Goal: Task Accomplishment & Management: Use online tool/utility

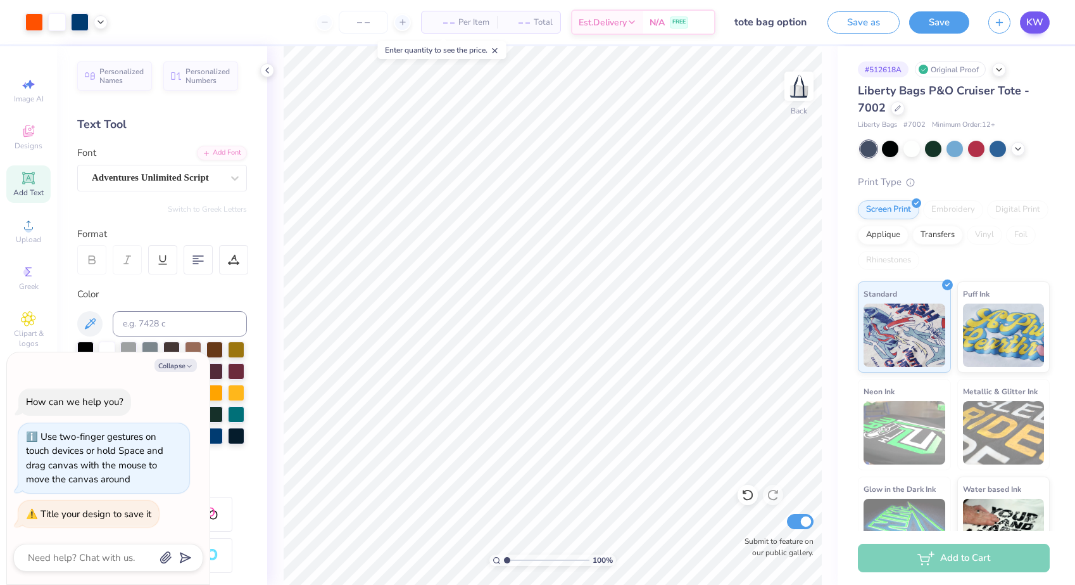
click at [1029, 25] on span "KW" at bounding box center [1035, 22] width 17 height 15
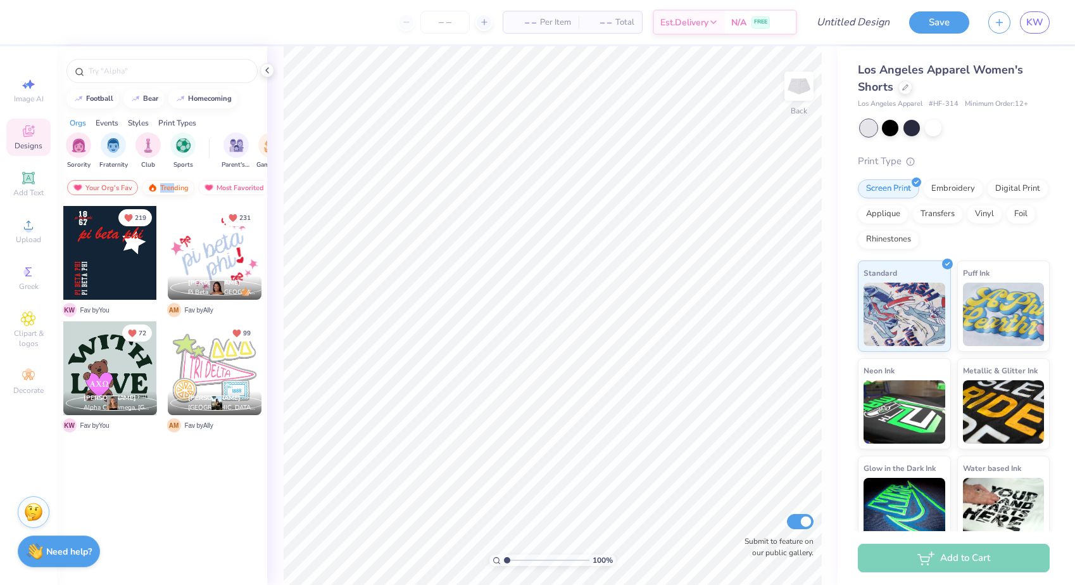
click at [174, 182] on div "Trending" at bounding box center [168, 187] width 53 height 15
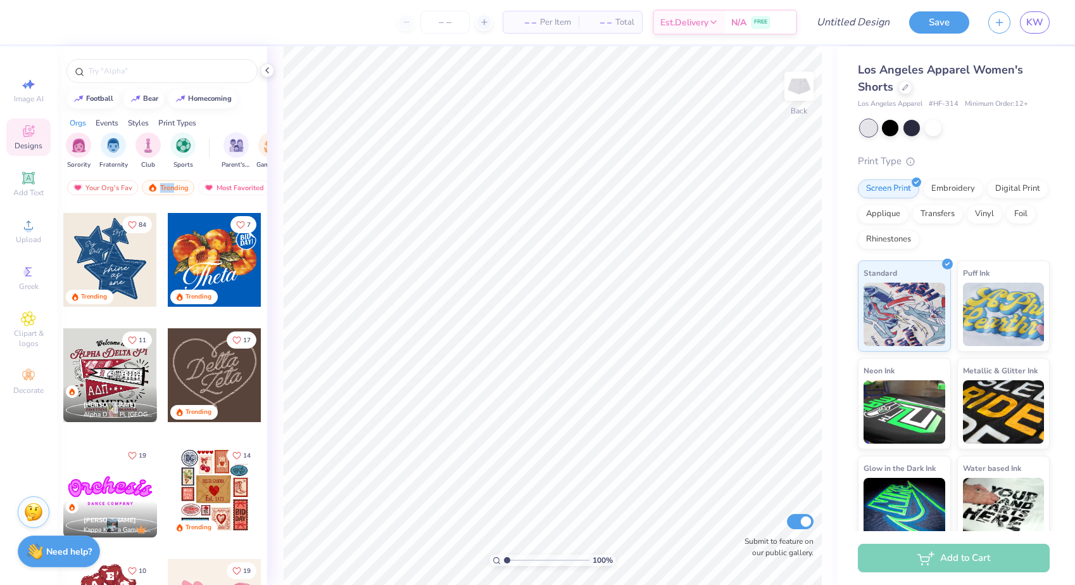
scroll to position [338, 0]
click at [82, 184] on img at bounding box center [78, 187] width 10 height 9
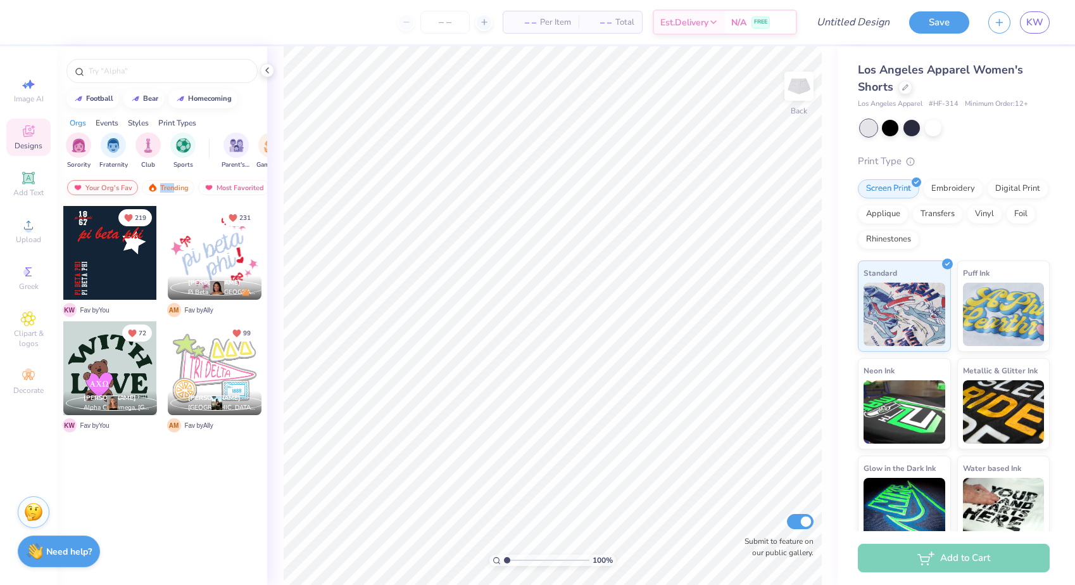
scroll to position [0, 0]
click at [118, 372] on div at bounding box center [110, 368] width 94 height 94
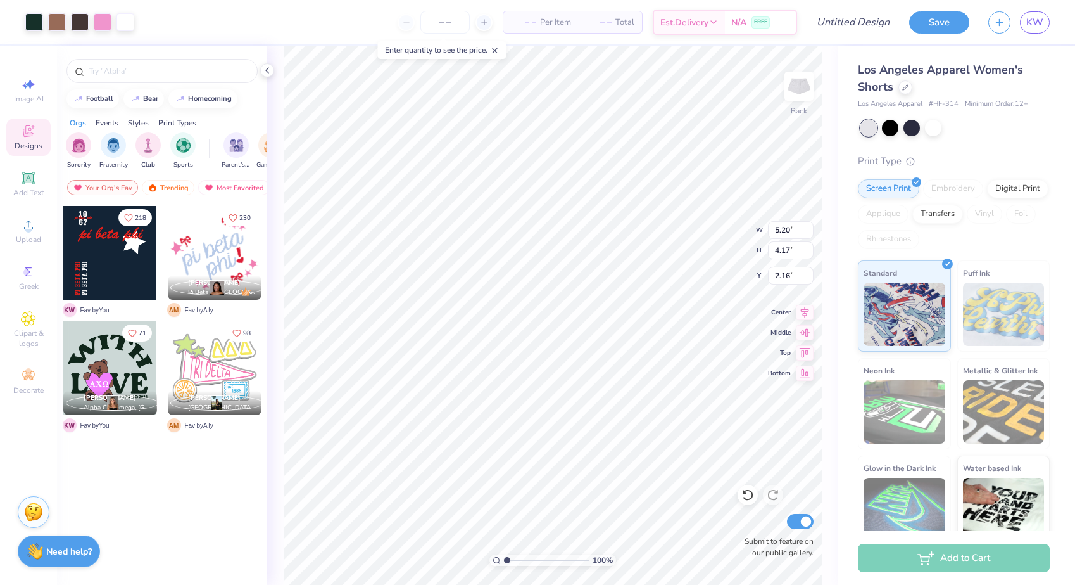
type input "2.53"
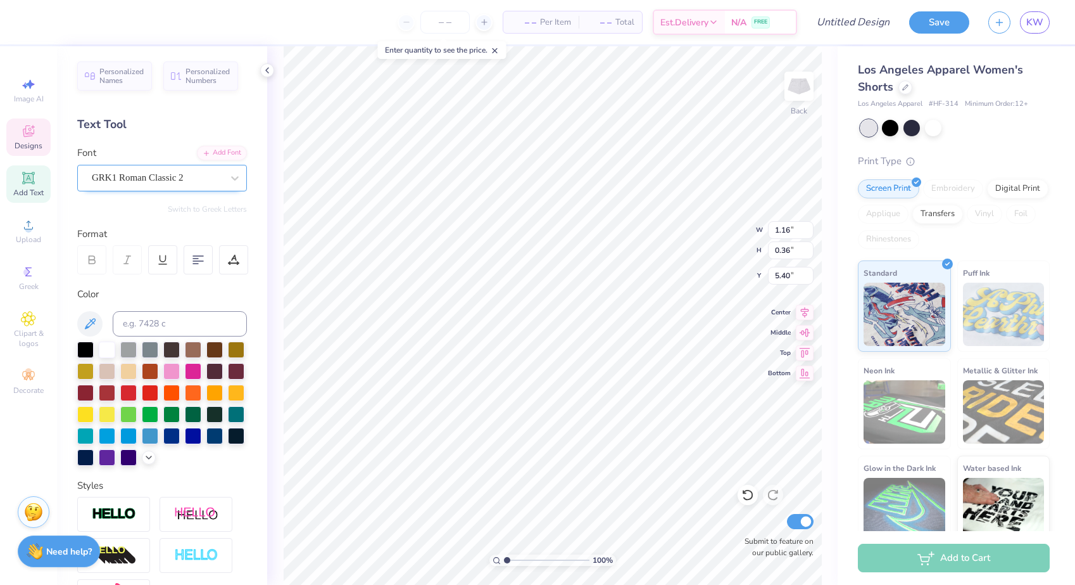
type textarea "B"
click at [184, 176] on span "GRK1 Roman Classic 2" at bounding box center [138, 177] width 92 height 15
type textarea "Bgdt"
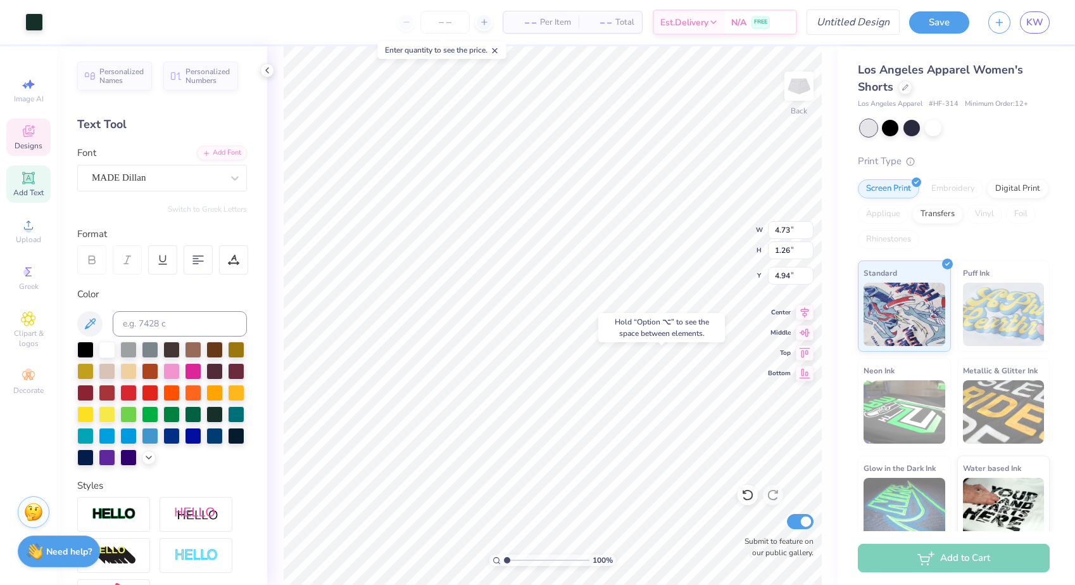
type input "4.94"
click at [698, 230] on div "100 % Back W 4.73 4.73 " H 1.26 1.26 " Y 4.94 4.94 " Center Middle Top Bottom S…" at bounding box center [552, 315] width 571 height 538
type input "3.70"
type input "2.06"
type input "3.99"
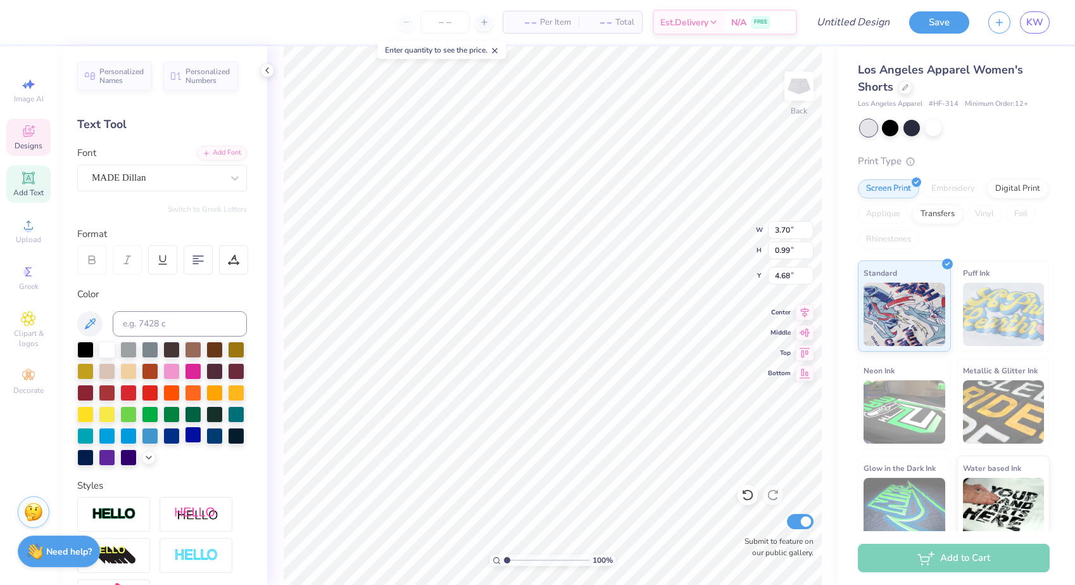
click at [192, 436] on div at bounding box center [193, 434] width 16 height 16
click at [199, 322] on input at bounding box center [180, 323] width 134 height 25
type input "280"
click at [716, 244] on div "100 % Back W 3.70 3.70 " H 0.99 0.99 " Y 4.68 4.68 " Center Middle Top Bottom S…" at bounding box center [552, 315] width 571 height 538
click at [38, 27] on div at bounding box center [34, 21] width 18 height 18
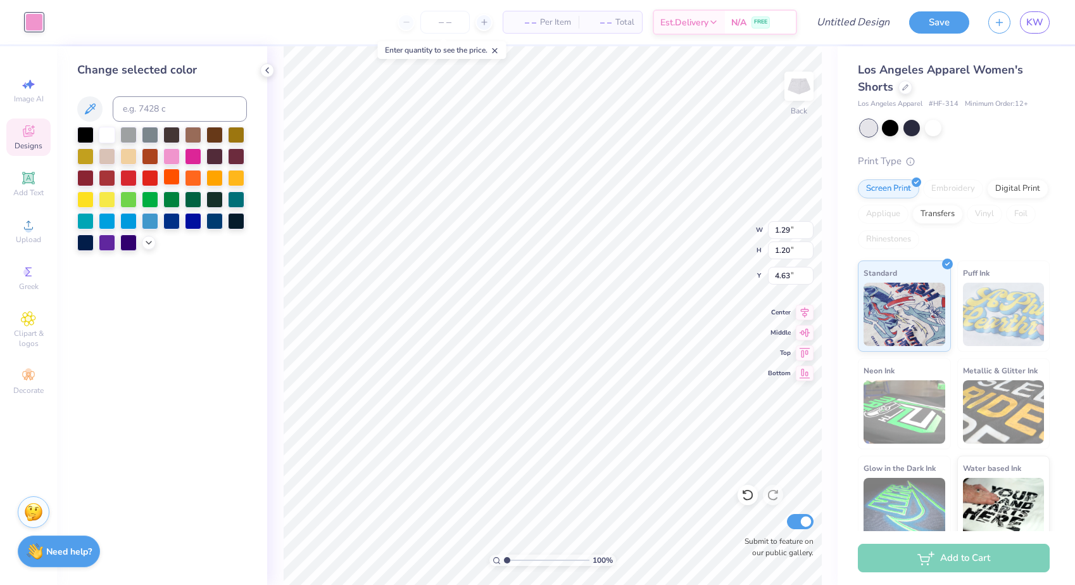
click at [167, 184] on div at bounding box center [171, 176] width 16 height 16
click at [196, 180] on div at bounding box center [193, 176] width 16 height 16
click at [173, 175] on div at bounding box center [171, 176] width 16 height 16
type input "1.12"
type input "0.29"
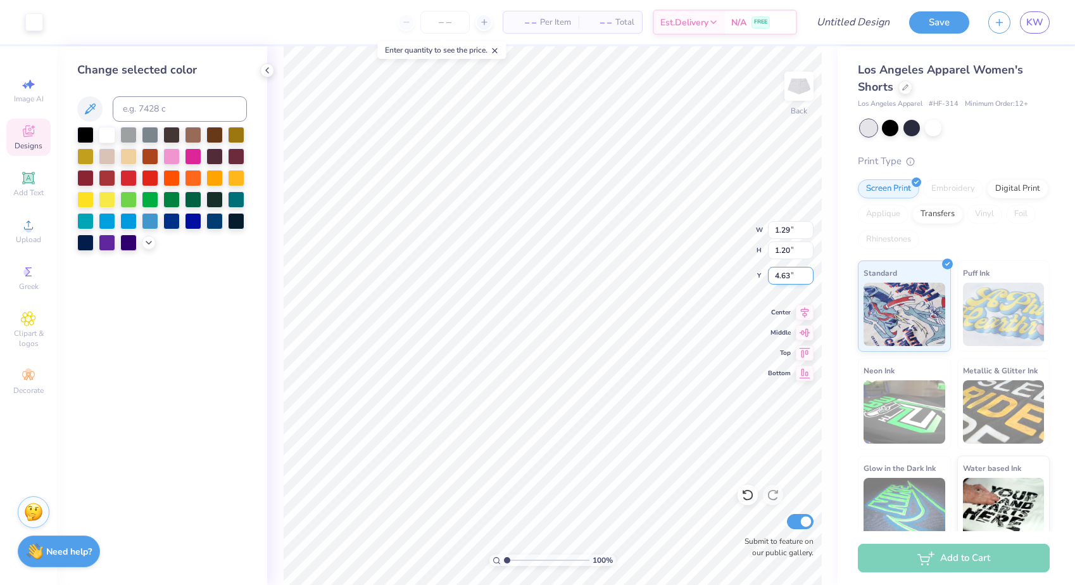
type input "5.03"
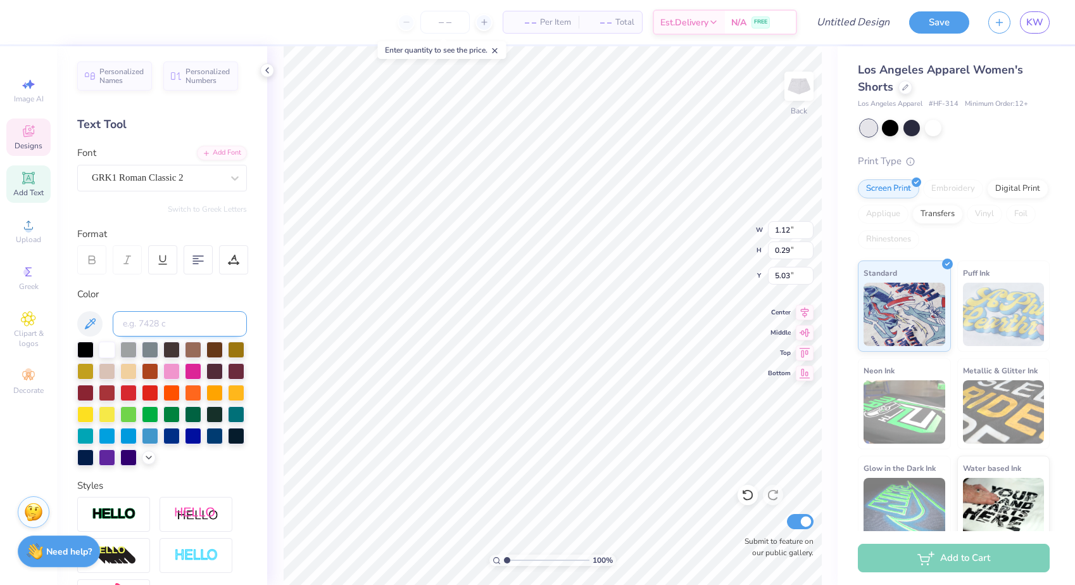
click at [196, 331] on input at bounding box center [180, 323] width 134 height 25
type input "280 c"
click at [144, 330] on input at bounding box center [180, 323] width 134 height 25
type input "280"
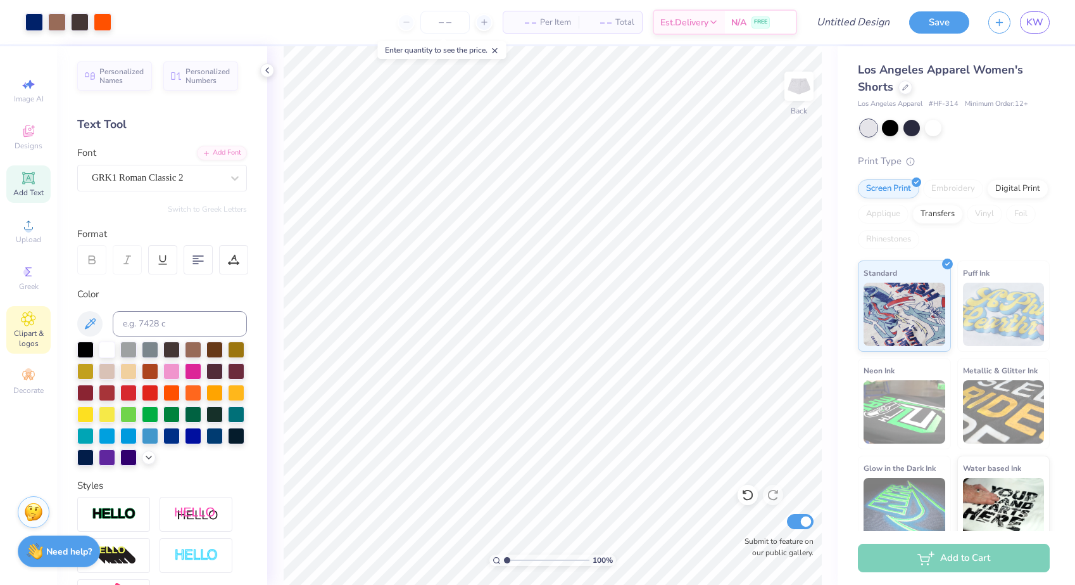
click at [24, 324] on icon at bounding box center [28, 318] width 15 height 15
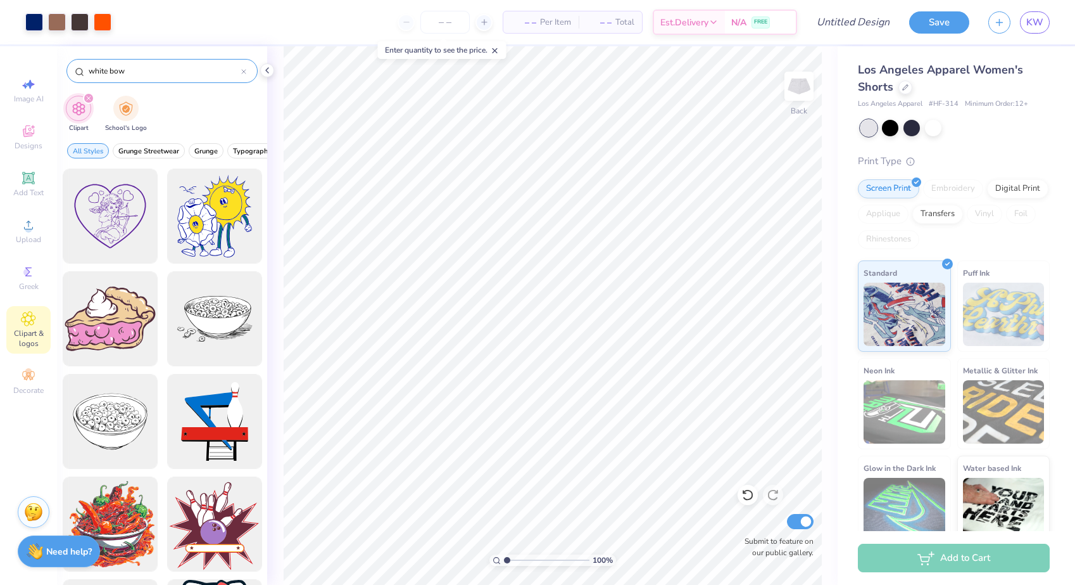
click at [110, 73] on input "white bow" at bounding box center [164, 71] width 154 height 13
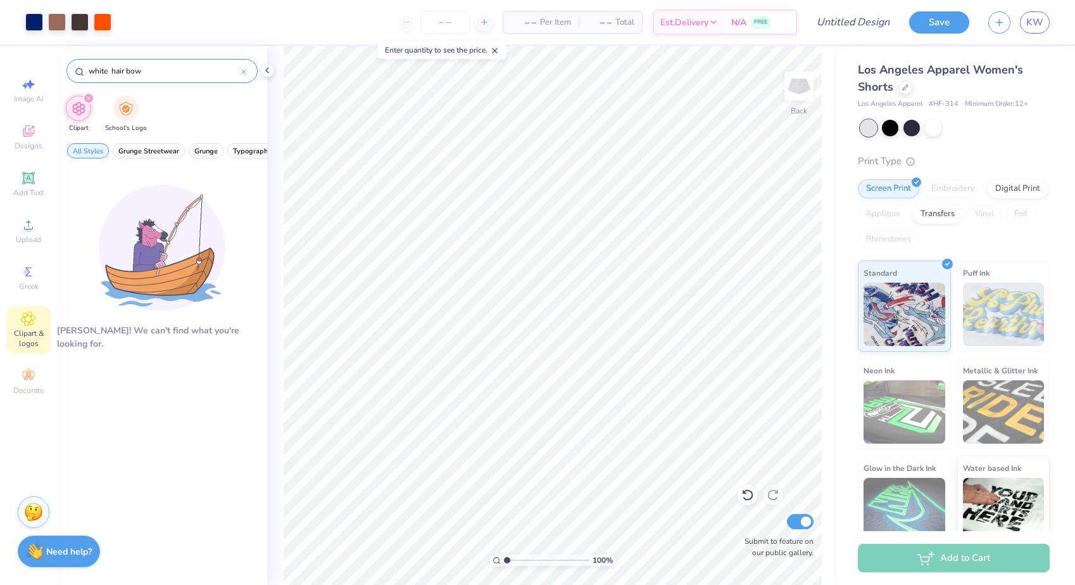
click at [111, 71] on input "white hair bow" at bounding box center [164, 71] width 154 height 13
type input "white hair bow"
click at [17, 381] on div "Decorate" at bounding box center [28, 381] width 44 height 37
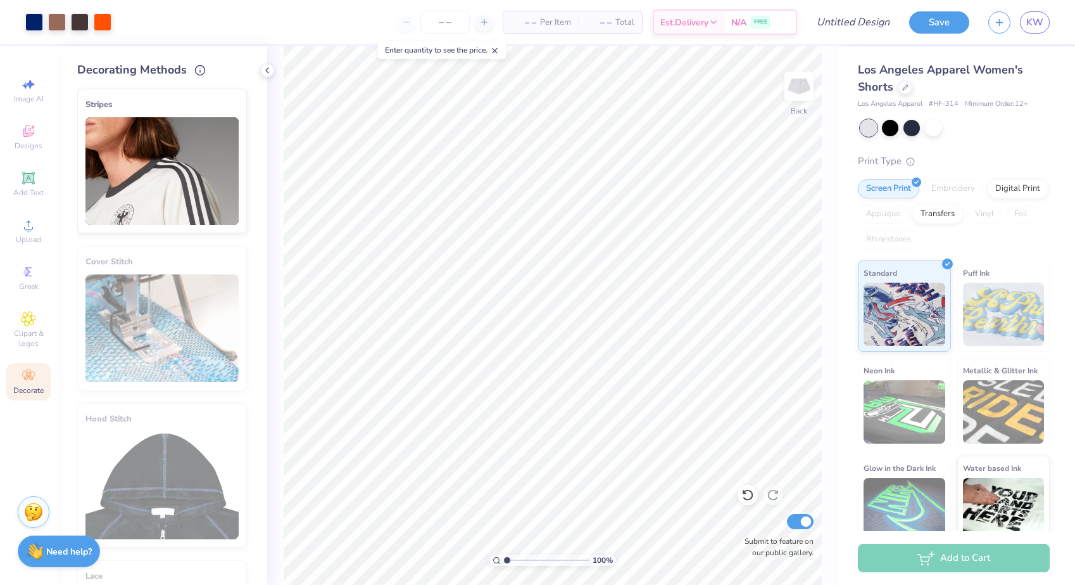
click at [26, 296] on div "Image AI Designs Add Text Upload Greek Clipart & logos Decorate" at bounding box center [28, 236] width 44 height 329
click at [27, 269] on icon at bounding box center [28, 271] width 15 height 15
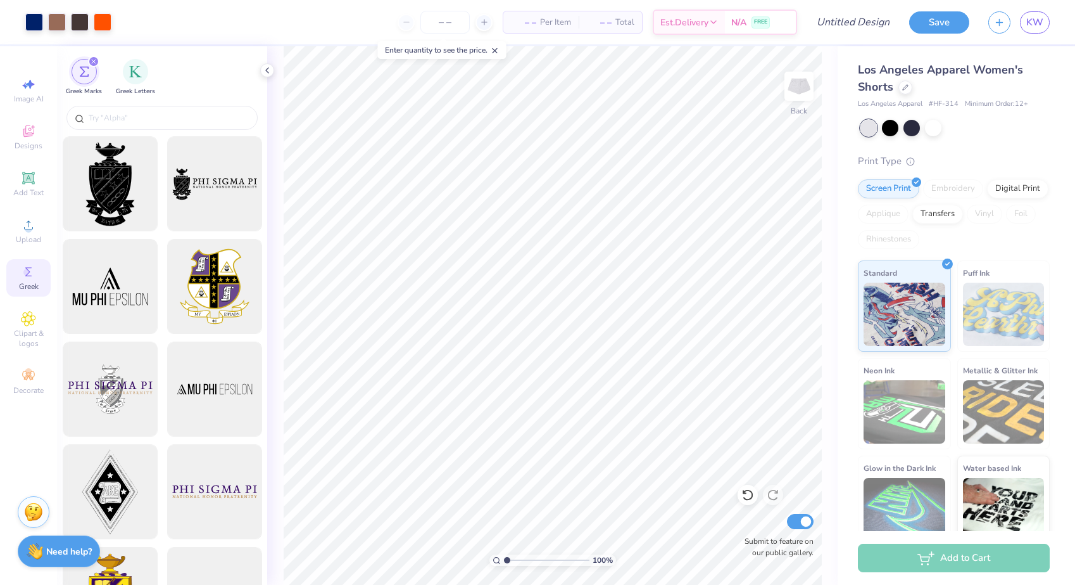
click at [27, 299] on div "Image AI Designs Add Text Upload Greek Clipart & logos Decorate" at bounding box center [28, 236] width 44 height 329
click at [32, 139] on div "Designs" at bounding box center [28, 136] width 44 height 37
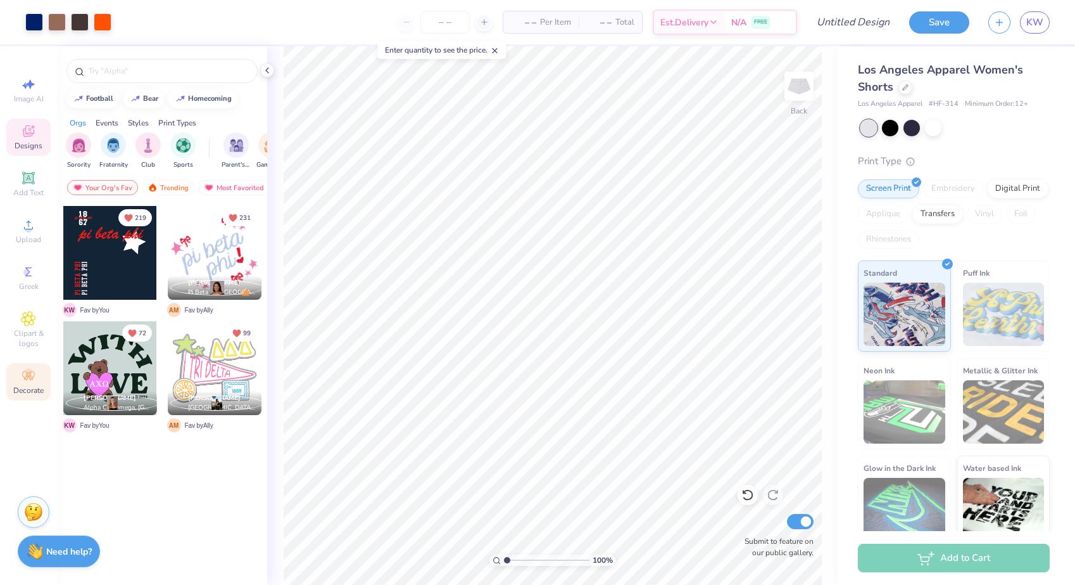
click at [34, 377] on icon at bounding box center [28, 375] width 15 height 15
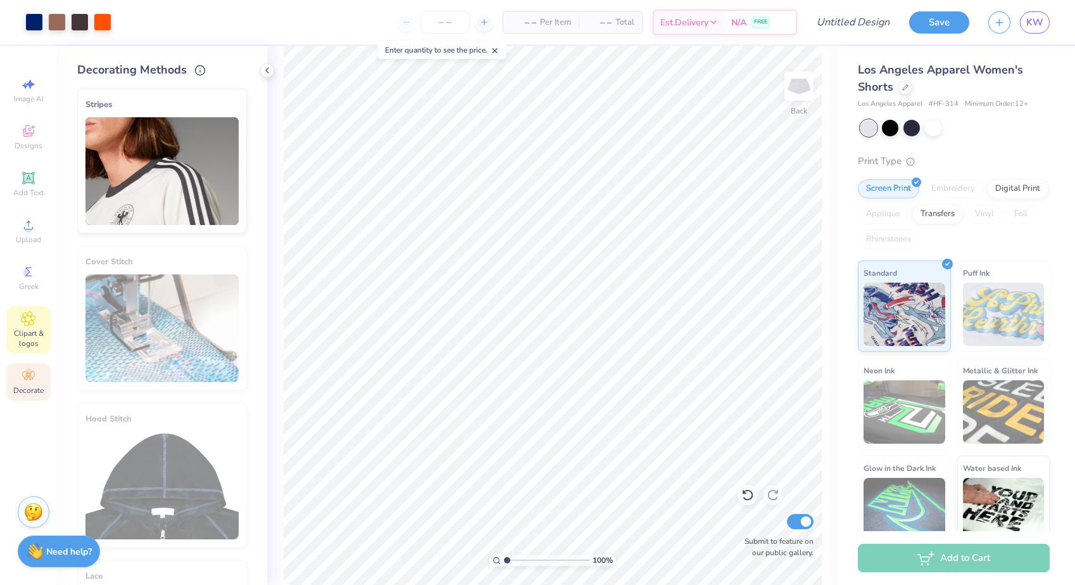
click at [34, 339] on span "Clipart & logos" at bounding box center [28, 338] width 44 height 20
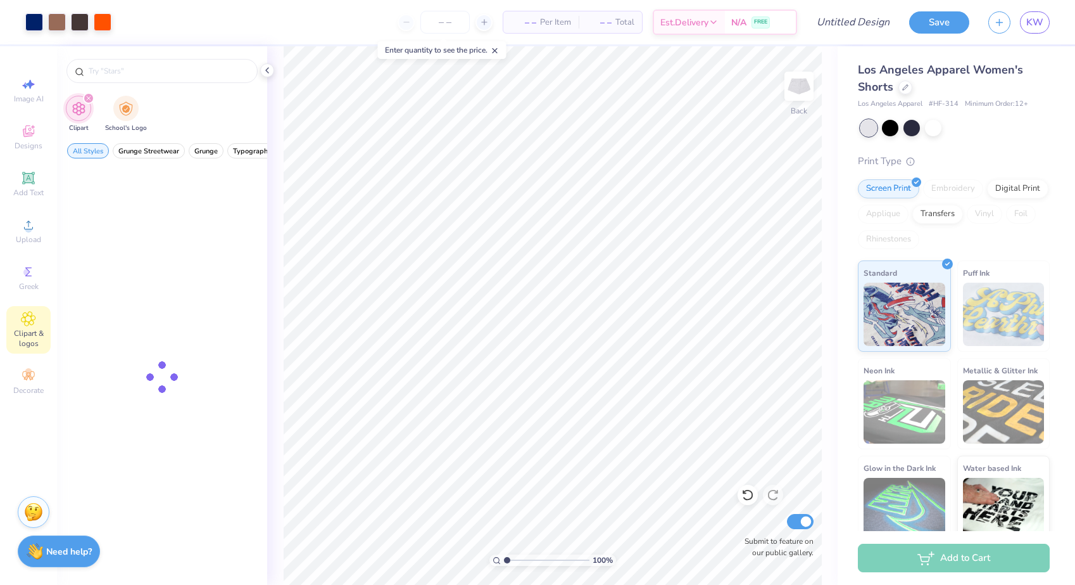
type input "white hair bow"
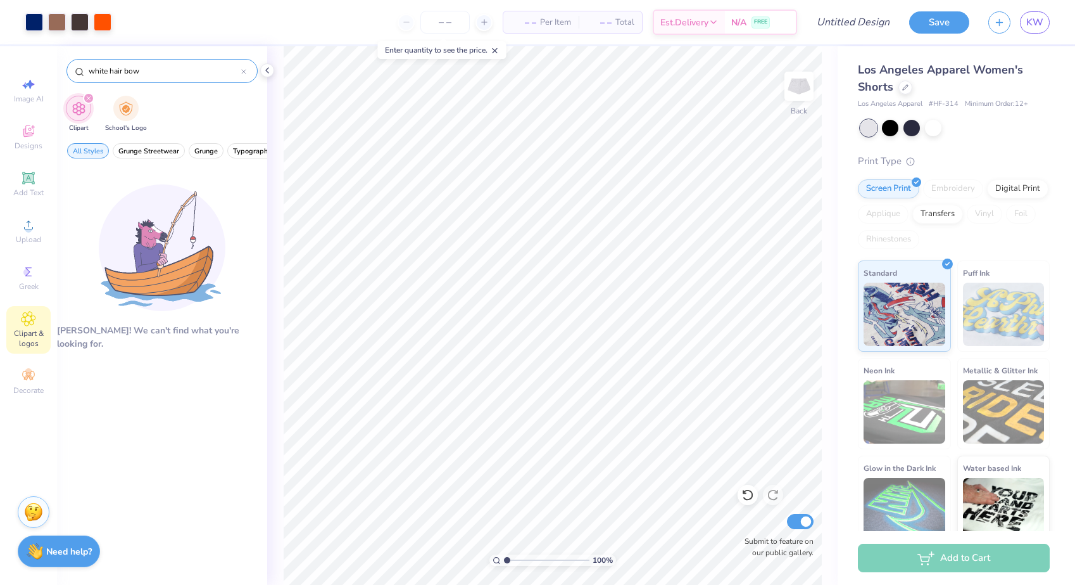
click at [239, 74] on input "white hair bow" at bounding box center [164, 71] width 154 height 13
click at [246, 74] on div "white hair bow" at bounding box center [161, 71] width 191 height 24
click at [241, 71] on div "white hair bow" at bounding box center [161, 71] width 191 height 24
click at [244, 71] on icon at bounding box center [244, 72] width 4 height 4
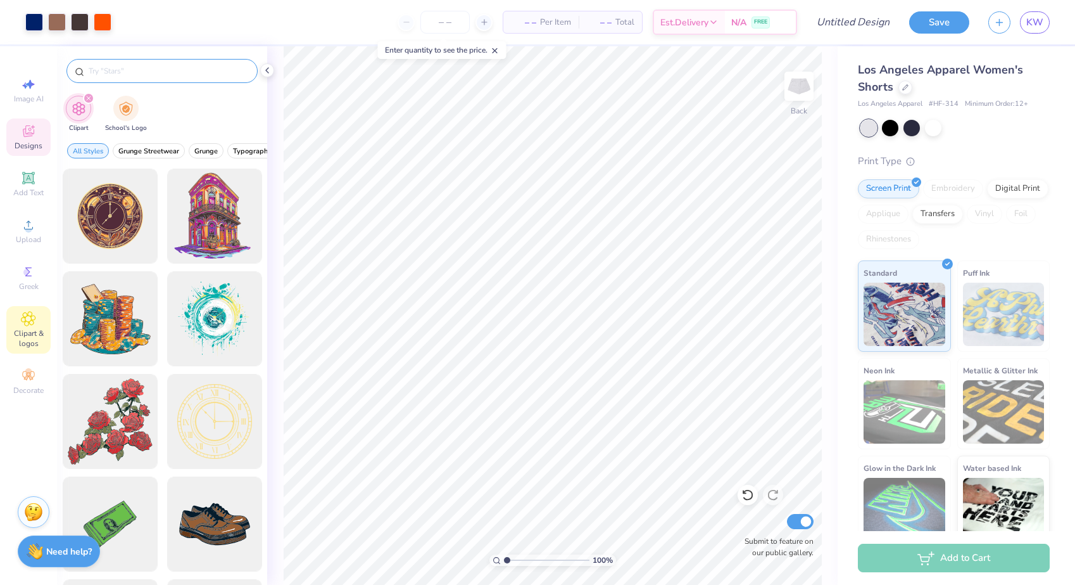
click at [22, 138] on icon at bounding box center [28, 130] width 15 height 15
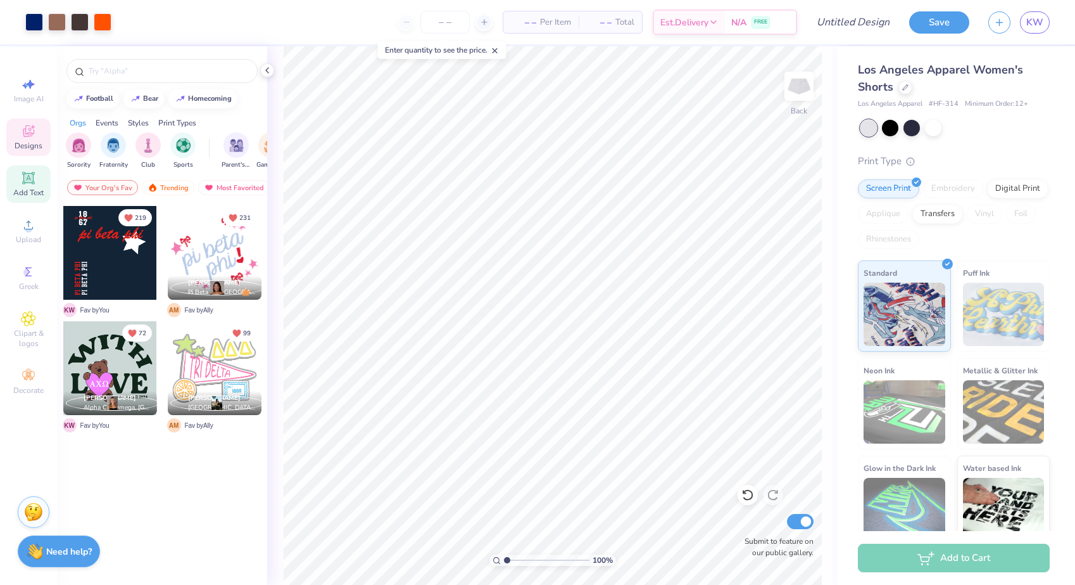
click at [27, 182] on icon at bounding box center [28, 178] width 12 height 12
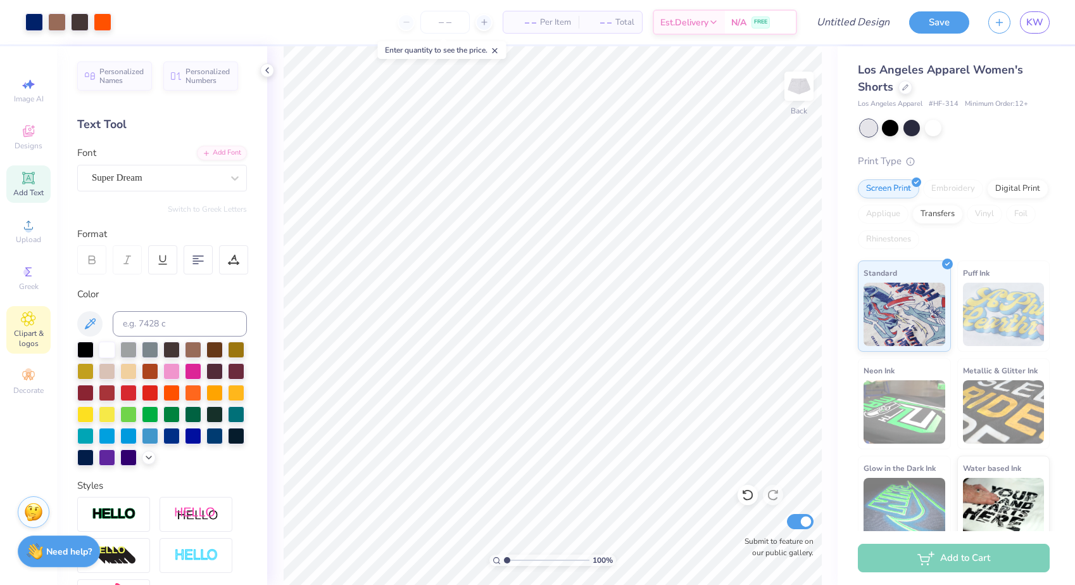
click at [24, 319] on icon at bounding box center [28, 318] width 15 height 15
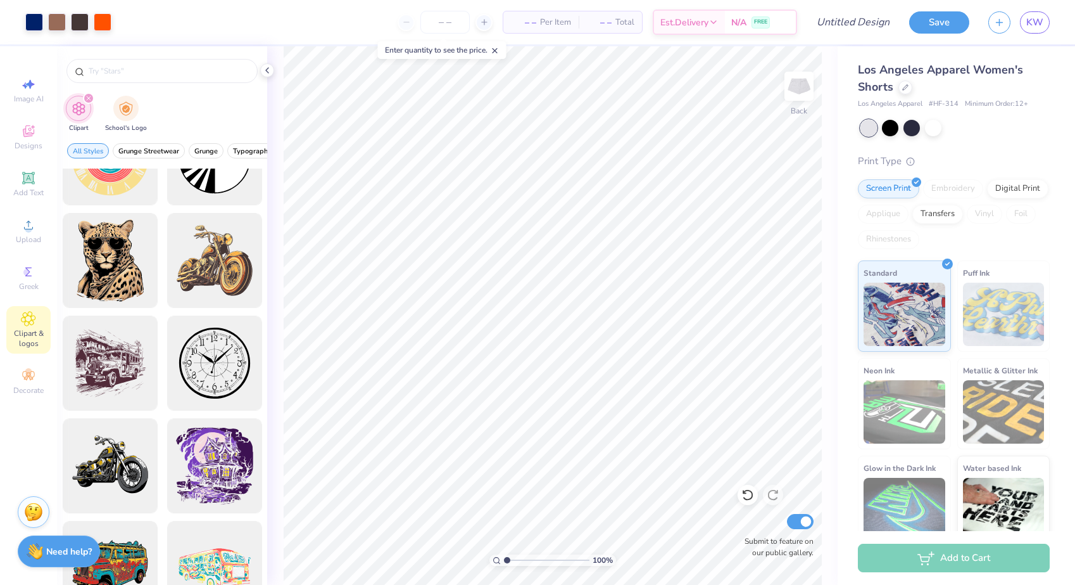
scroll to position [469, 0]
click at [20, 375] on div "Decorate" at bounding box center [28, 381] width 44 height 37
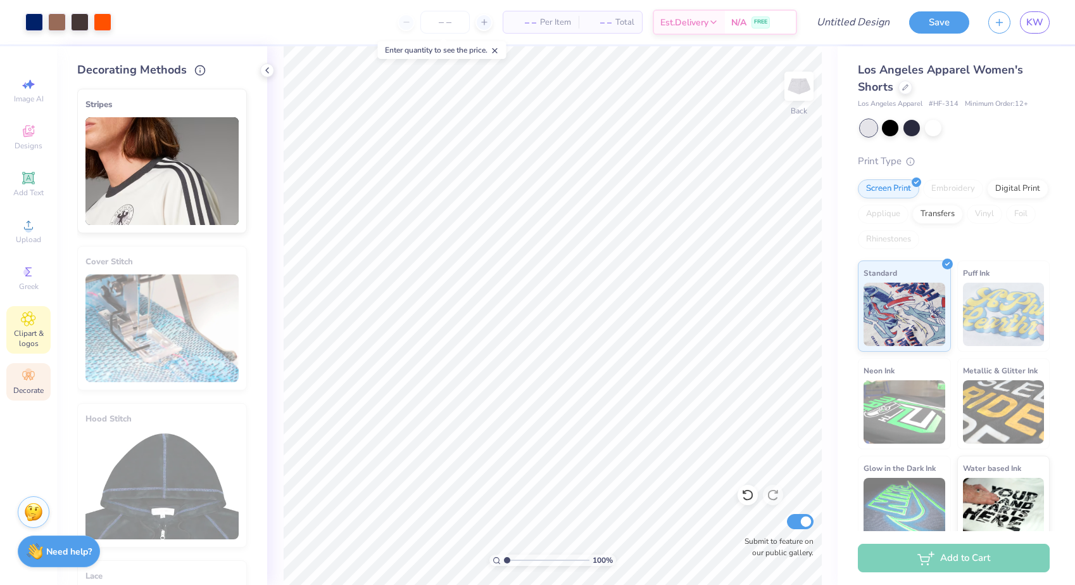
click at [23, 331] on span "Clipart & logos" at bounding box center [28, 338] width 44 height 20
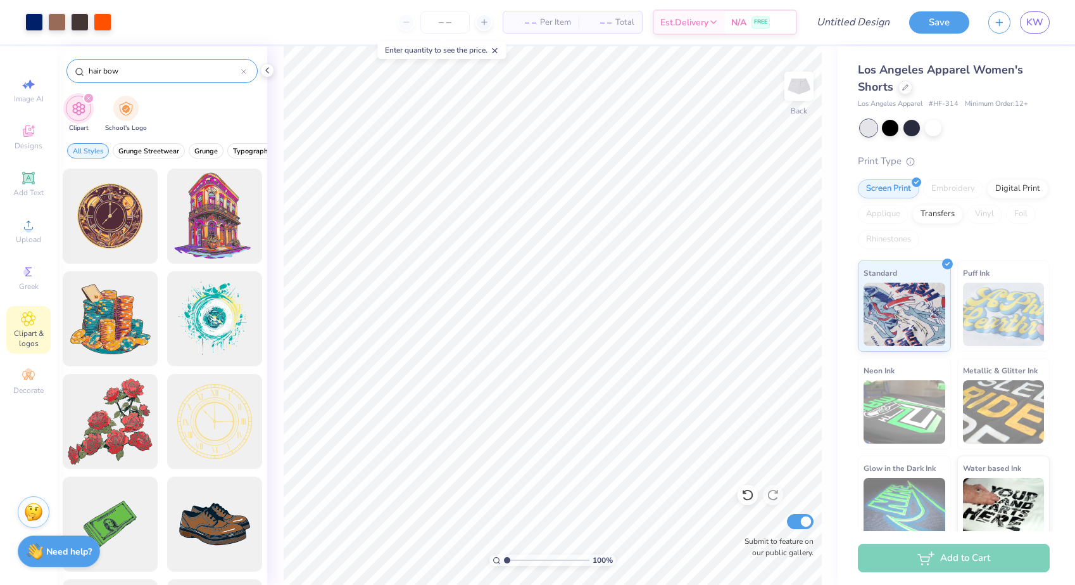
type input "hair bow"
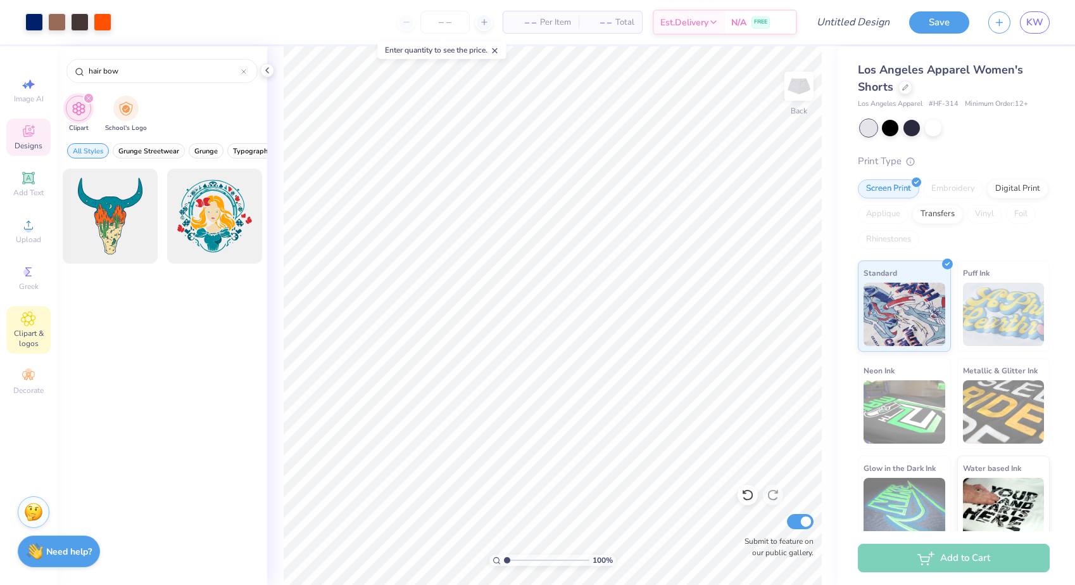
scroll to position [0, -1]
click at [24, 126] on icon at bounding box center [28, 130] width 15 height 15
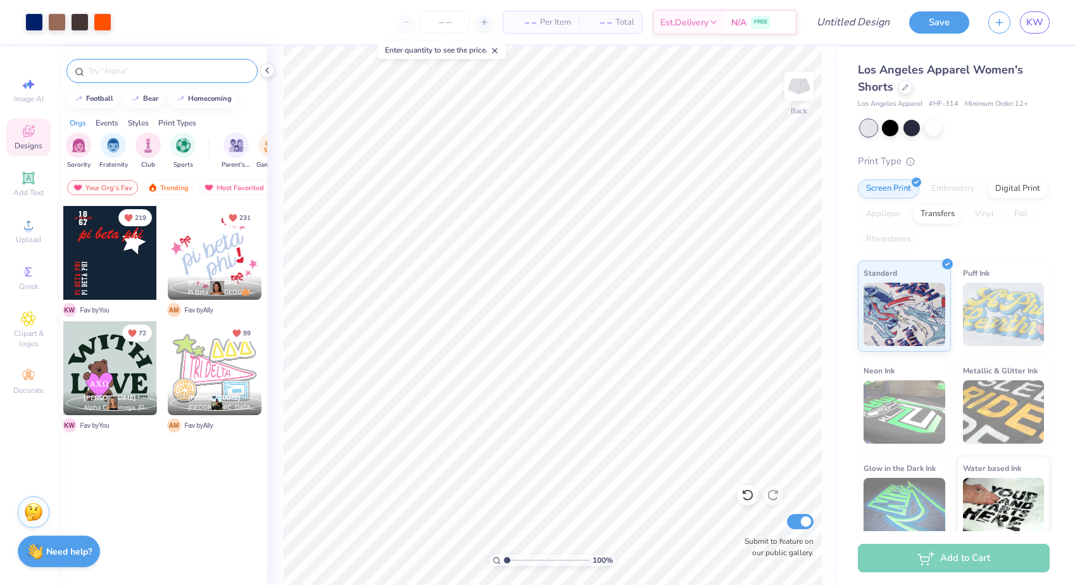
click at [117, 73] on input "text" at bounding box center [168, 71] width 162 height 13
type input "hair blow"
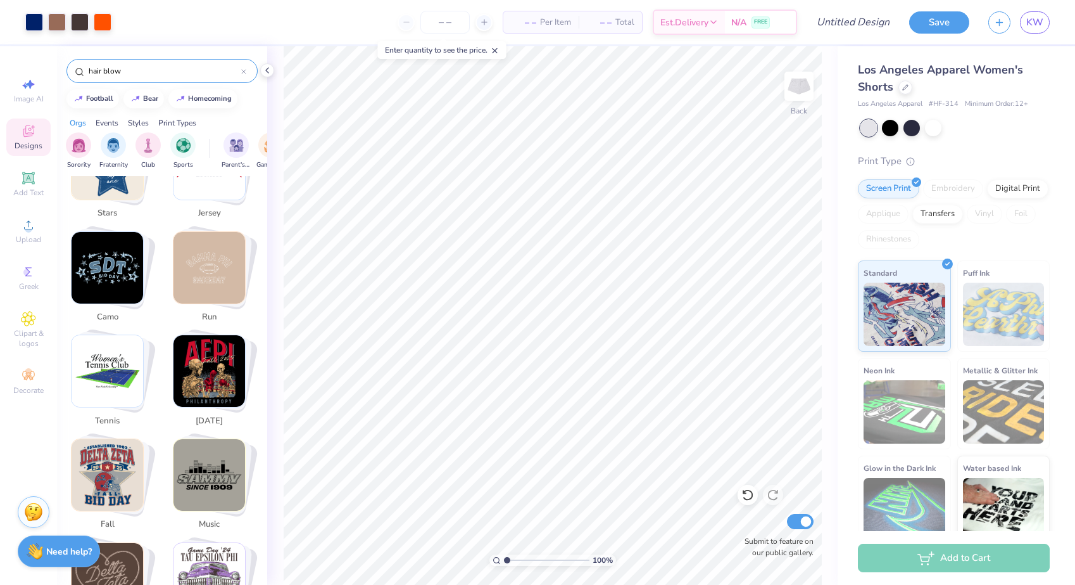
scroll to position [1027, 0]
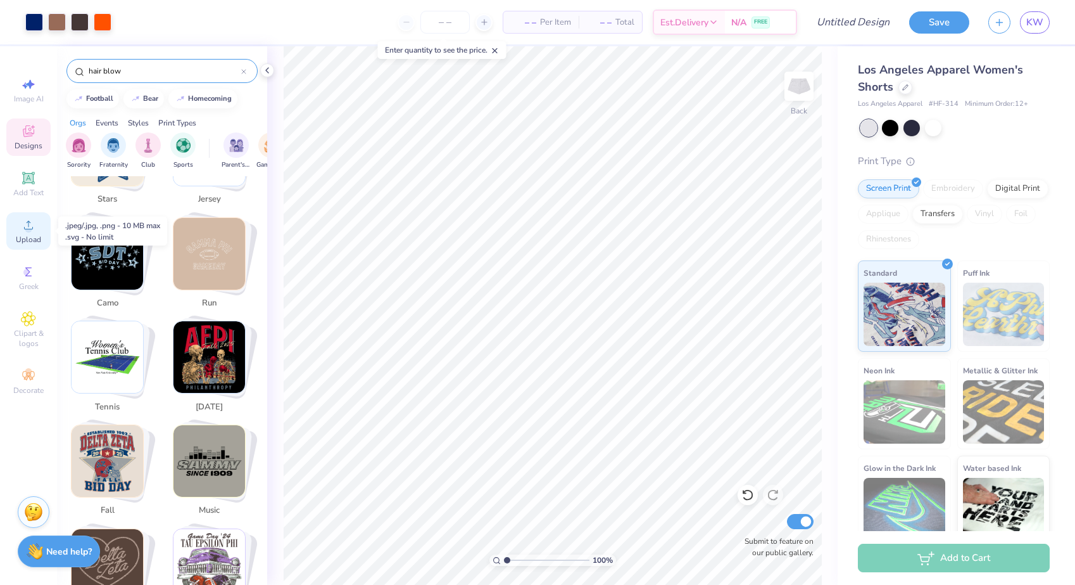
click at [24, 237] on span "Upload" at bounding box center [28, 239] width 25 height 10
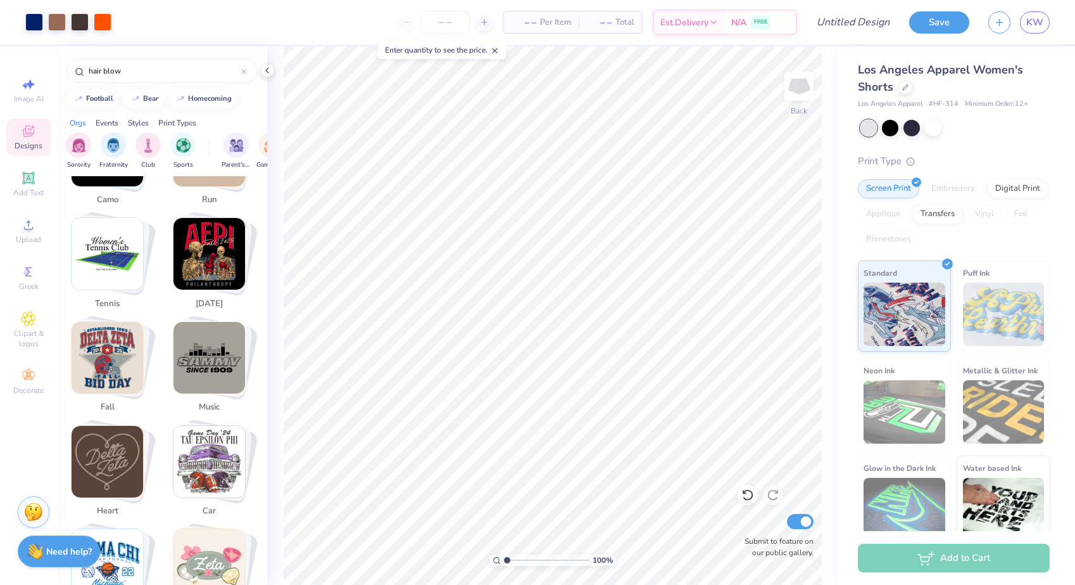
scroll to position [1134, 0]
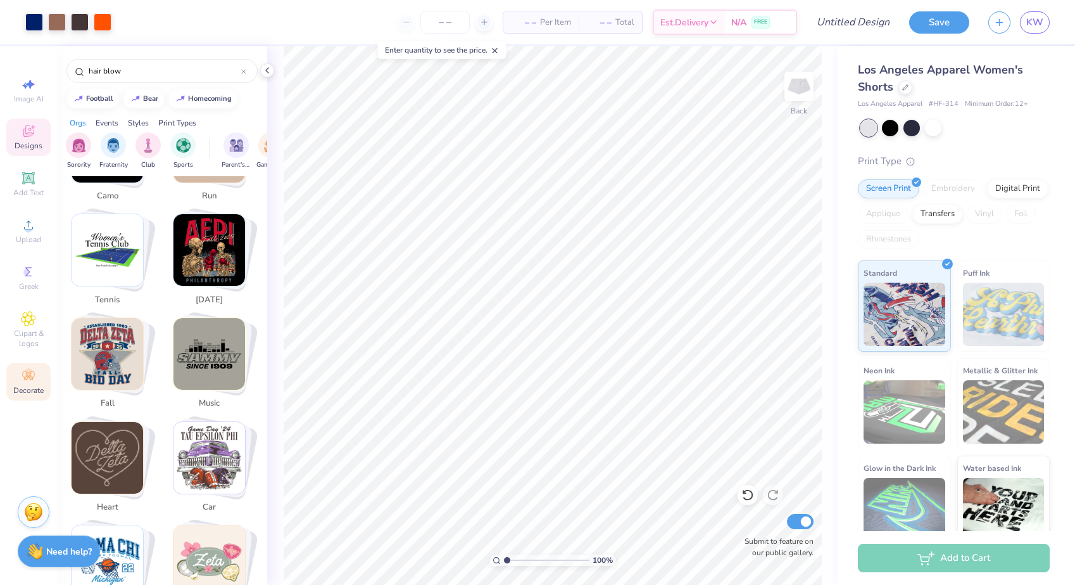
click at [26, 384] on div "Decorate" at bounding box center [28, 381] width 44 height 37
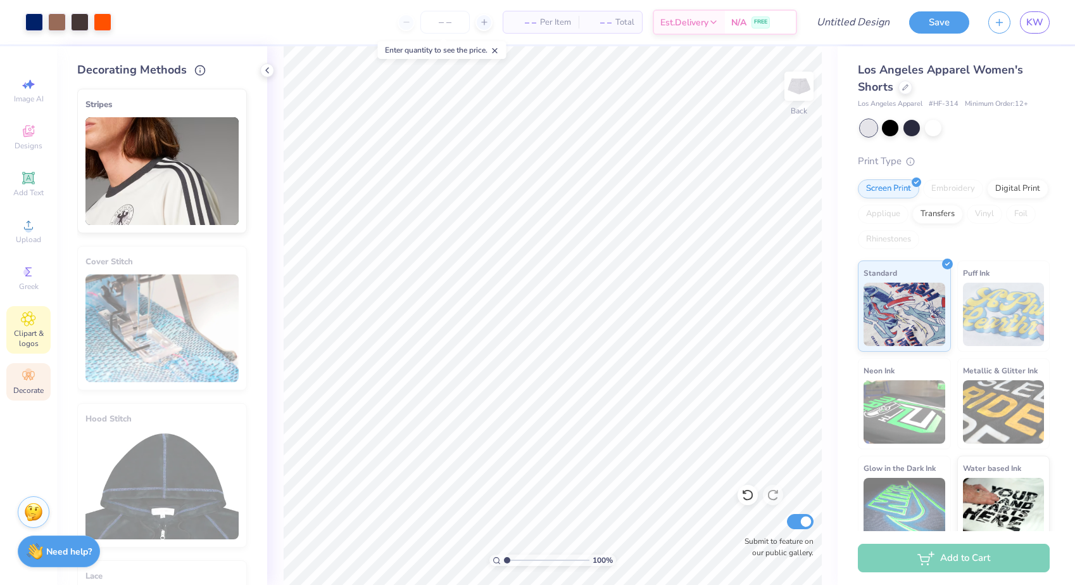
click at [19, 351] on div "Clipart & logos" at bounding box center [28, 329] width 44 height 47
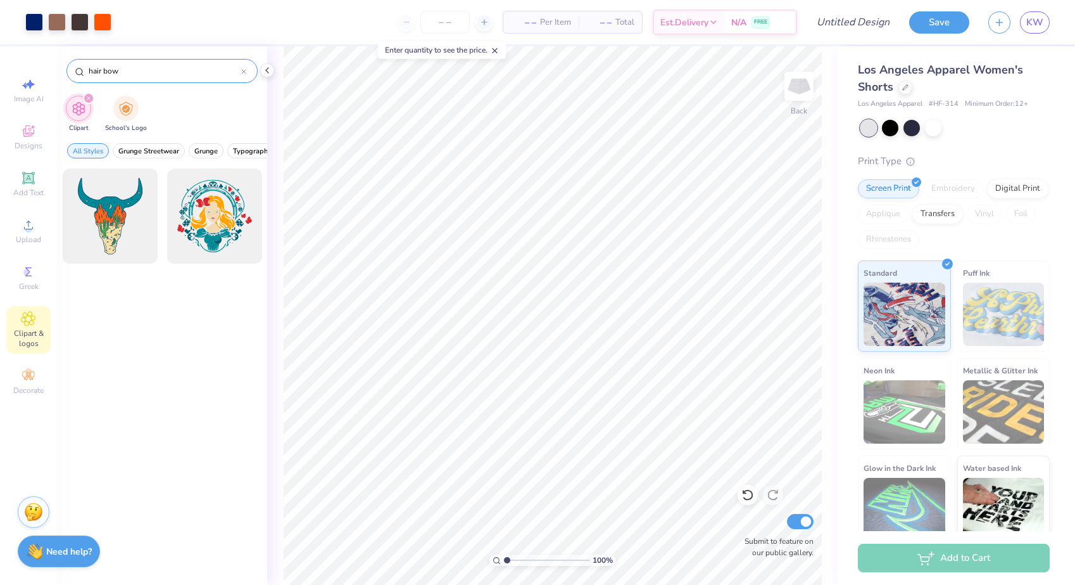
click at [242, 70] on icon at bounding box center [244, 72] width 4 height 4
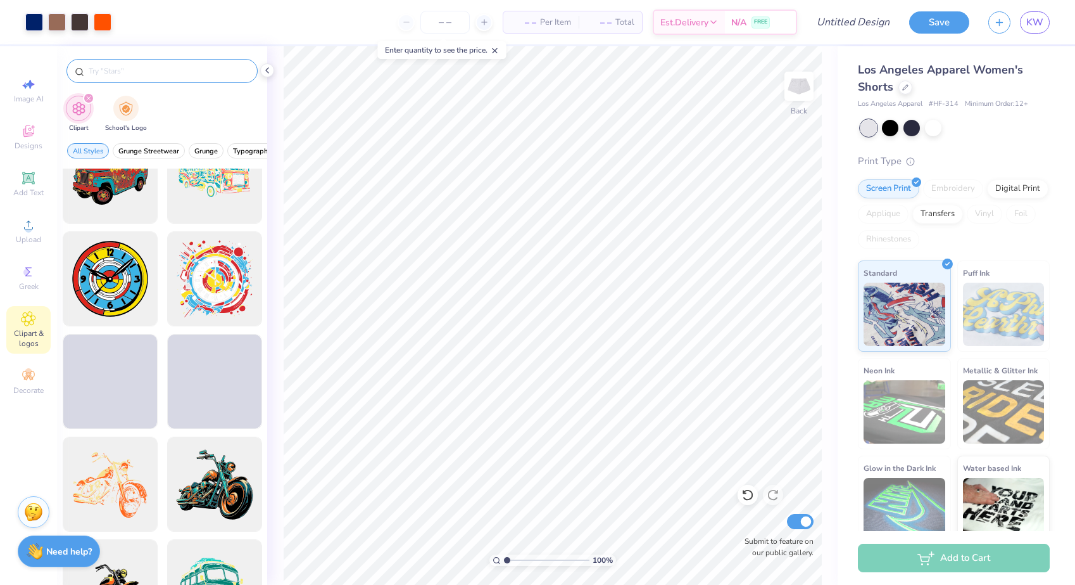
scroll to position [864, 0]
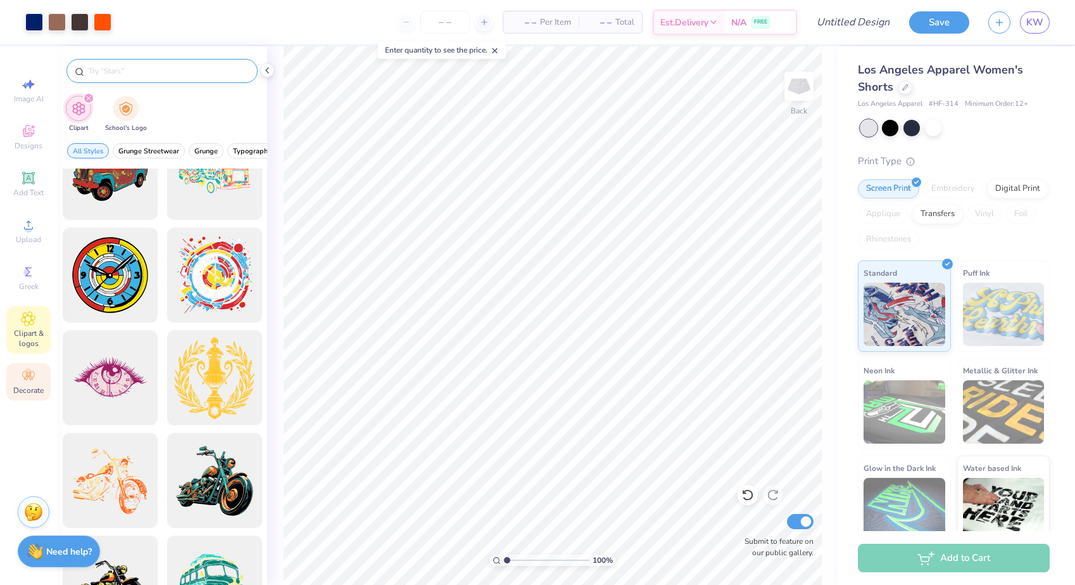
click at [18, 371] on div "Decorate" at bounding box center [28, 381] width 44 height 37
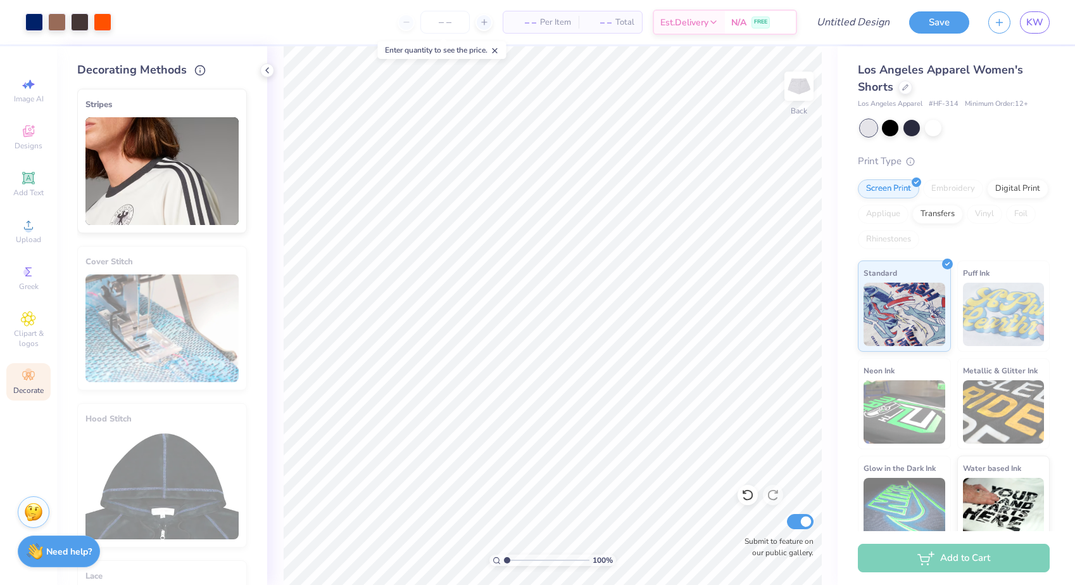
click at [30, 302] on div "Image AI Designs Add Text Upload Greek Clipart & logos Decorate" at bounding box center [28, 236] width 44 height 329
click at [30, 272] on circle at bounding box center [26, 272] width 7 height 7
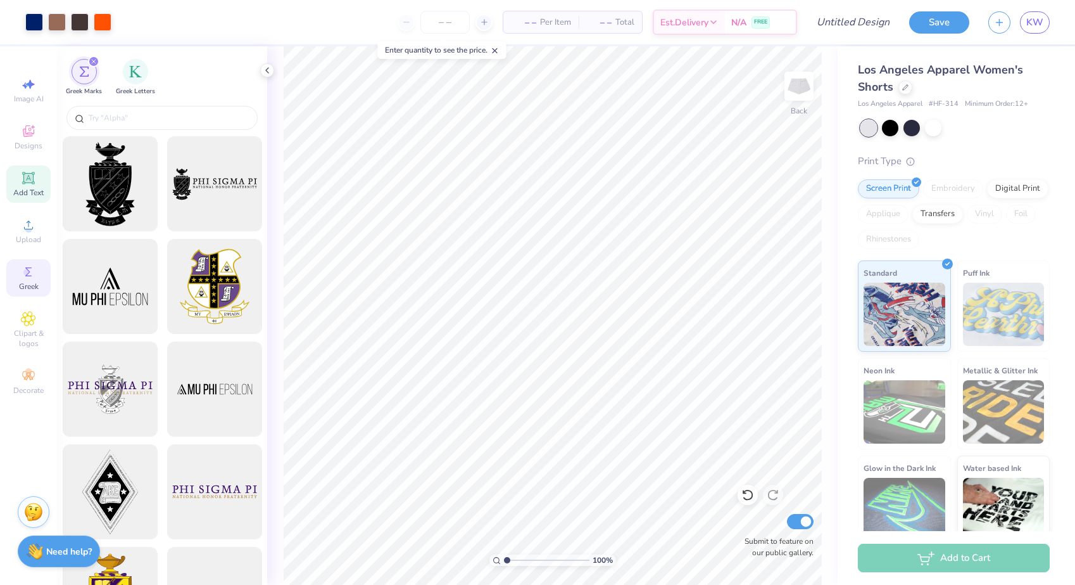
click at [28, 186] on div "Add Text" at bounding box center [28, 183] width 44 height 37
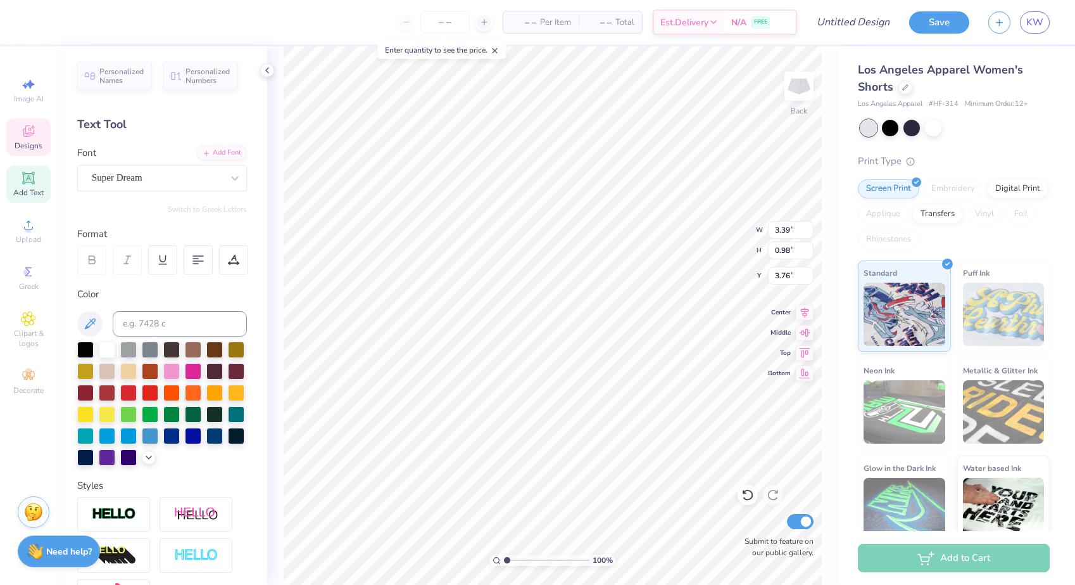
click at [32, 124] on icon at bounding box center [28, 130] width 15 height 15
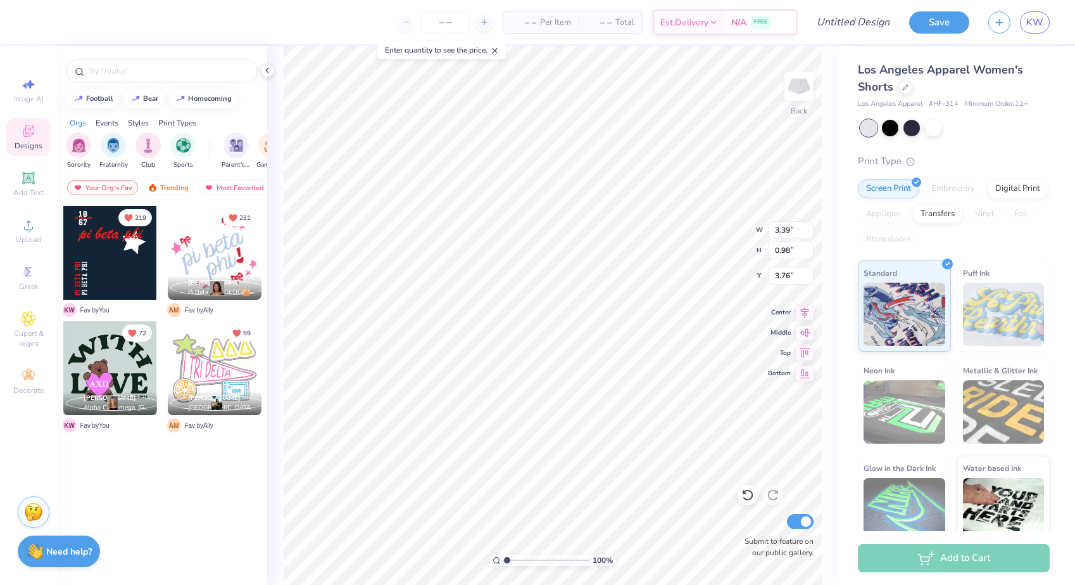
type textarea "EXT"
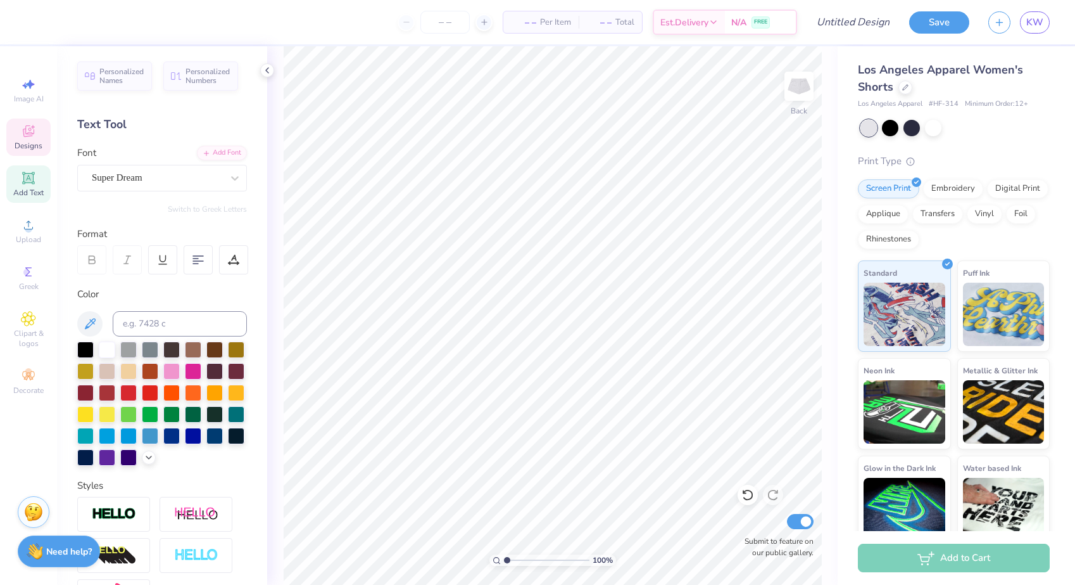
click at [15, 125] on div "Designs" at bounding box center [28, 136] width 44 height 37
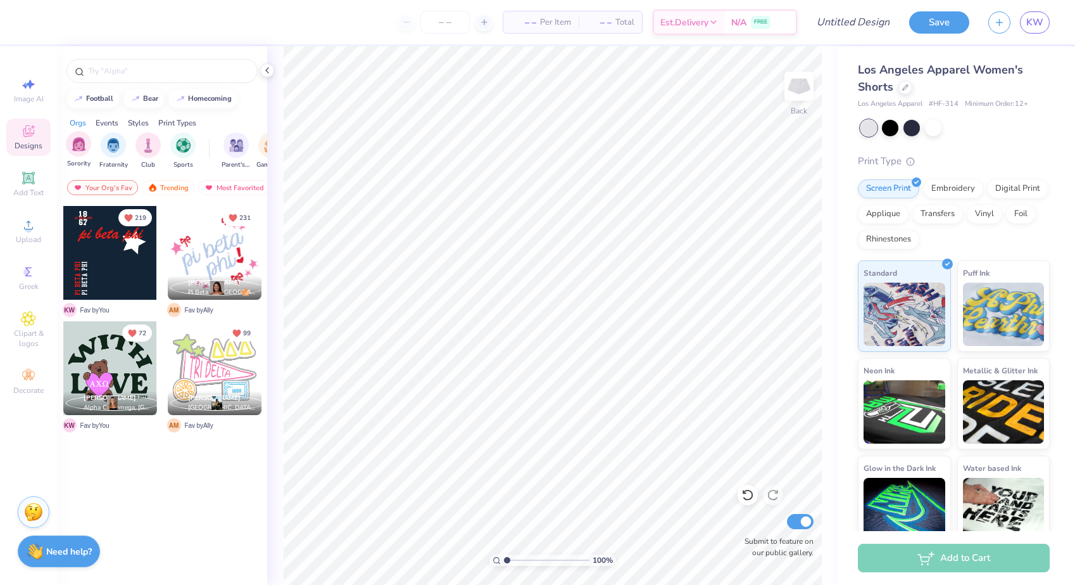
click at [85, 155] on div "Sorority" at bounding box center [78, 149] width 25 height 37
click at [118, 373] on div at bounding box center [110, 368] width 94 height 94
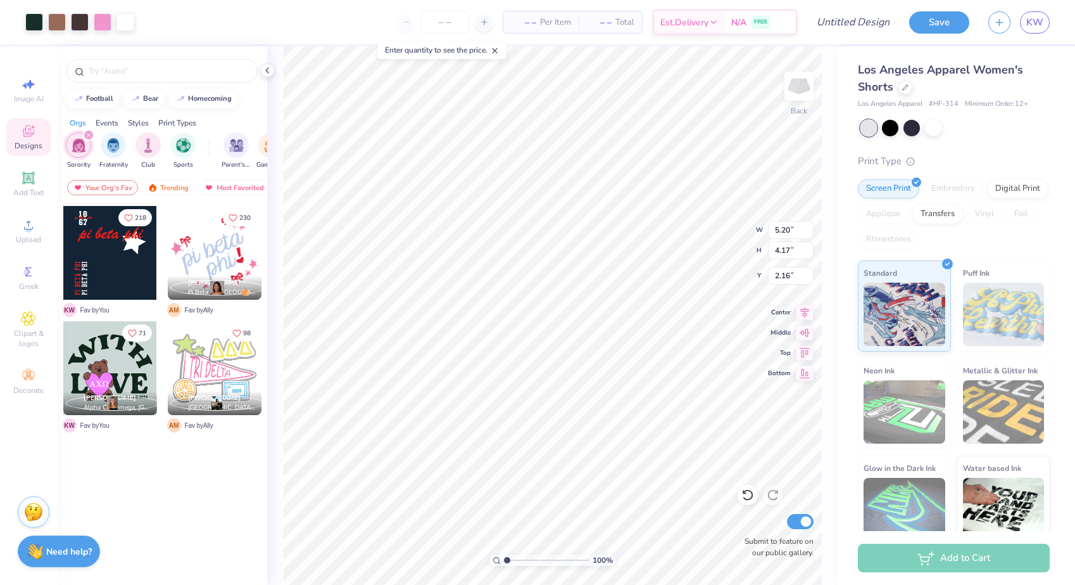
type input "2.47"
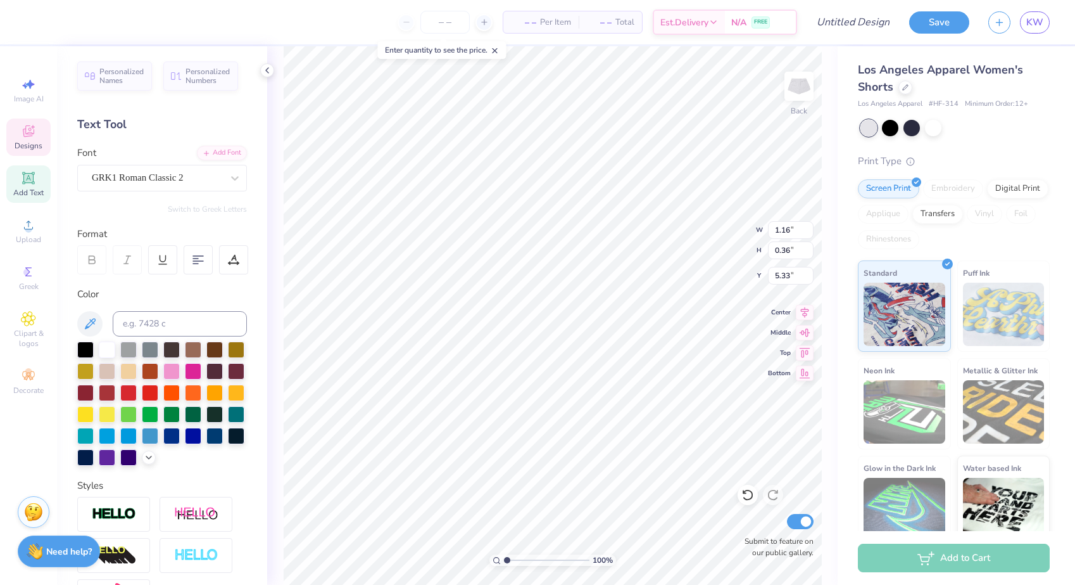
type textarea "bgdt"
click at [159, 325] on input at bounding box center [180, 323] width 134 height 25
type input "280"
click at [227, 221] on div "Personalized Names Personalized Numbers Text Tool Add Font Font MADE Dillan Swi…" at bounding box center [162, 315] width 210 height 538
type input "4.74"
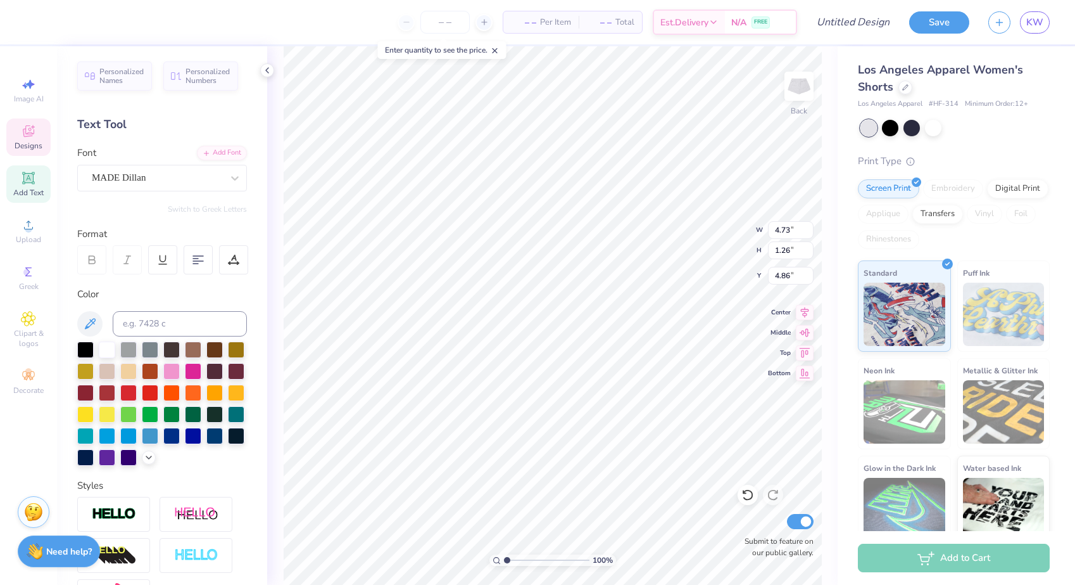
type input "1.27"
type input "4.73"
type input "1.26"
type input "3.66"
type input "2.04"
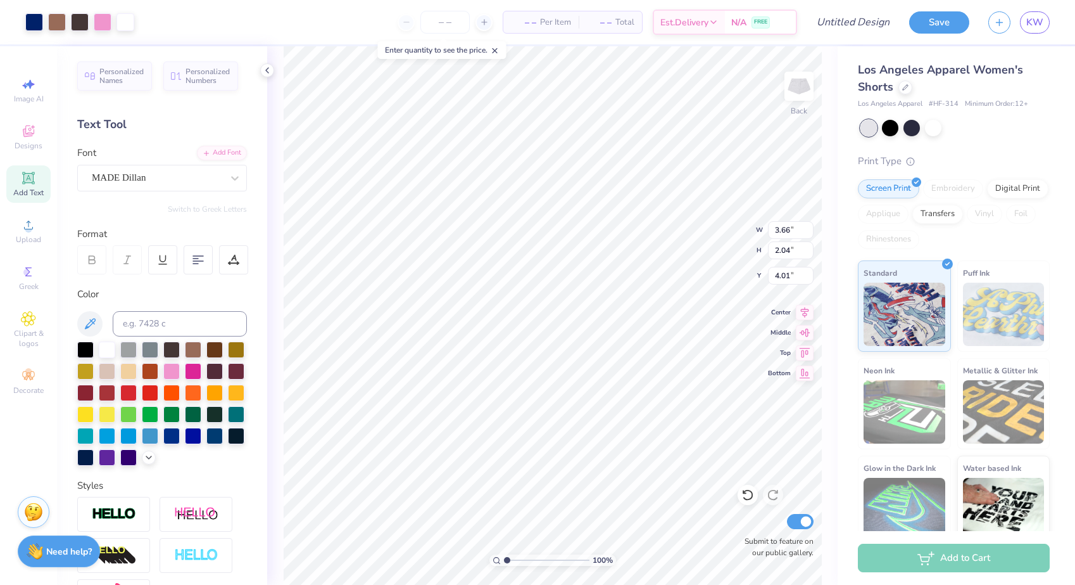
type input "3.83"
click at [934, 23] on button "Save" at bounding box center [939, 20] width 60 height 22
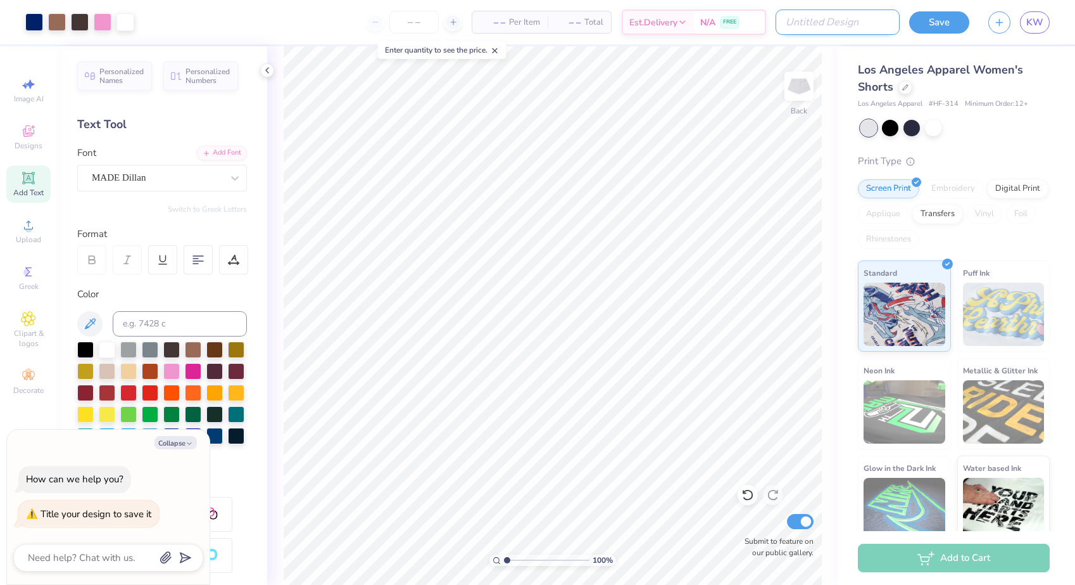
type textarea "x"
click at [849, 23] on input "Design Title" at bounding box center [838, 21] width 124 height 25
type input "b"
type textarea "x"
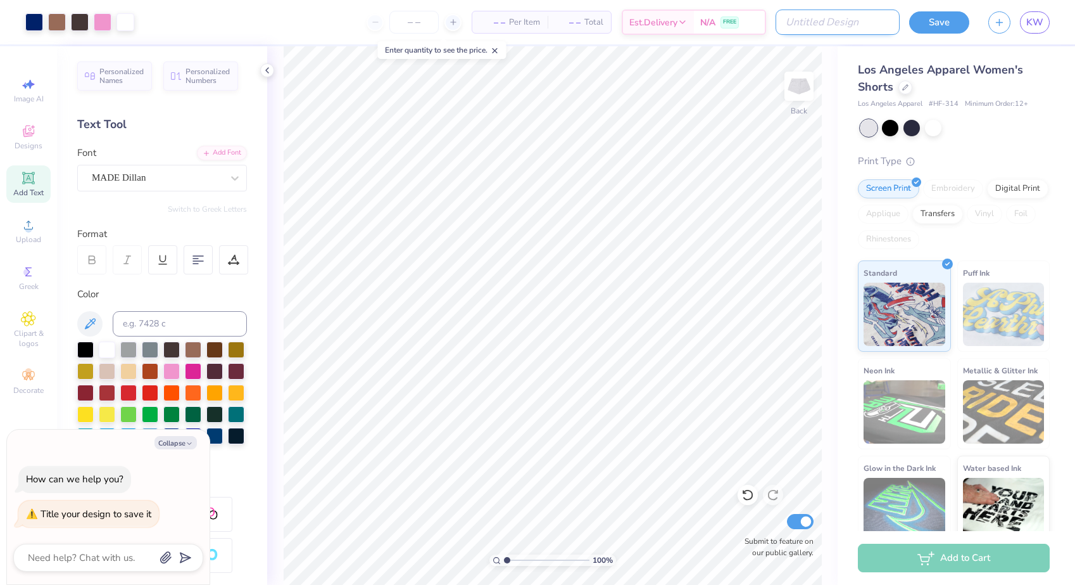
type input "s"
type textarea "x"
type input "sw"
type textarea "x"
type input "swe"
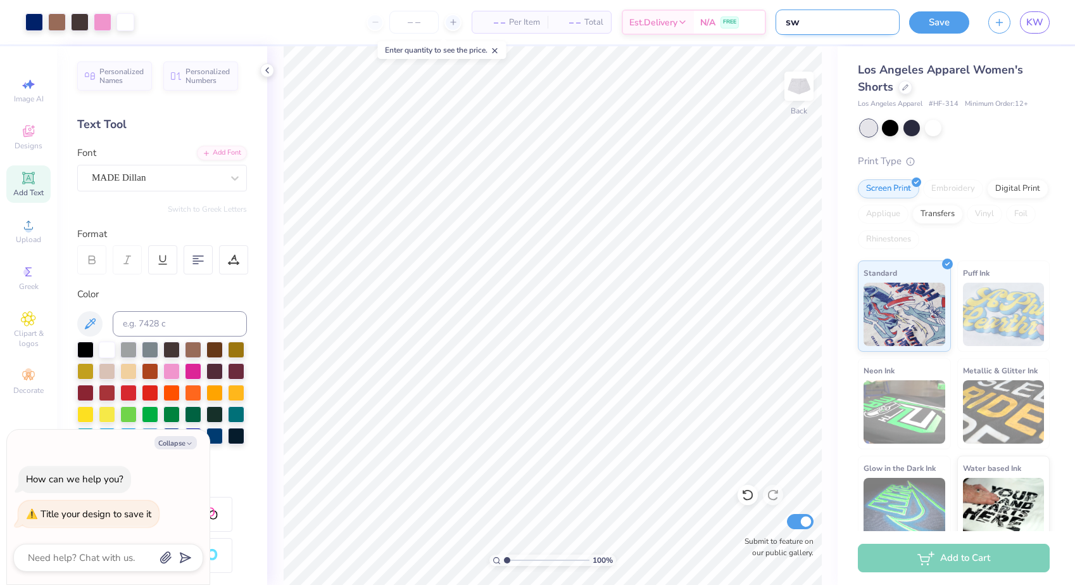
type textarea "x"
type input "swea"
type textarea "x"
type input "sweat"
type textarea "x"
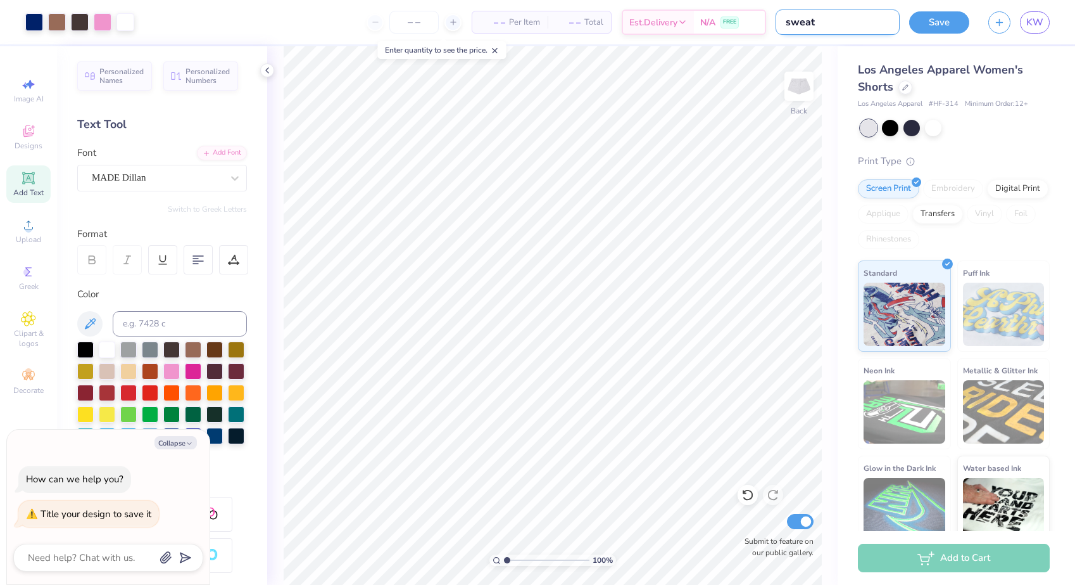
type input "sweat"
type textarea "x"
type input "sweat s"
type textarea "x"
type input "sweat se"
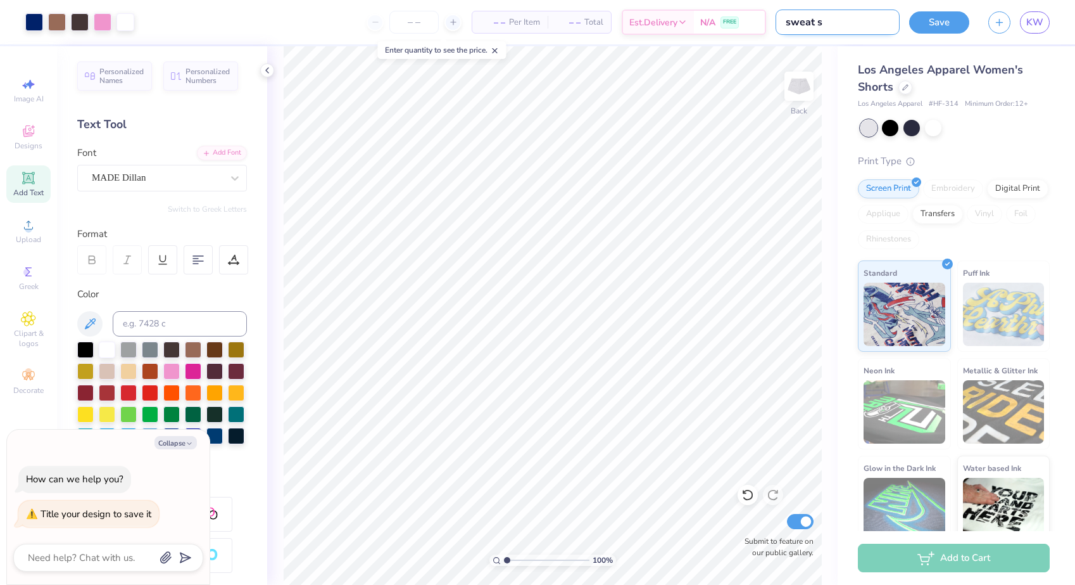
type textarea "x"
type input "sweat set"
type textarea "x"
type input "sweat set"
click at [935, 26] on button "Save" at bounding box center [939, 20] width 60 height 22
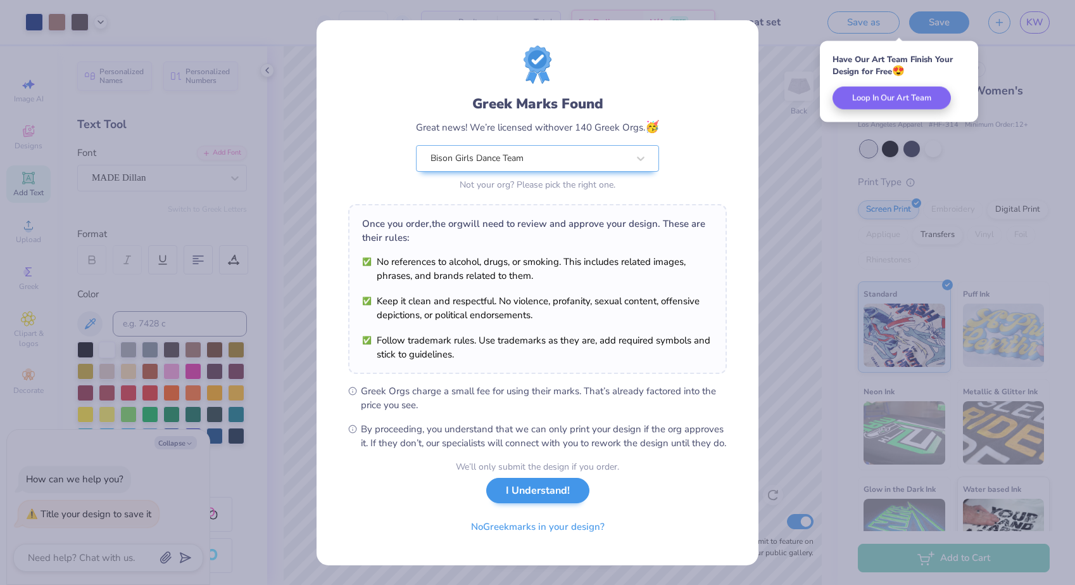
click at [525, 501] on button "I Understand!" at bounding box center [537, 490] width 103 height 26
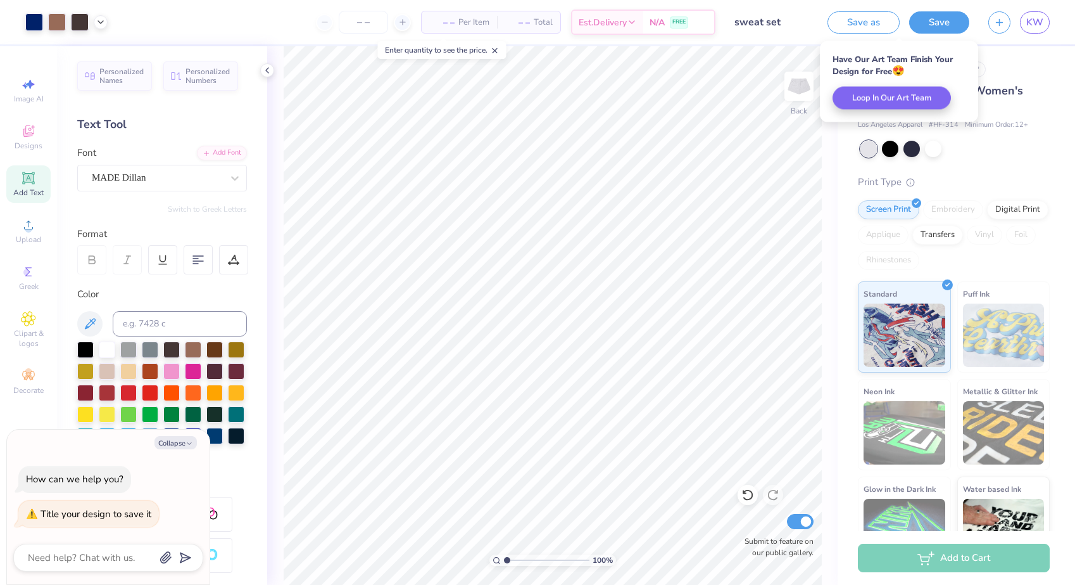
type textarea "x"
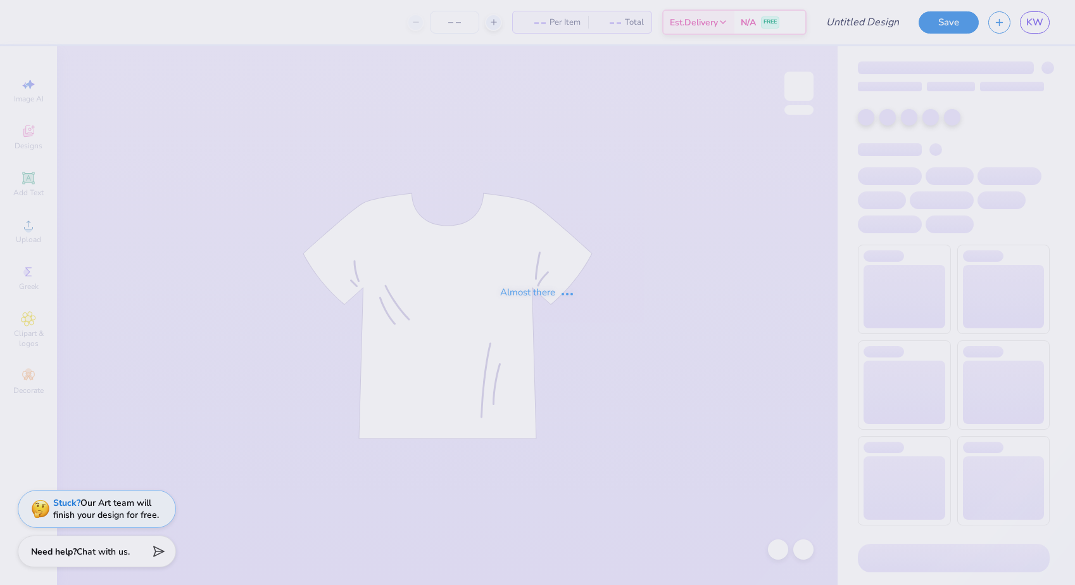
type input "bison girls sweatshirt"
type input "20"
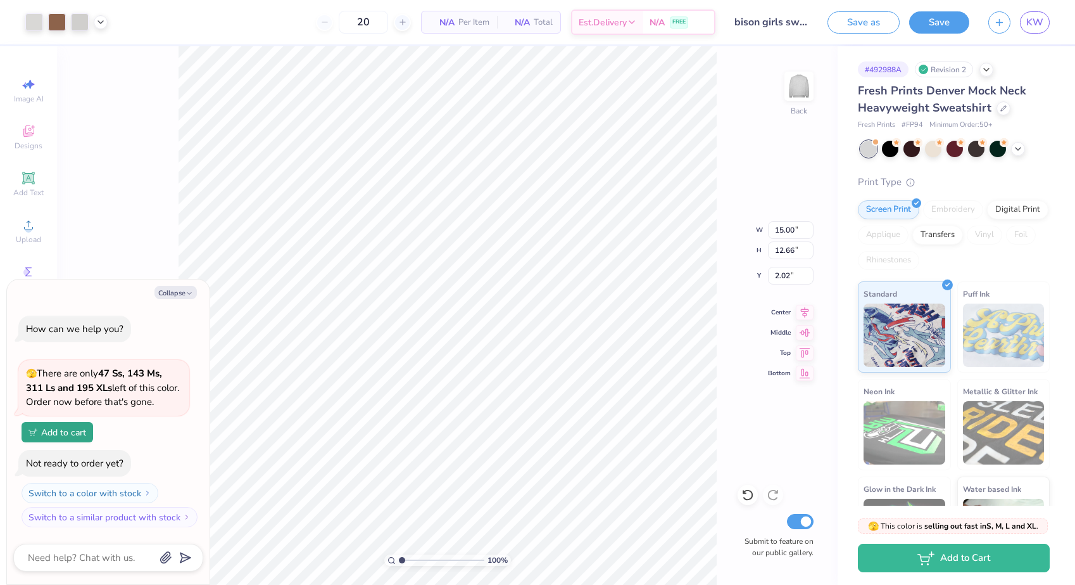
type textarea "x"
type input "2.21"
type textarea "x"
type input "2.21"
type textarea "x"
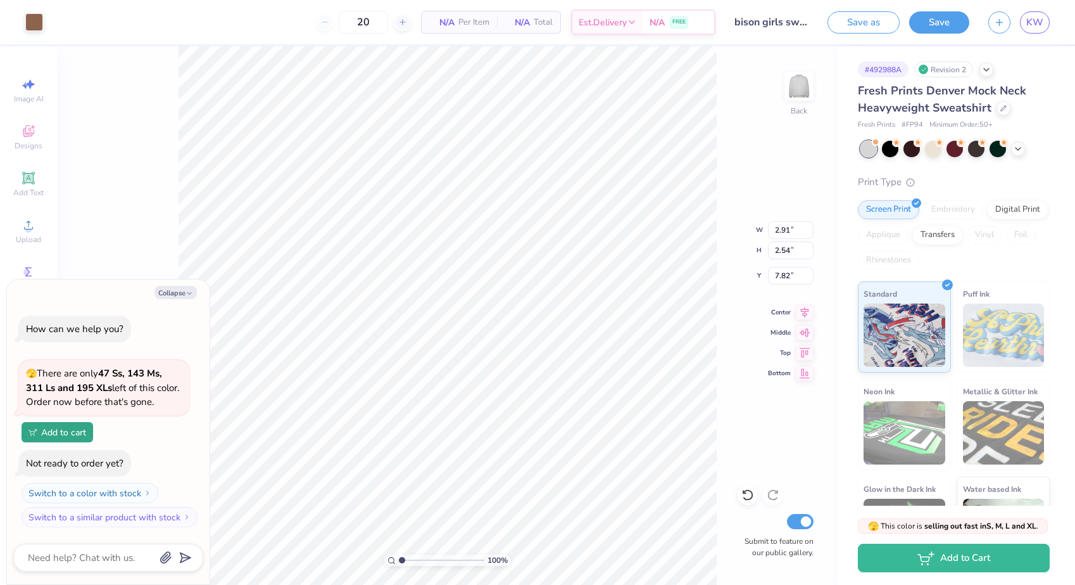
type input "4.01"
type input "3.72"
type input "9.43"
type textarea "x"
type input "0.99"
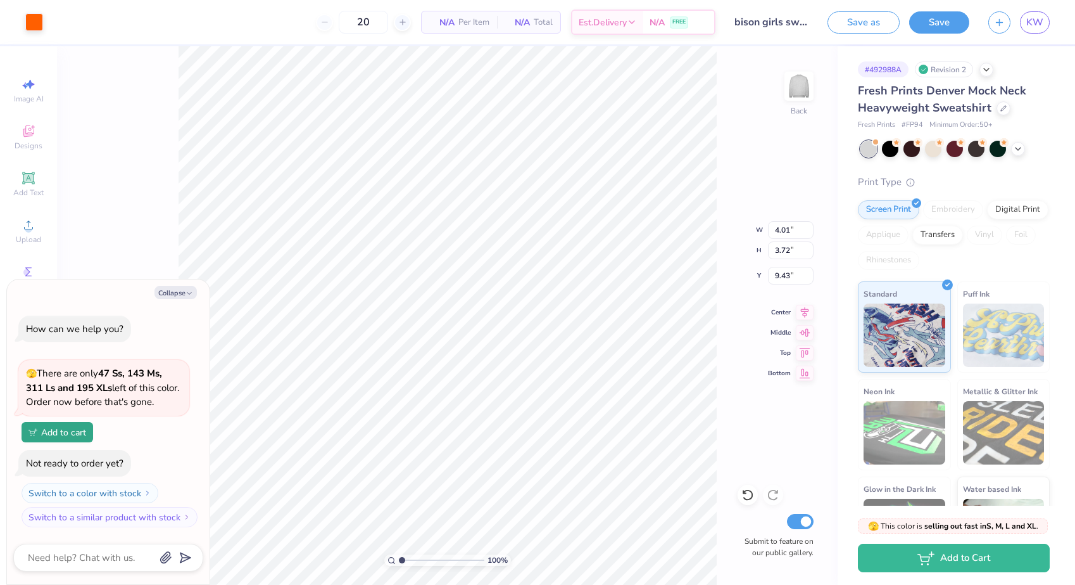
type input "1.00"
type input "12.41"
type textarea "x"
type input "0.35"
type input "0.65"
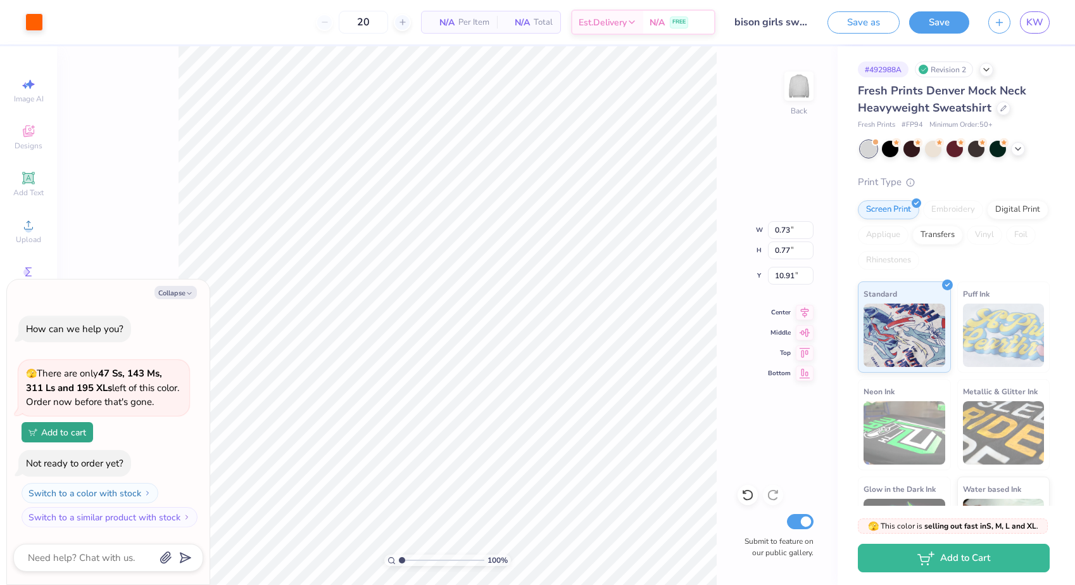
type input "10.98"
click at [168, 293] on button "Collapse" at bounding box center [176, 292] width 42 height 13
type textarea "x"
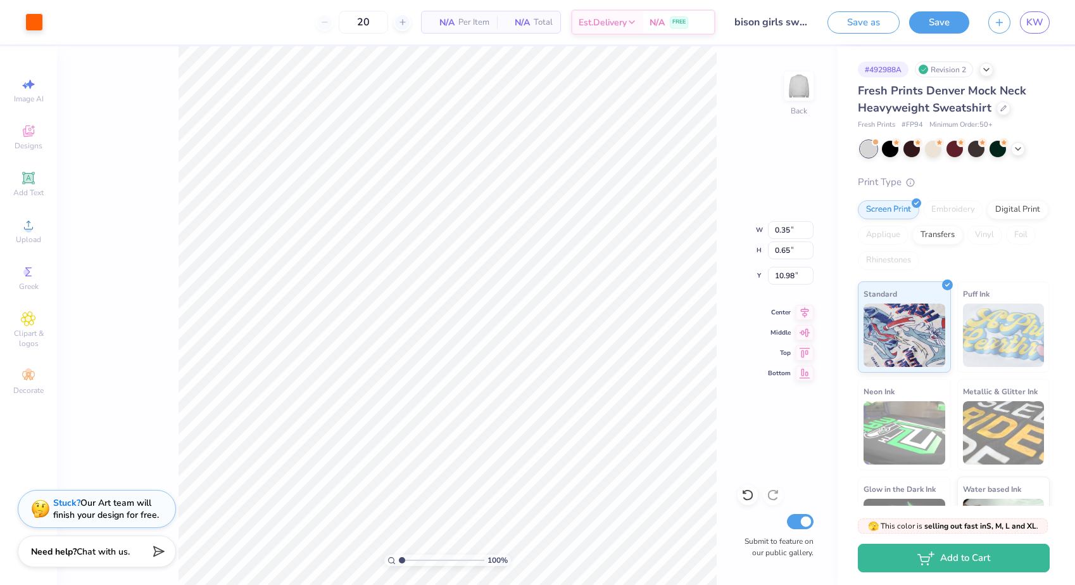
type input "4.01"
type input "3.72"
type input "9.43"
type input "0.73"
type input "0.77"
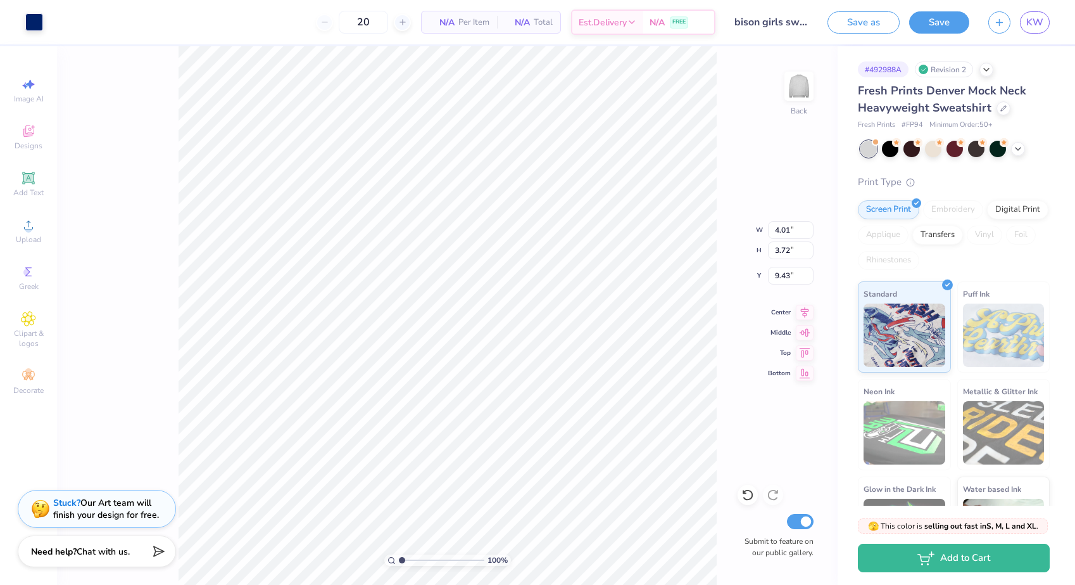
type input "10.91"
type input "4.01"
type input "3.72"
type input "9.45"
click at [726, 219] on div "100 % Back W 4.01 4.01 " H 3.72 3.72 " Y 9.43 9.43 " Center Middle Top Bottom S…" at bounding box center [447, 315] width 781 height 538
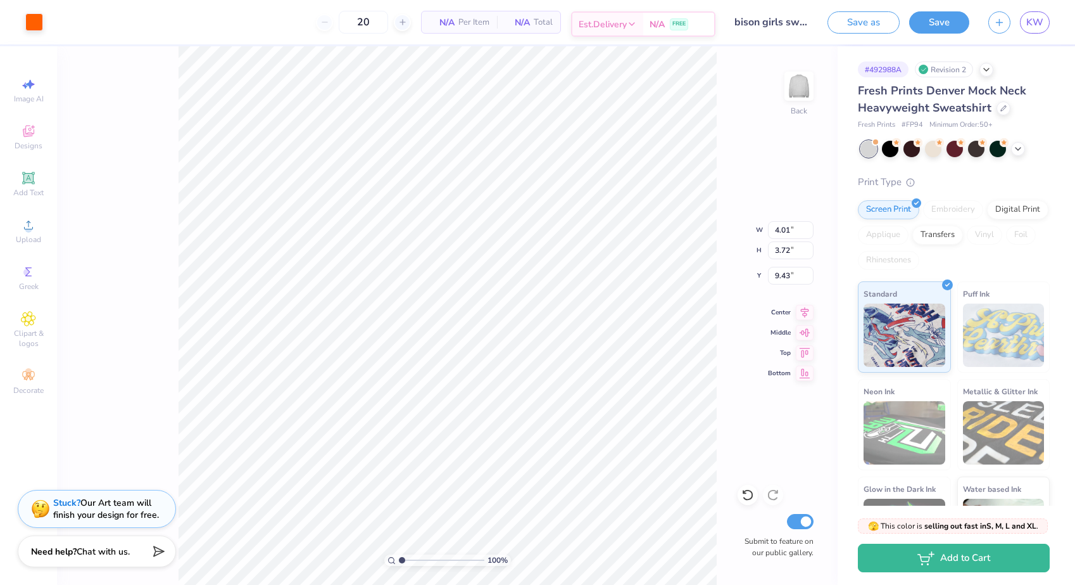
type input "4.01"
type input "3.72"
type input "9.43"
type input "7.43"
type input "1.99"
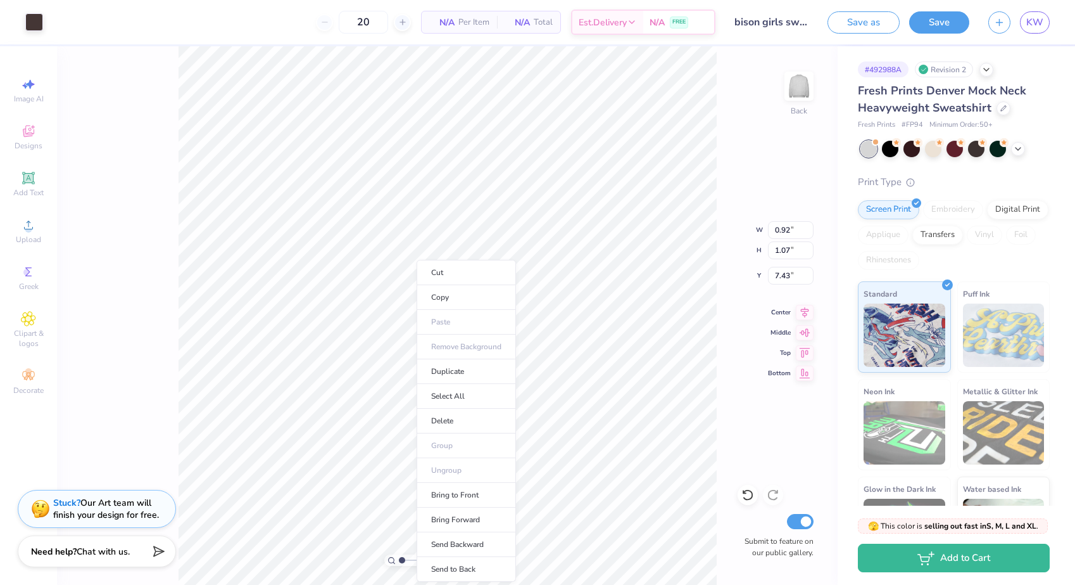
type input "7.51"
click at [457, 495] on li "Bring to Front" at bounding box center [466, 495] width 99 height 25
type input "2.51"
type input "1.34"
type input "7.24"
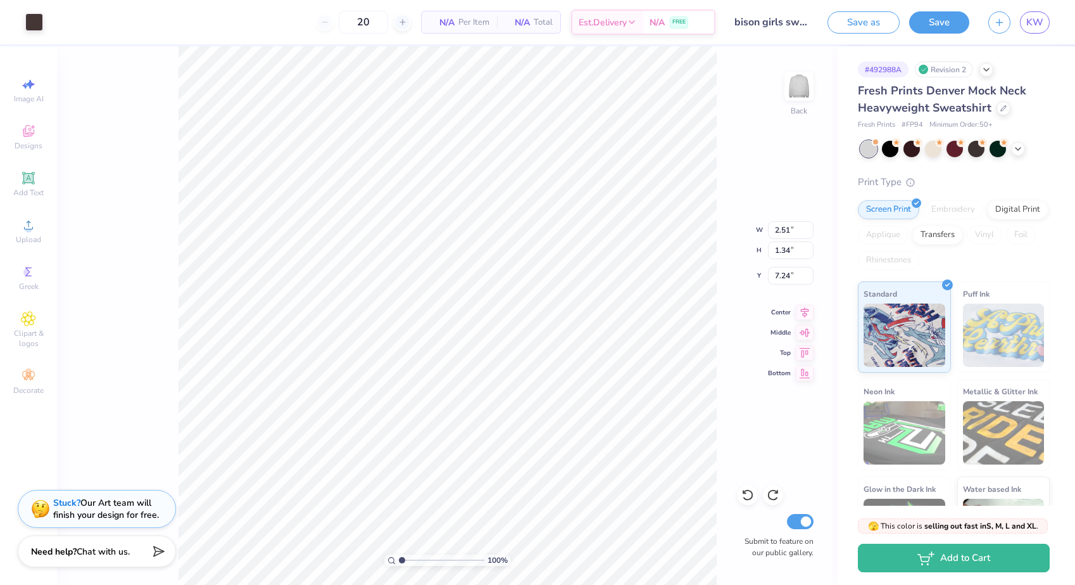
type input "1.99"
type input "1.07"
type input "7.51"
click at [450, 495] on li "Bring to Front" at bounding box center [461, 495] width 99 height 25
type input "7.43"
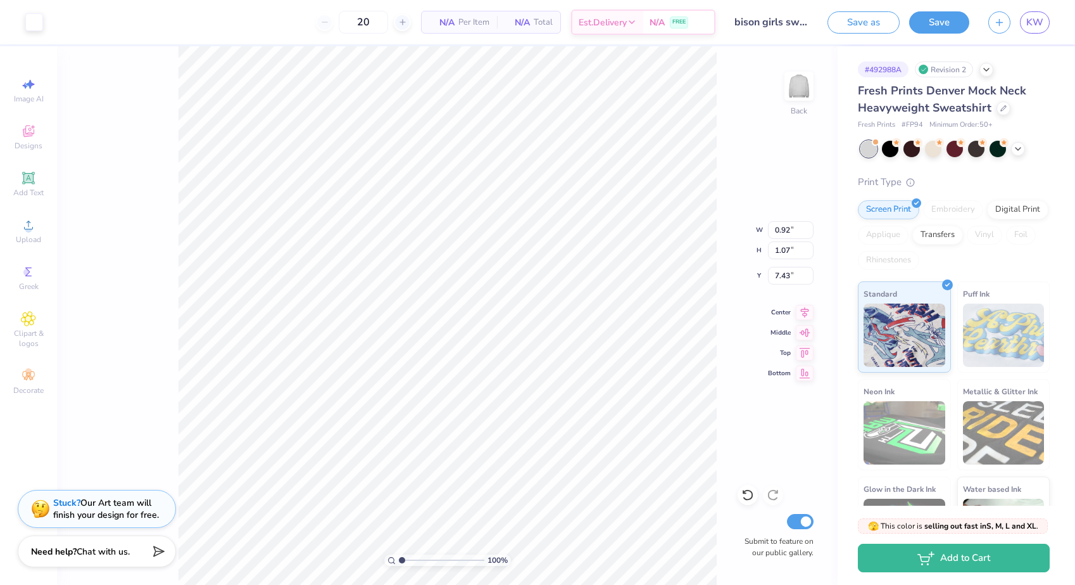
type input "7.47"
type input "0.77"
type input "0.89"
type input "7.46"
click at [27, 283] on span "Greek" at bounding box center [29, 286] width 20 height 10
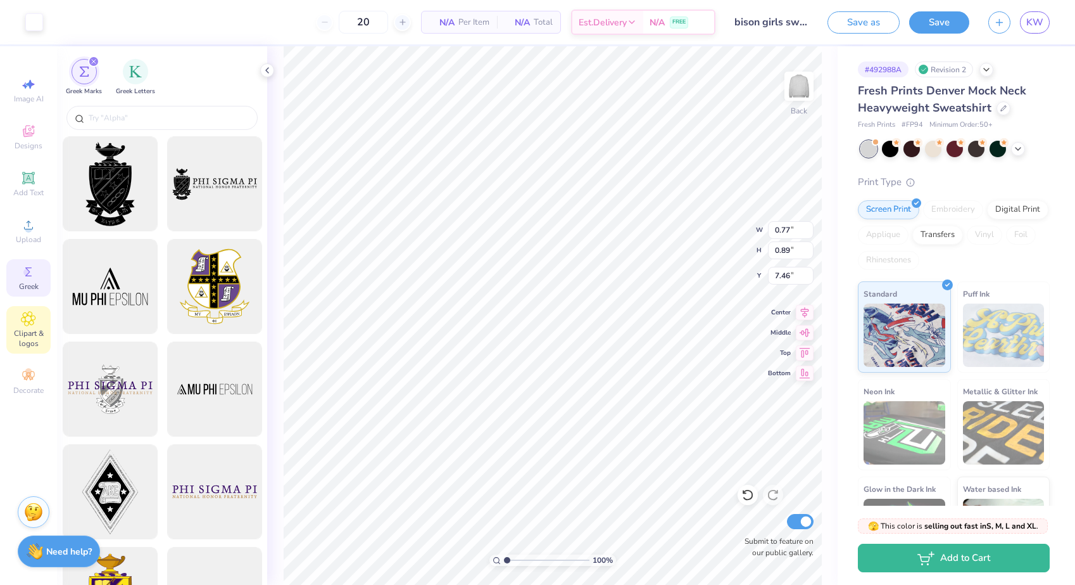
click at [22, 317] on icon at bounding box center [29, 319] width 14 height 14
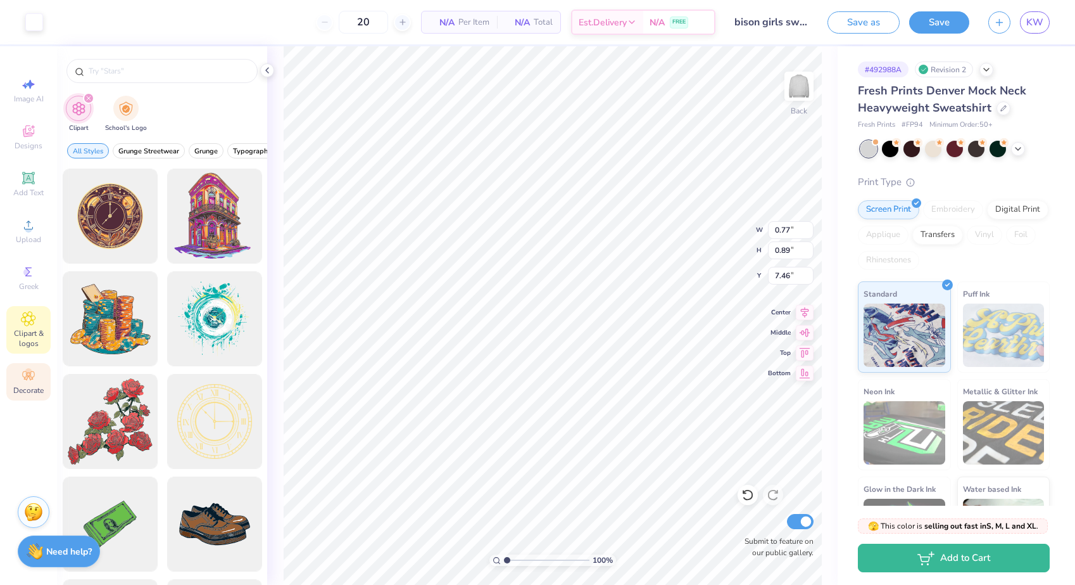
click at [25, 373] on circle at bounding box center [28, 371] width 7 height 7
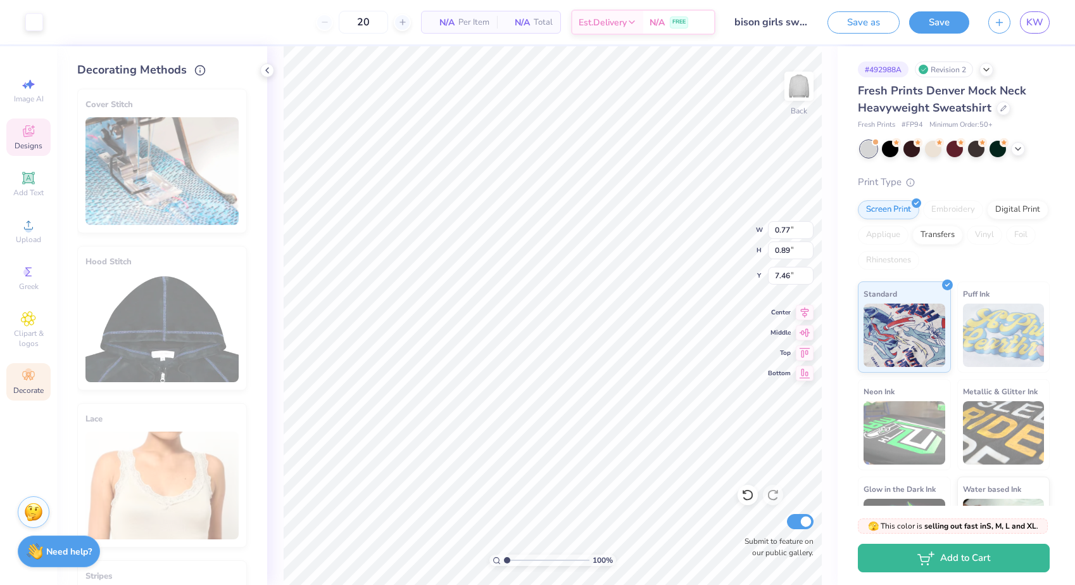
click at [34, 124] on icon at bounding box center [28, 130] width 15 height 15
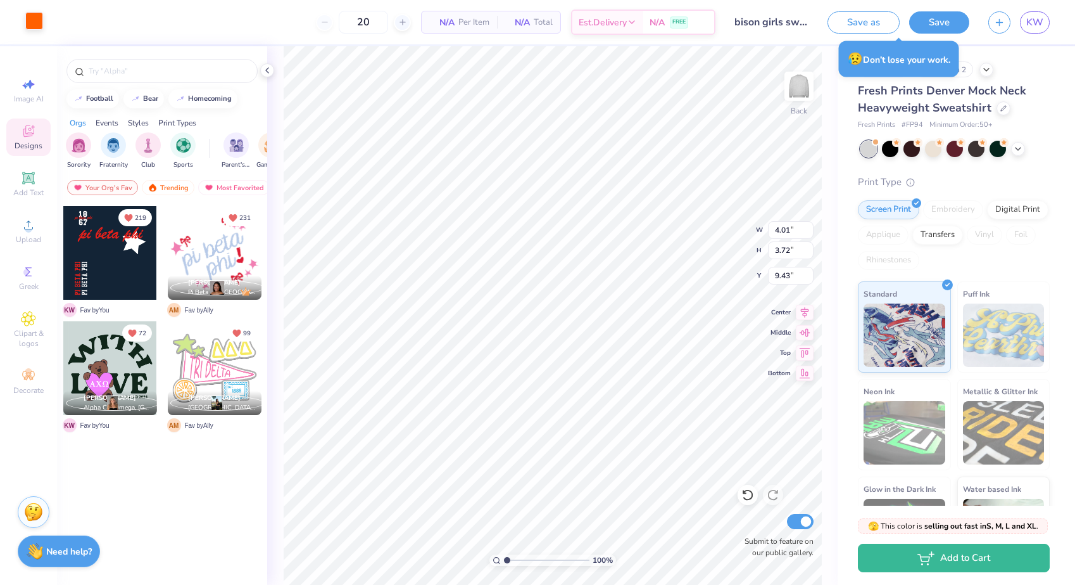
click at [41, 26] on div at bounding box center [34, 21] width 18 height 18
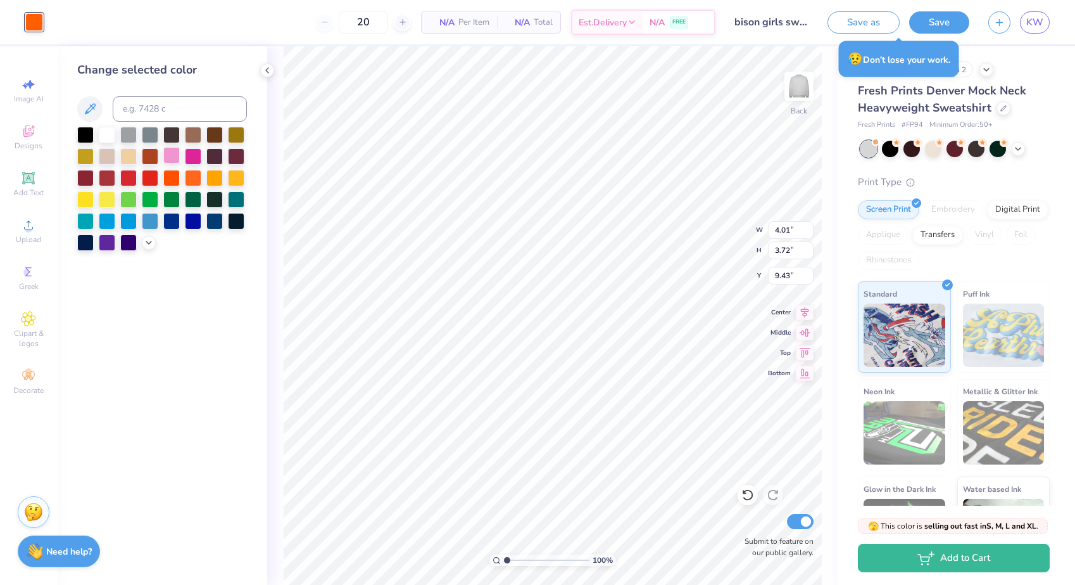
click at [174, 160] on div at bounding box center [171, 155] width 16 height 16
type input "0.35"
type input "0.65"
type input "10.98"
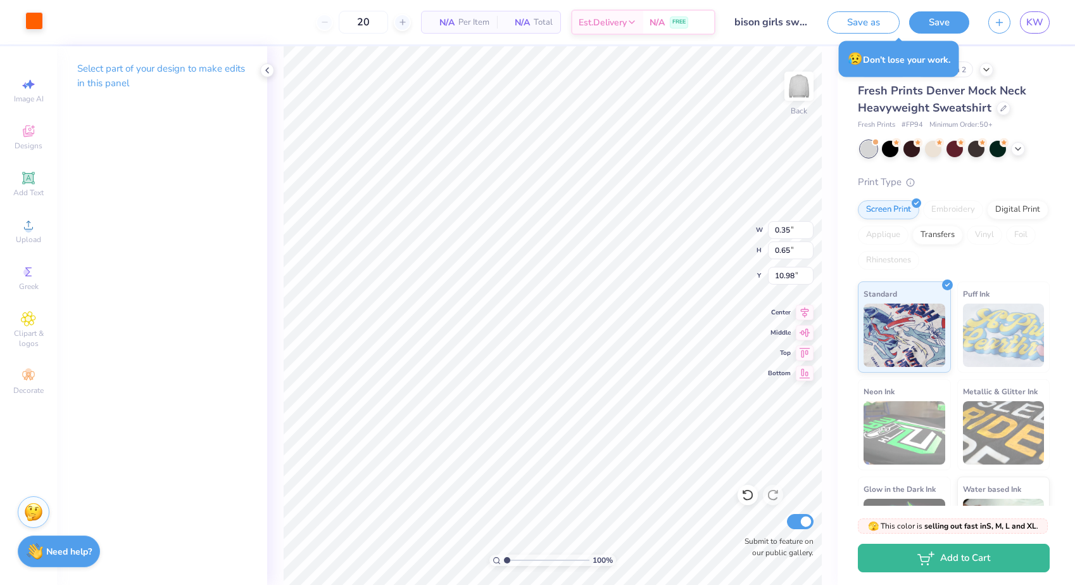
click at [30, 16] on div at bounding box center [34, 21] width 18 height 18
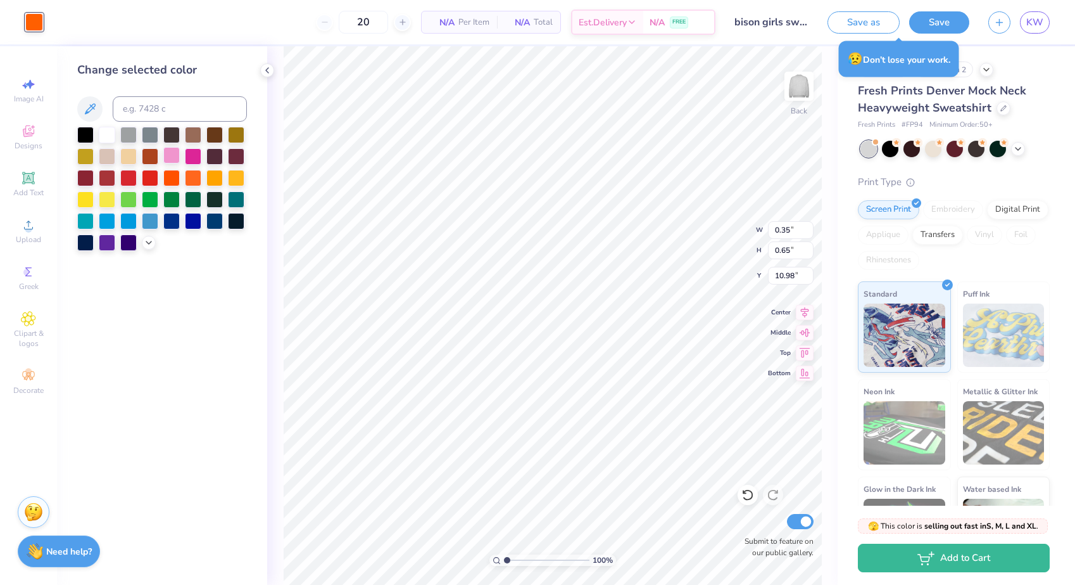
click at [166, 159] on div at bounding box center [171, 155] width 16 height 16
type input "0.25"
type input "0.31"
type input "11.31"
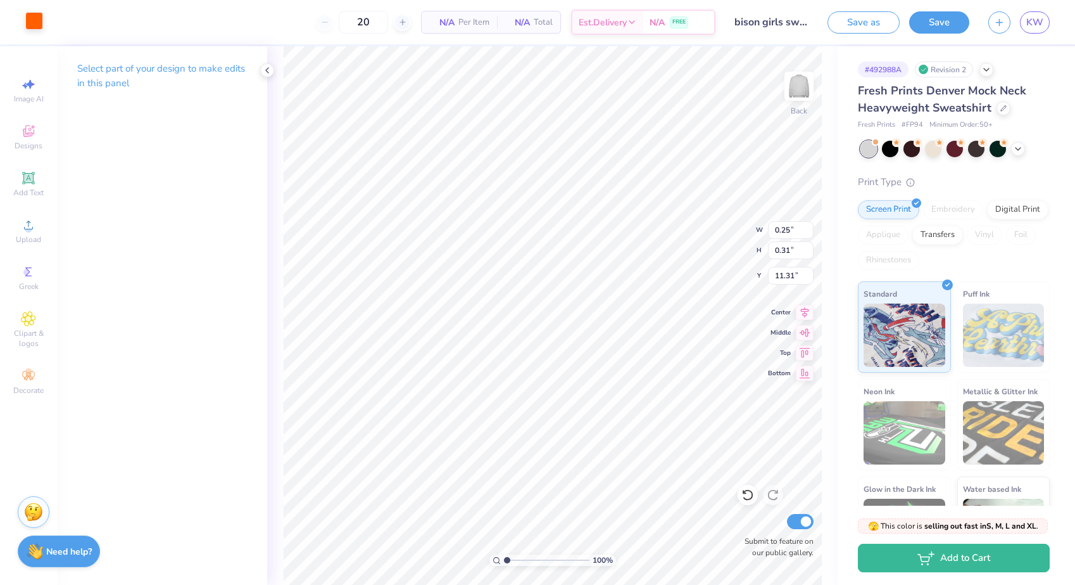
click at [31, 15] on div at bounding box center [34, 21] width 18 height 18
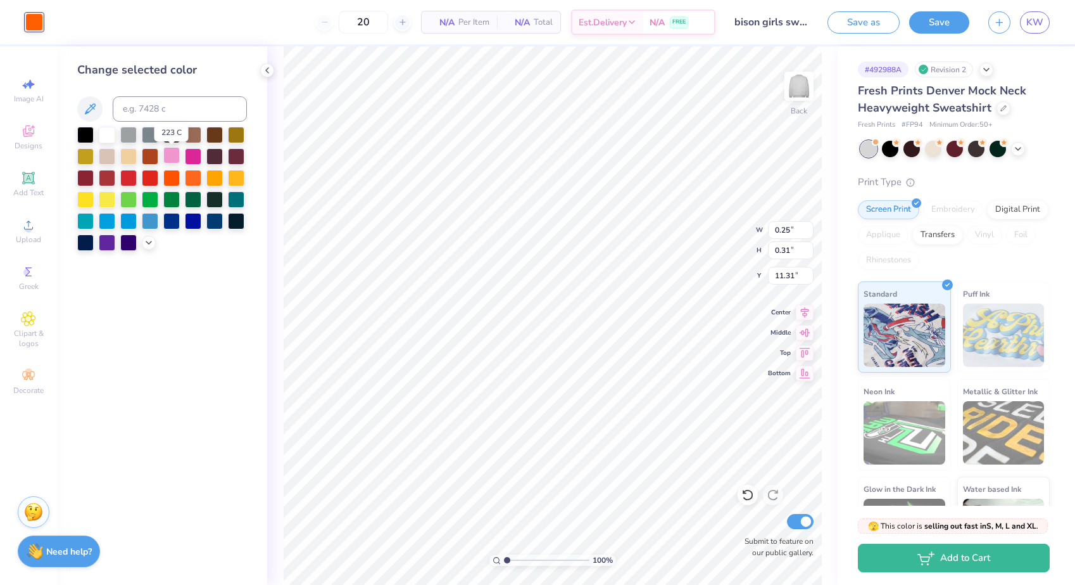
click at [170, 163] on div at bounding box center [171, 155] width 16 height 16
type input "0.23"
type input "0.29"
type input "10.97"
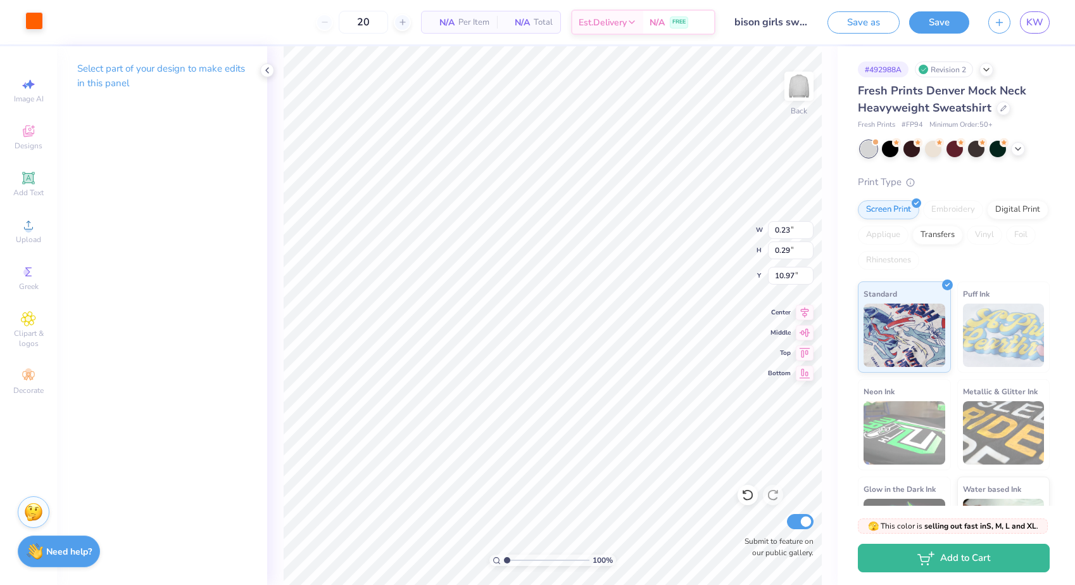
click at [37, 24] on div at bounding box center [34, 21] width 18 height 18
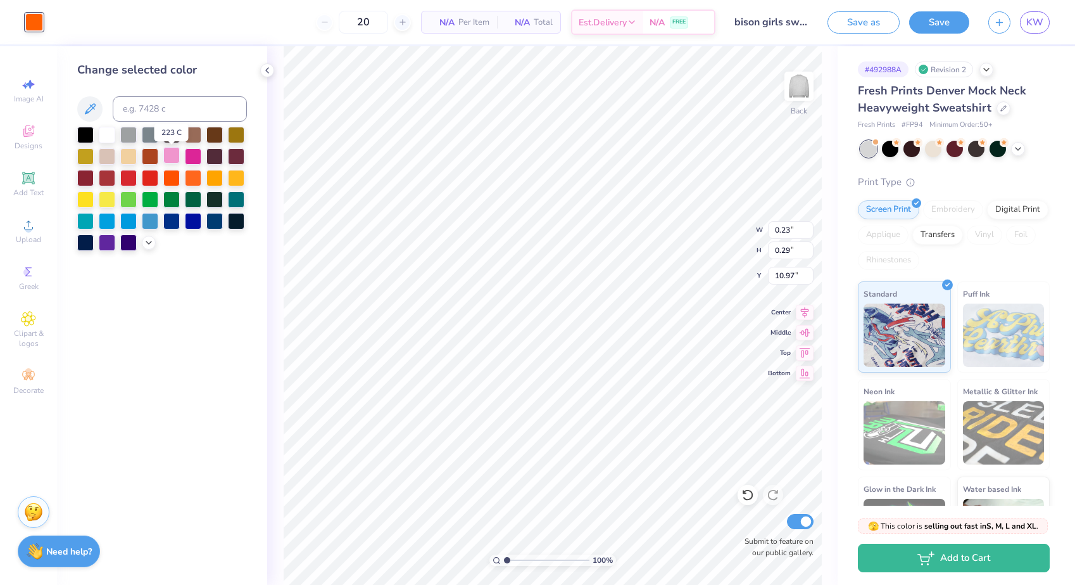
click at [175, 151] on div at bounding box center [171, 155] width 16 height 16
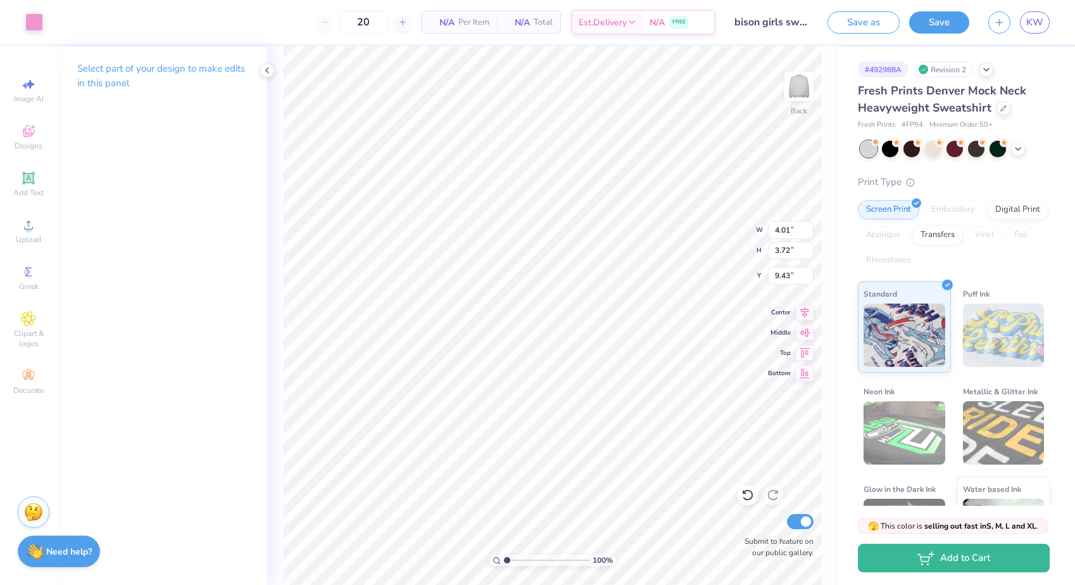
type input "9.77"
type input "0.89"
type input "1.12"
type input "9.40"
click at [35, 22] on div at bounding box center [34, 21] width 18 height 18
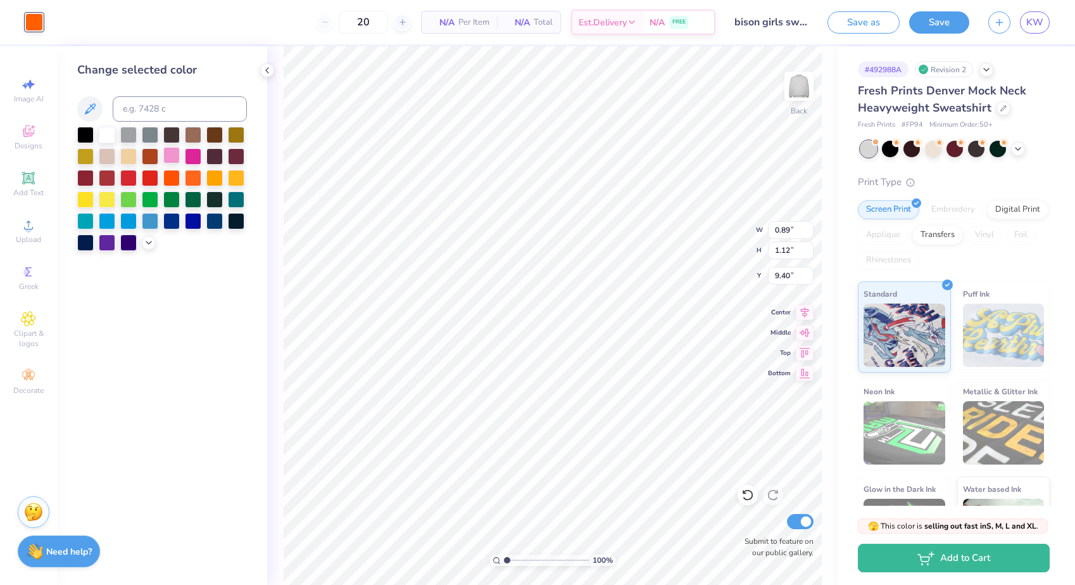
click at [170, 160] on div at bounding box center [171, 155] width 16 height 16
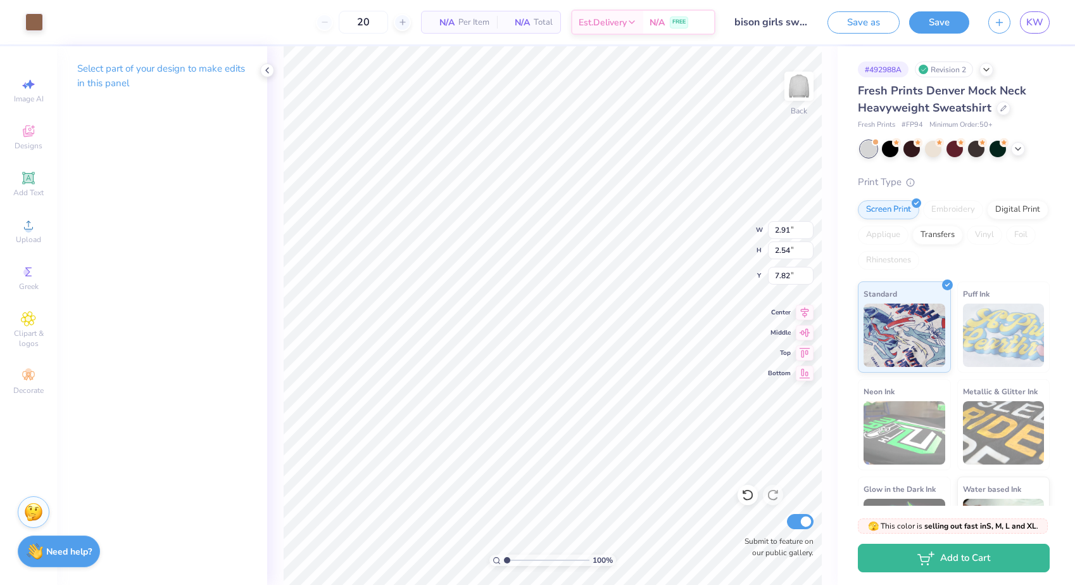
type input "2.35"
type input "0.99"
type input "9.40"
click at [43, 25] on div at bounding box center [34, 21] width 18 height 18
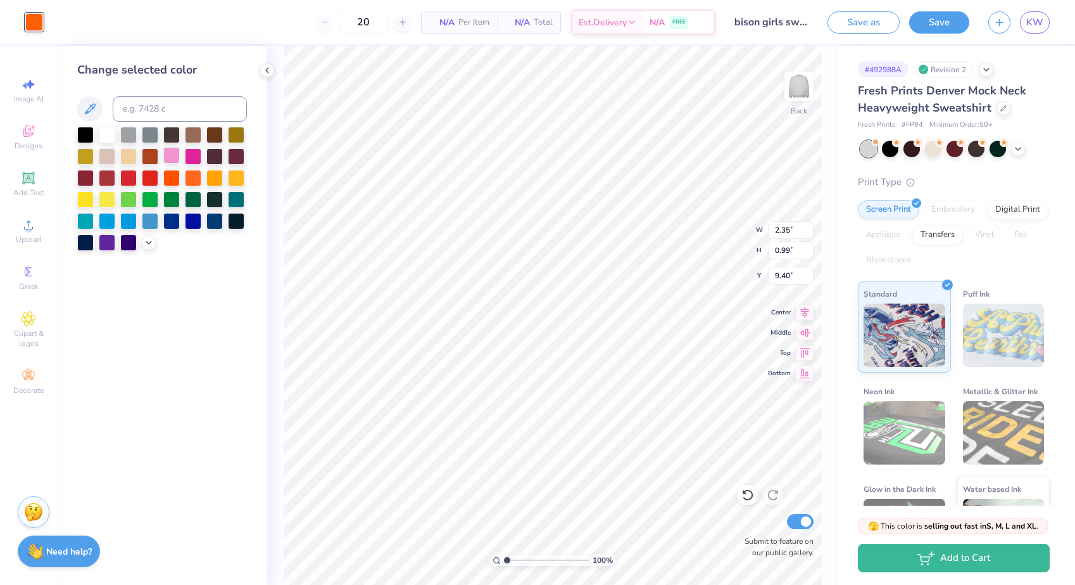
click at [174, 158] on div at bounding box center [171, 155] width 16 height 16
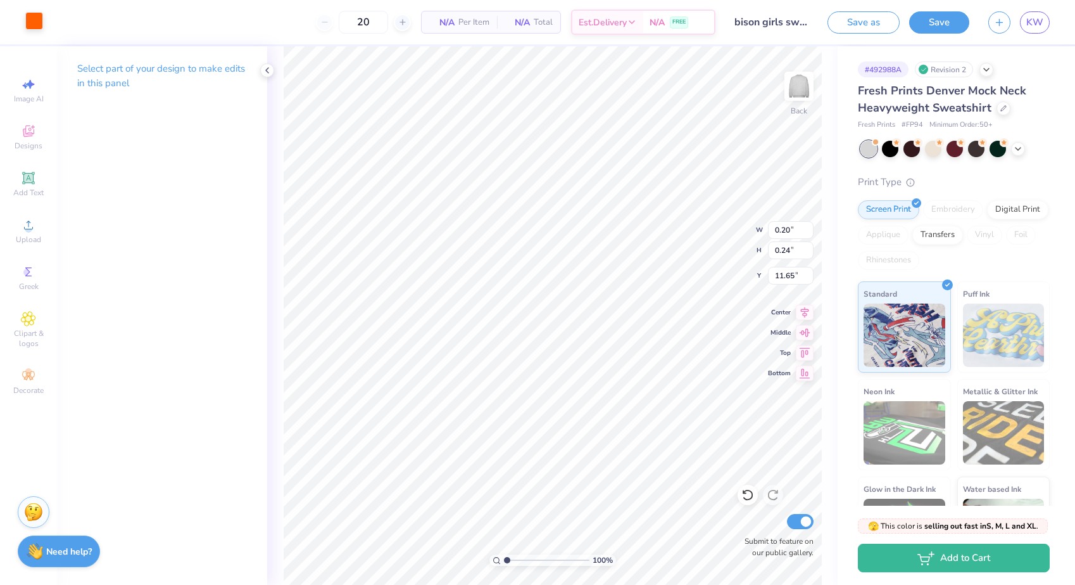
click at [25, 17] on div at bounding box center [34, 21] width 18 height 18
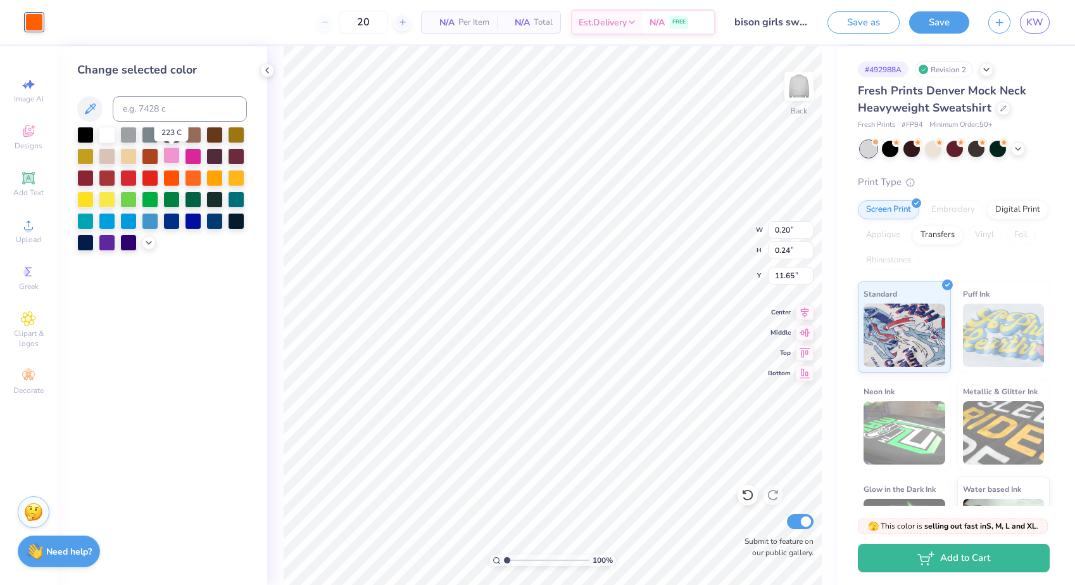
click at [166, 156] on div at bounding box center [171, 155] width 16 height 16
type input "0.60"
type input "1.23"
type input "10.46"
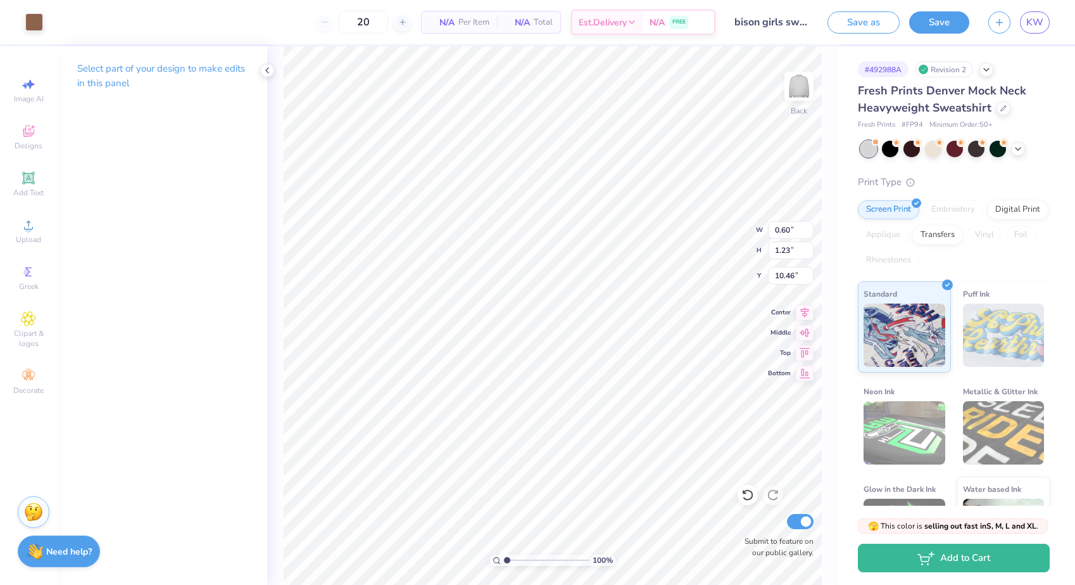
type input "0.51"
type input "0.74"
type input "10.43"
click at [34, 18] on div at bounding box center [34, 21] width 18 height 18
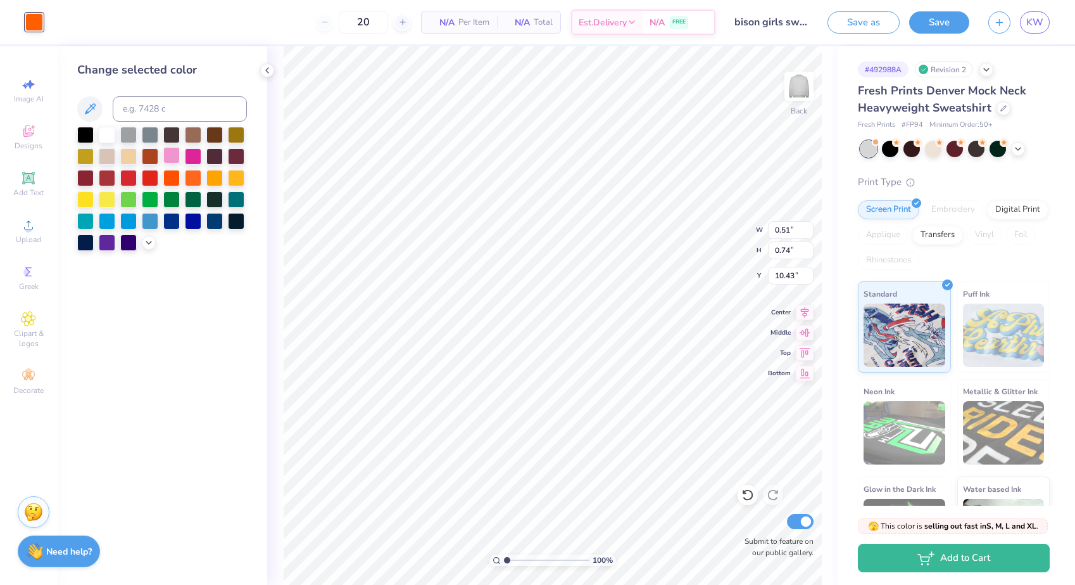
click at [174, 158] on div at bounding box center [171, 155] width 16 height 16
type input "0.76"
type input "1.11"
type input "9.58"
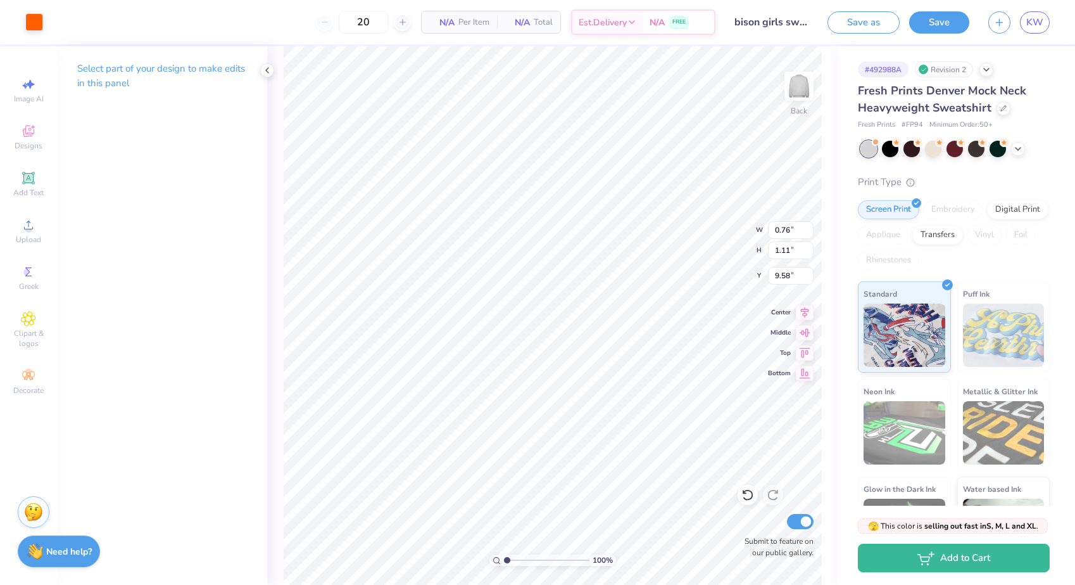
type input "4.01"
type input "3.72"
type input "9.77"
type input "0.26"
type input "0.09"
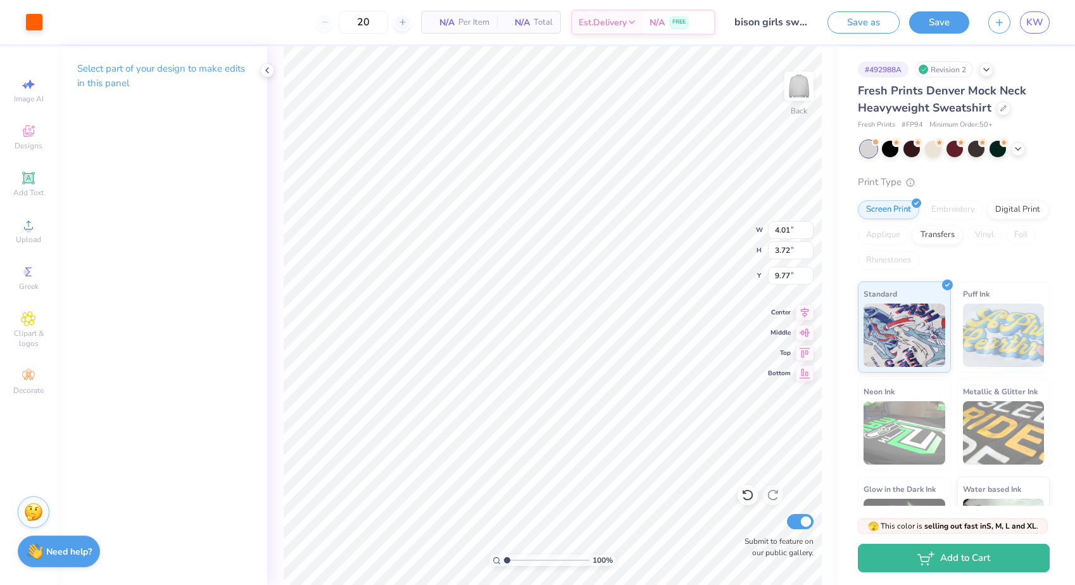
type input "9.54"
click at [34, 25] on div at bounding box center [34, 21] width 18 height 18
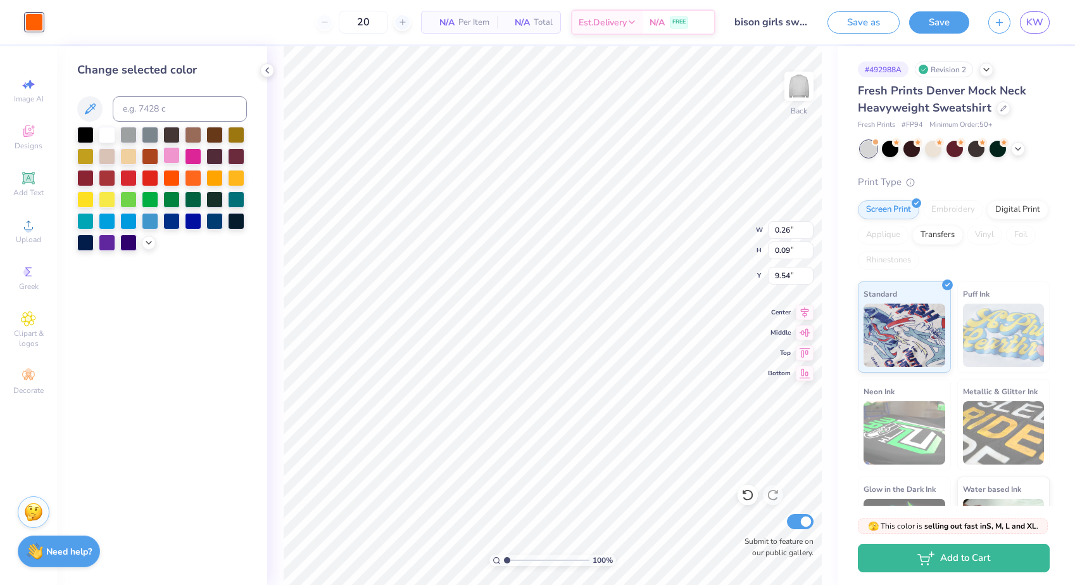
click at [169, 159] on div at bounding box center [171, 155] width 16 height 16
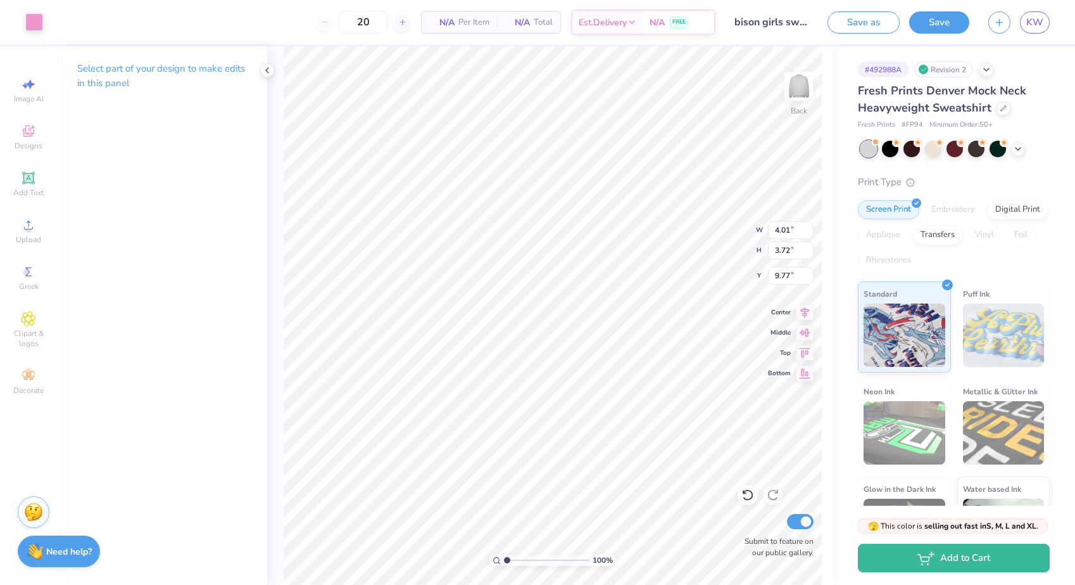
type input "9.12"
type input "0.33"
type input "0.75"
type input "10.63"
click at [28, 16] on div at bounding box center [34, 21] width 18 height 18
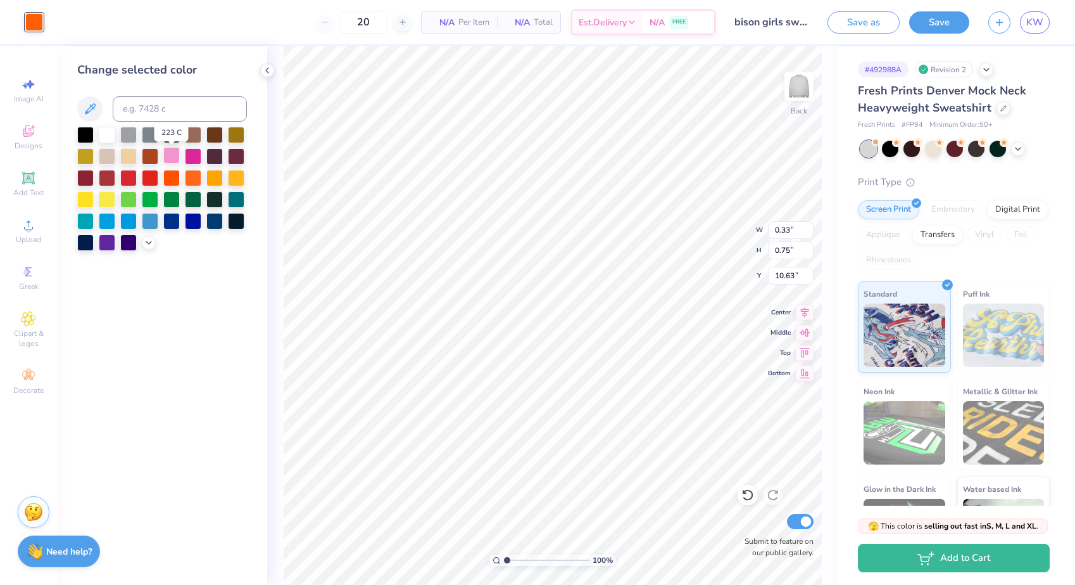
click at [172, 159] on div at bounding box center [171, 155] width 16 height 16
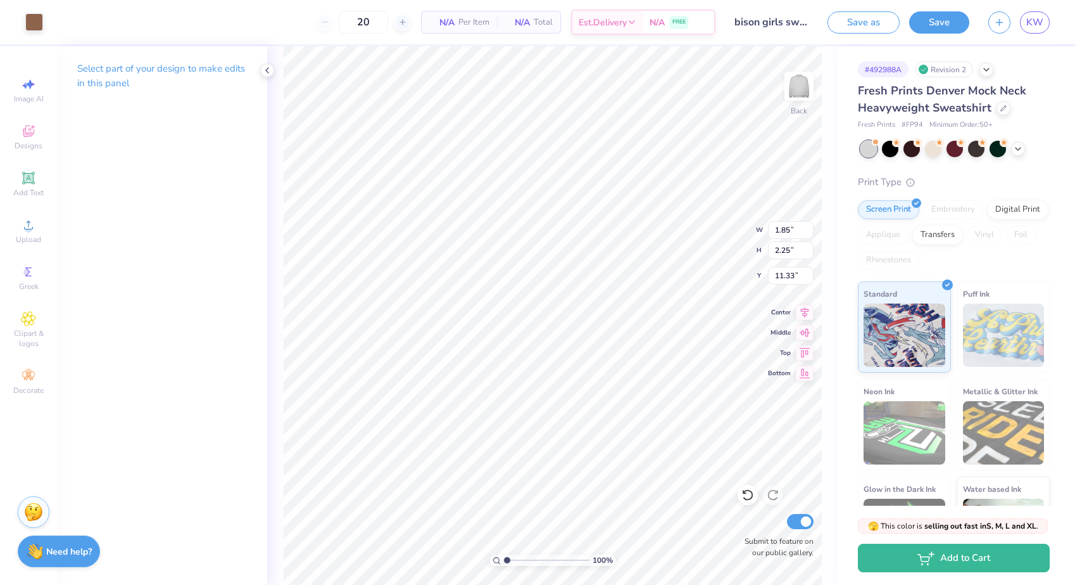
type input "1.06"
type input "1.27"
type input "9.39"
type input "9.01"
click at [53, 22] on div "20 N/A Per Item N/A Total Est. Delivery N/A FREE" at bounding box center [384, 22] width 663 height 44
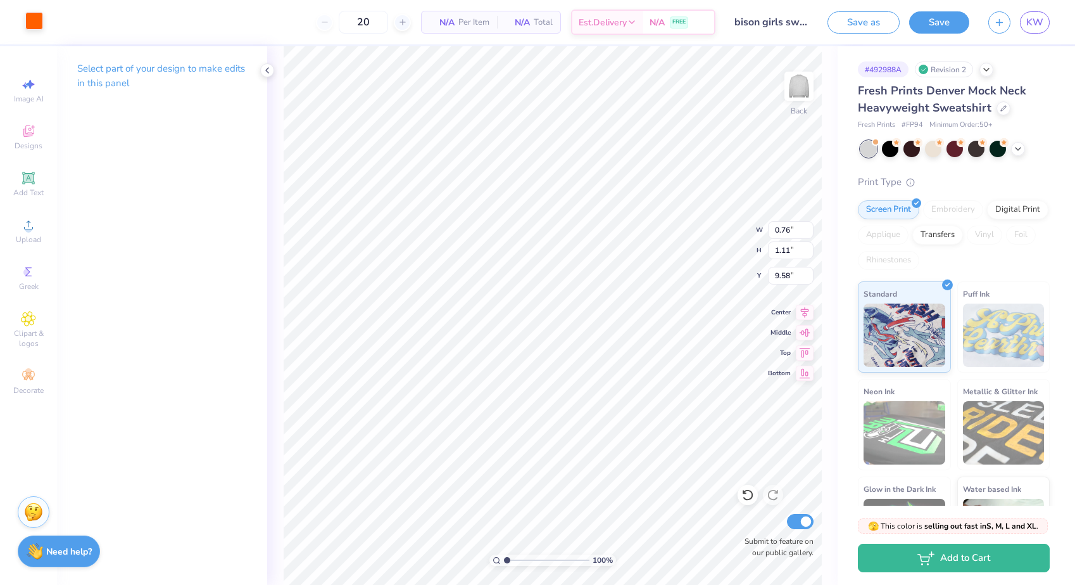
click at [29, 22] on div at bounding box center [34, 21] width 18 height 18
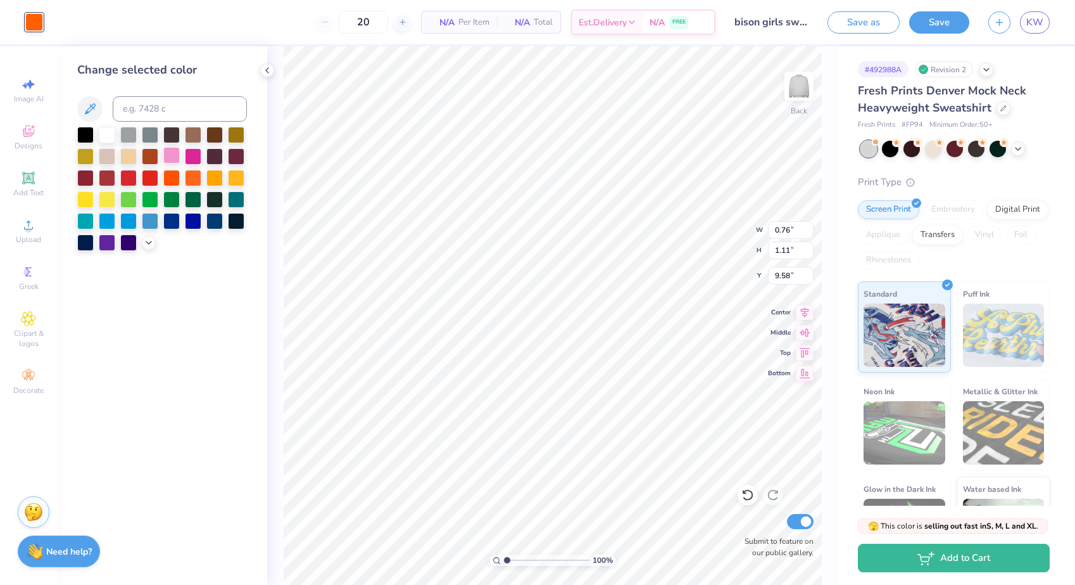
click at [166, 159] on div at bounding box center [171, 155] width 16 height 16
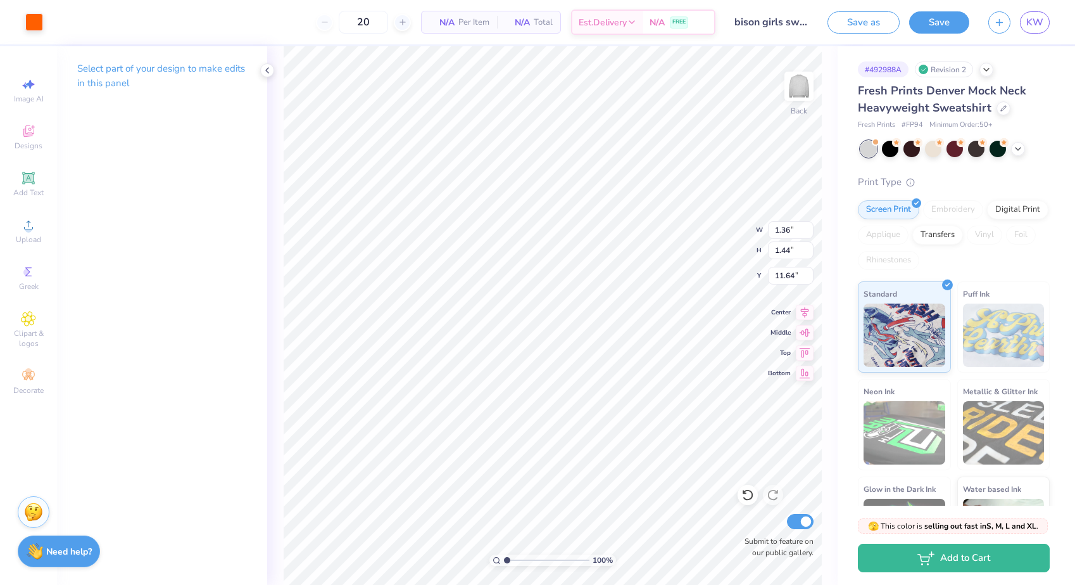
type input "11.63"
click at [34, 14] on div at bounding box center [34, 21] width 18 height 18
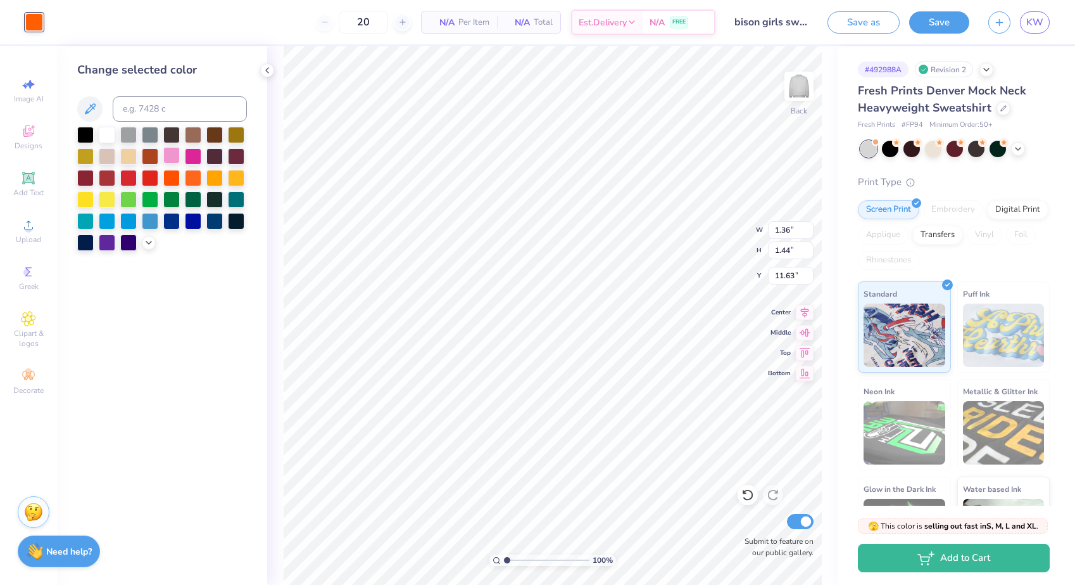
click at [165, 155] on div at bounding box center [171, 155] width 16 height 16
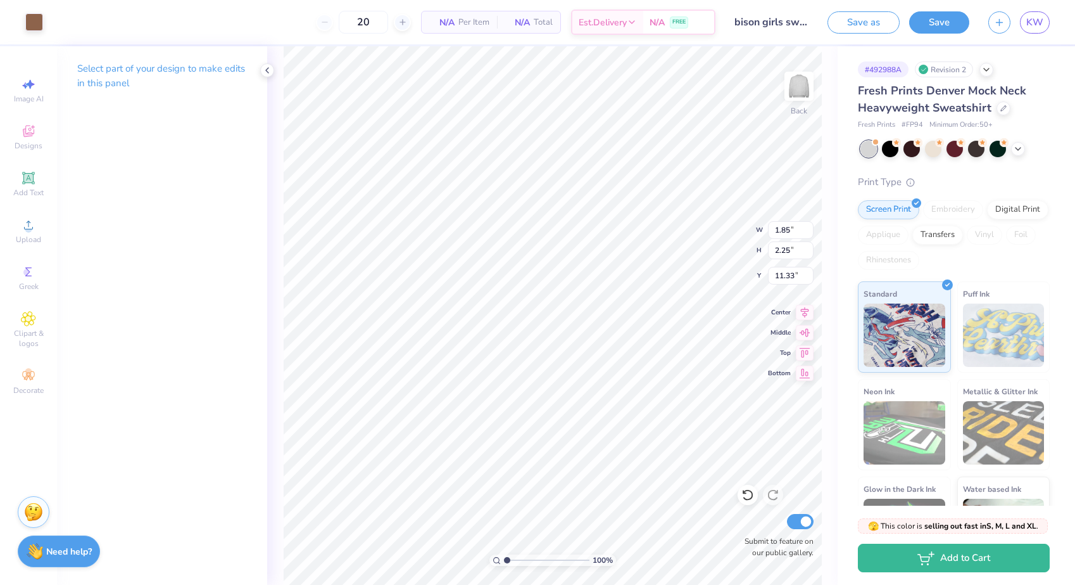
type input "0.40"
type input "0.16"
type input "13.02"
click at [34, 23] on div at bounding box center [34, 21] width 18 height 18
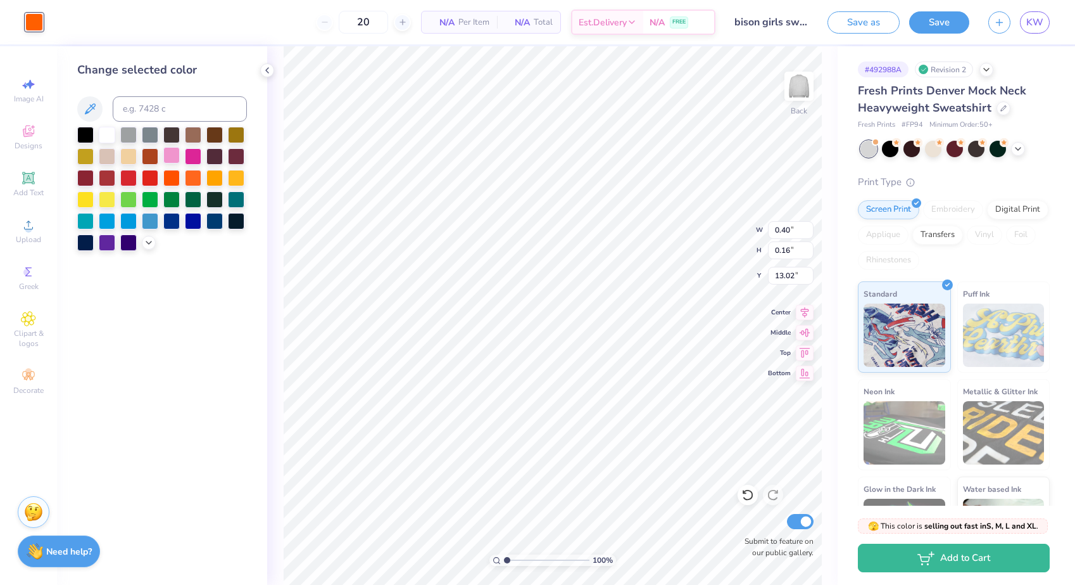
click at [167, 162] on div at bounding box center [171, 155] width 16 height 16
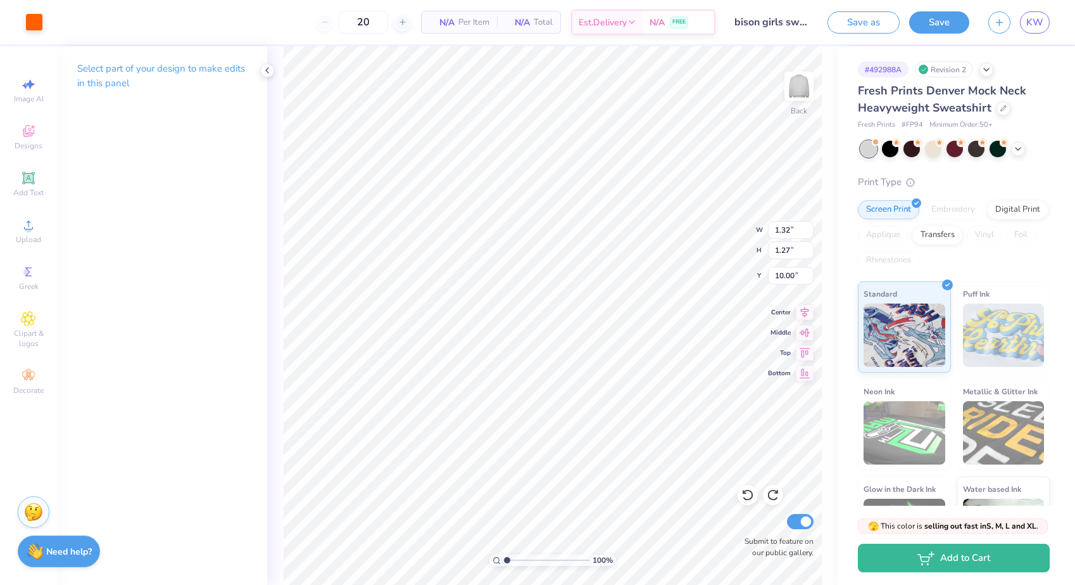
type input "11.84"
click at [31, 21] on div at bounding box center [34, 21] width 18 height 18
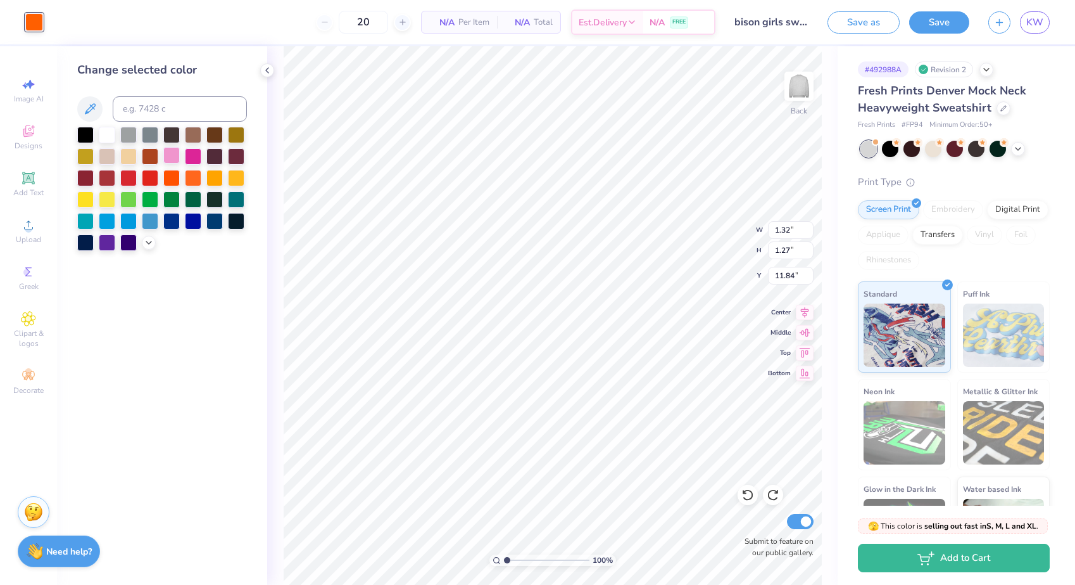
click at [170, 160] on div at bounding box center [171, 155] width 16 height 16
type input "1.85"
type input "2.25"
type input "11.33"
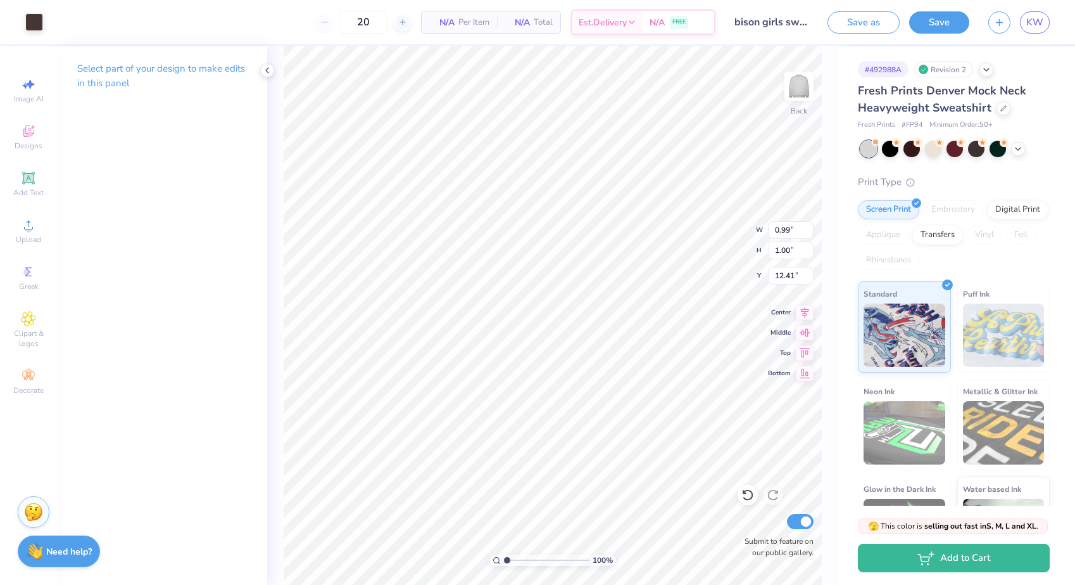
type input "0.99"
type input "1.00"
type input "12.41"
type input "10.62"
click at [38, 16] on div at bounding box center [34, 21] width 18 height 18
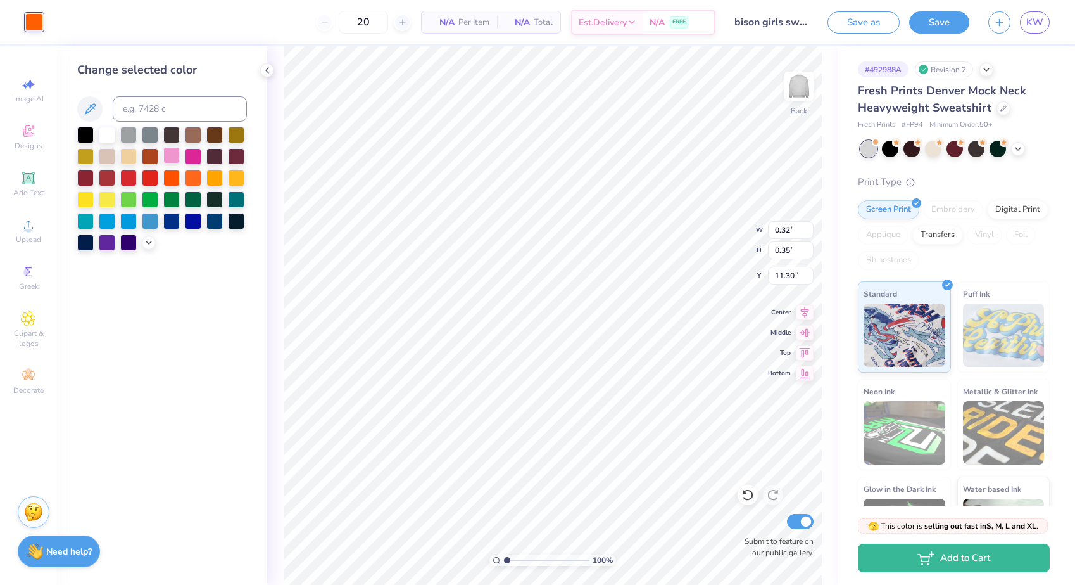
click at [167, 151] on div at bounding box center [171, 155] width 16 height 16
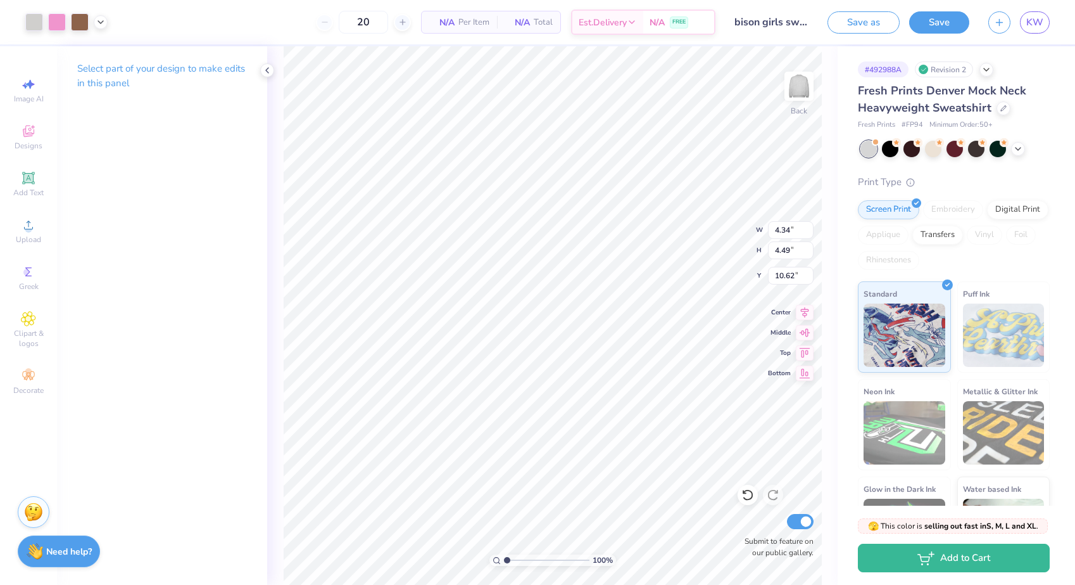
type input "9.38"
type input "9.45"
type input "4.22"
type input "3.91"
type input "9.26"
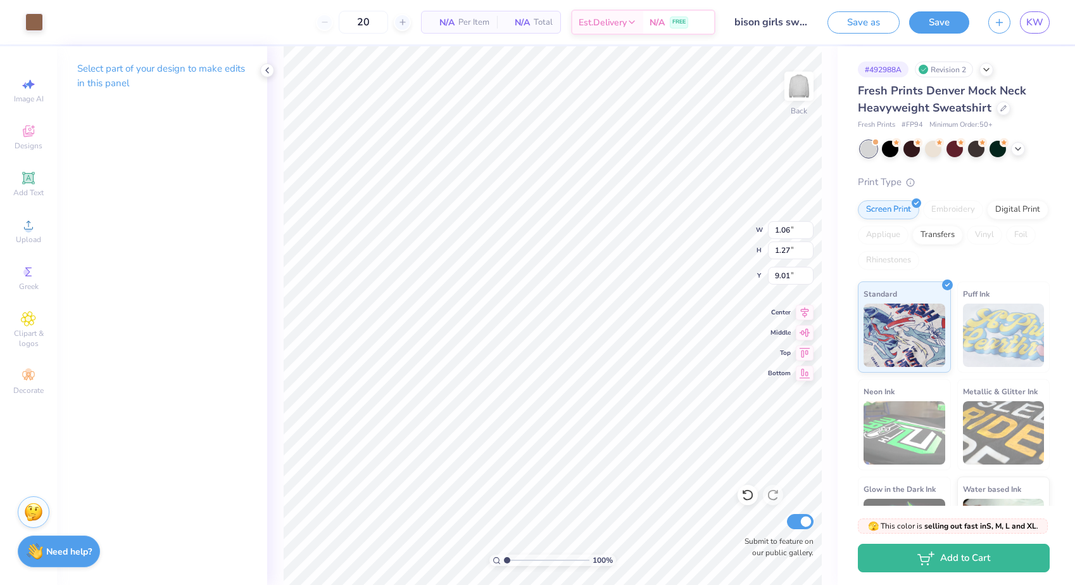
type input "9.37"
type input "10.87"
click at [23, 142] on span "Designs" at bounding box center [29, 146] width 28 height 10
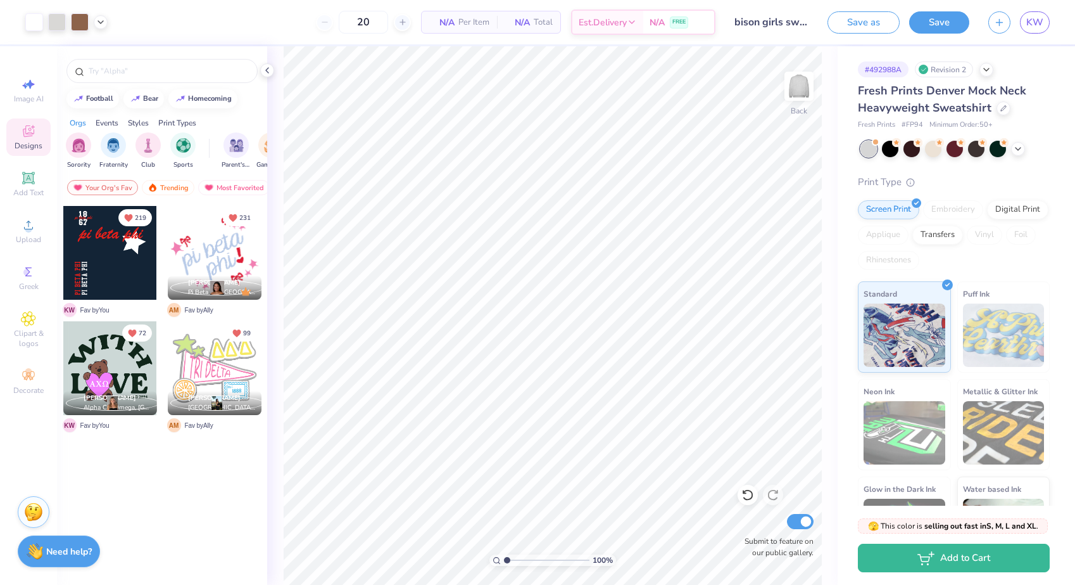
click at [126, 360] on div at bounding box center [110, 368] width 94 height 94
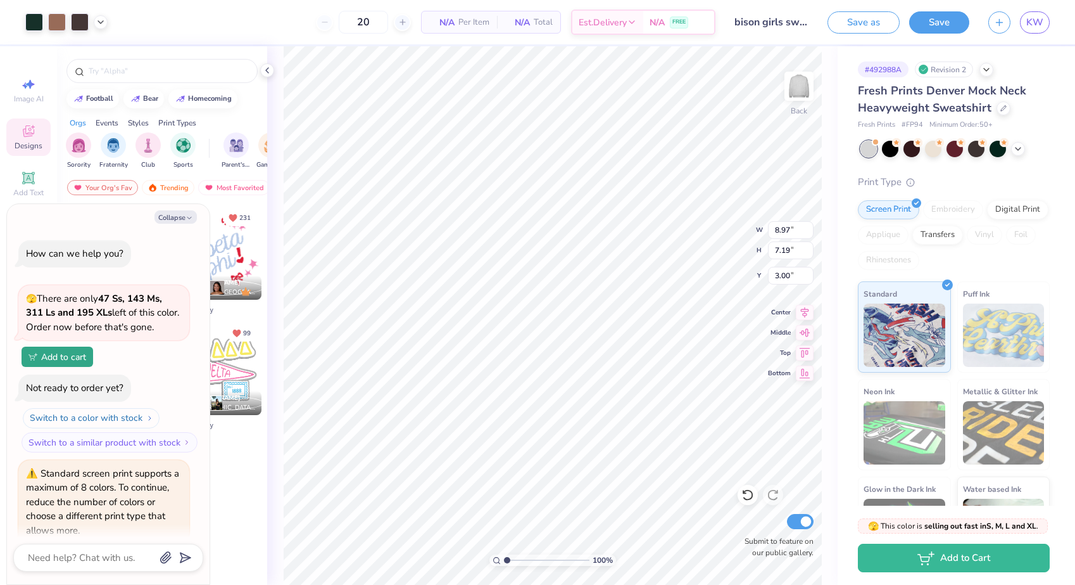
scroll to position [47, 0]
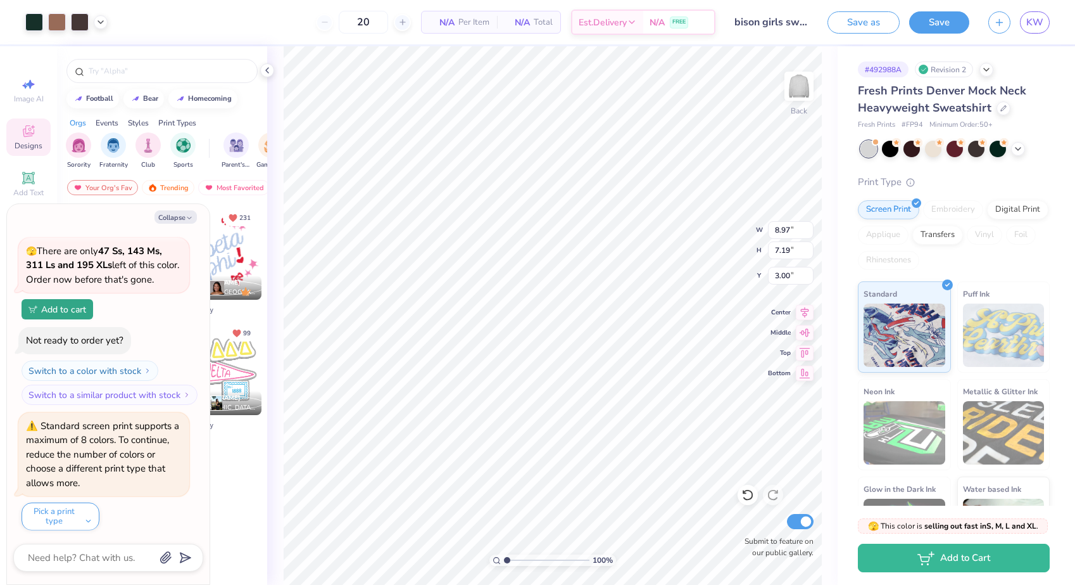
type textarea "x"
type input "3.78"
type input "3.76"
type input "2.92"
type textarea "x"
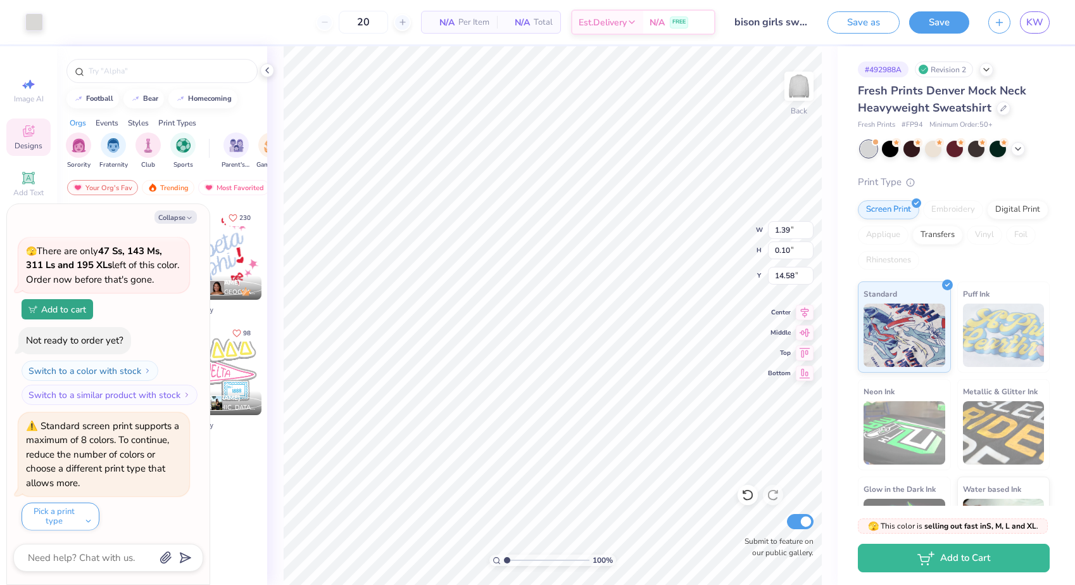
type input "13.02"
type textarea "x"
type input "12.05"
type textarea "x"
type input "11.21"
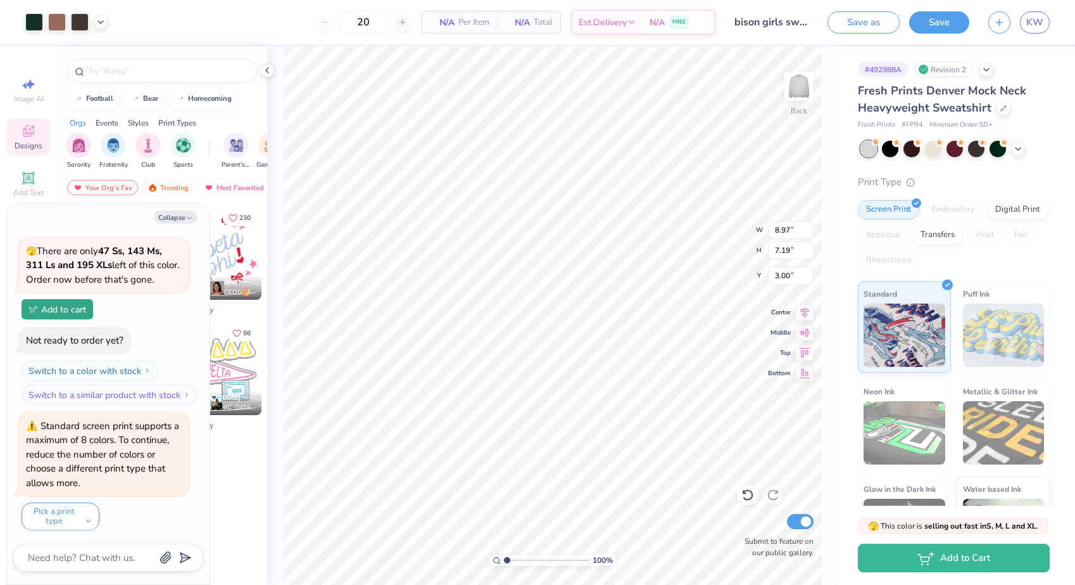
type input "8.99"
type input "1.20"
type textarea "x"
type input "13.79"
type input "11.07"
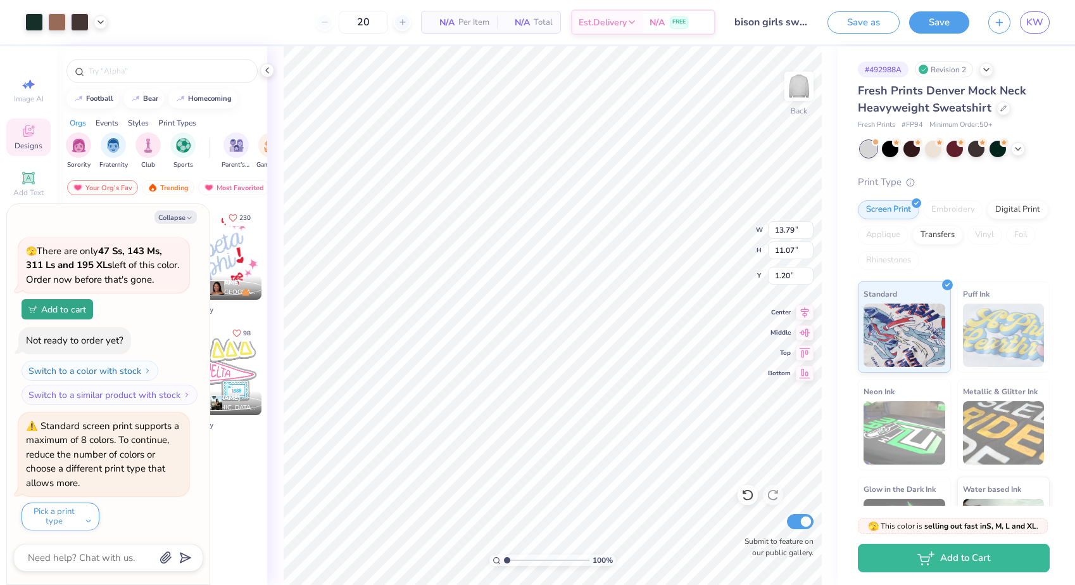
type textarea "x"
type input "1.69"
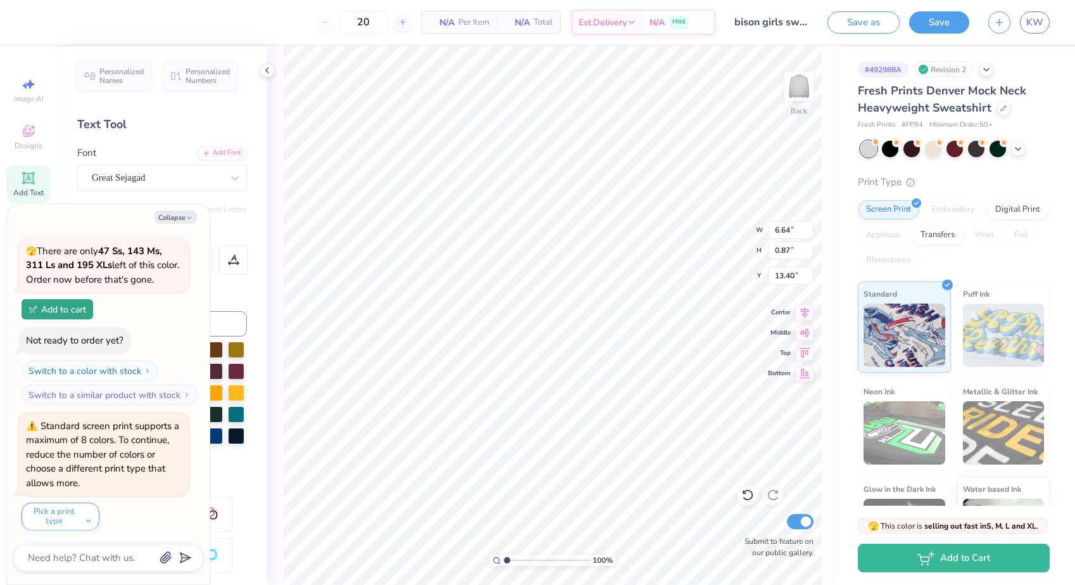
type textarea "x"
type input "11.56"
type textarea "x"
type input "3.06"
type input "0.94"
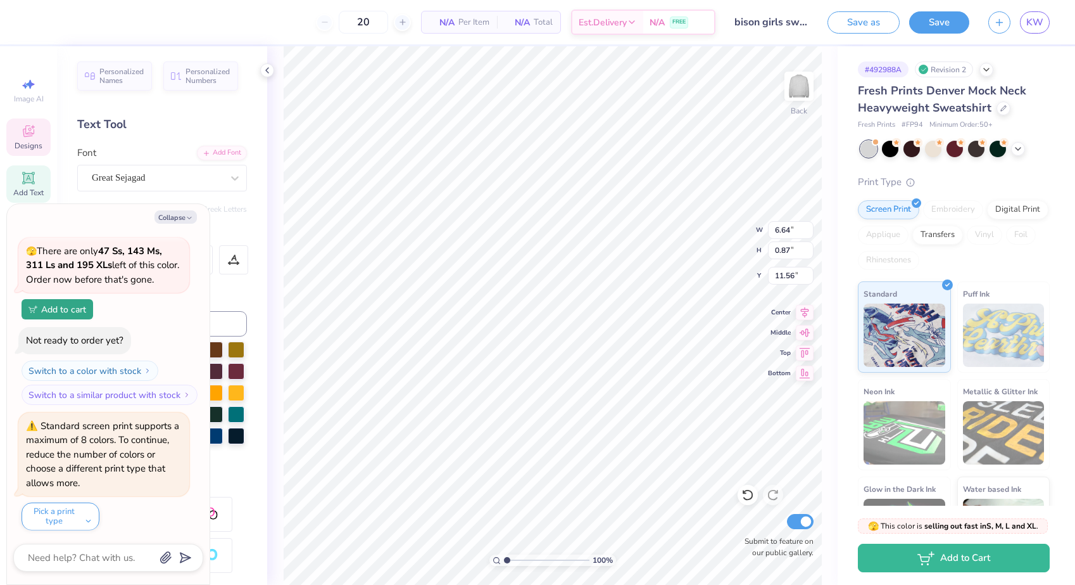
type input "9.29"
type textarea "x"
type textarea "B"
type textarea "x"
type textarea "Bg"
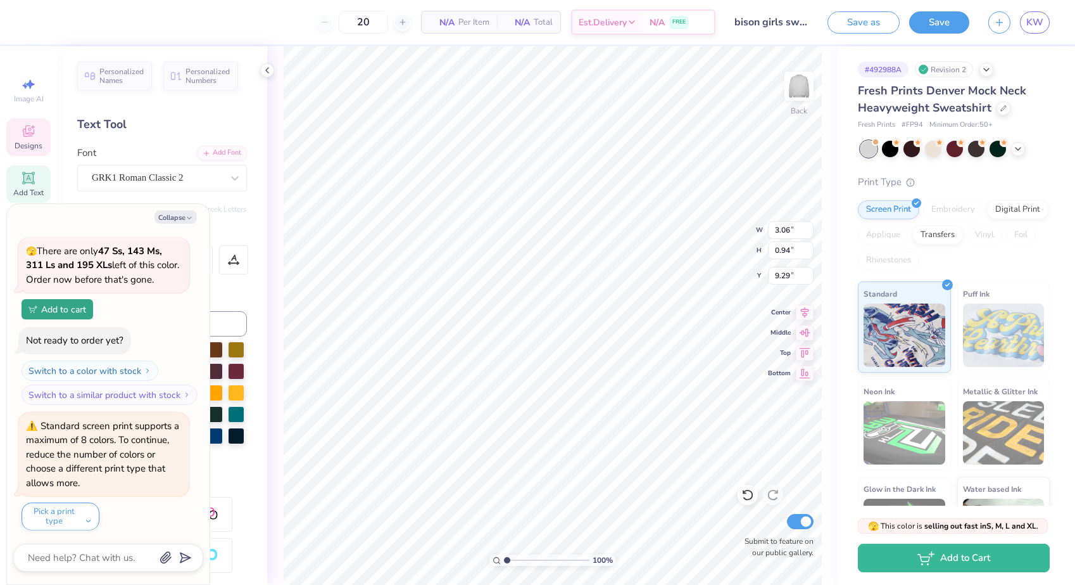
type textarea "x"
type textarea "Bgd"
type textarea "x"
type textarea "Bgdt"
click at [178, 202] on div "Personalized Names Personalized Numbers Text Tool Add Font Font MADE Dillan Swi…" at bounding box center [162, 315] width 210 height 538
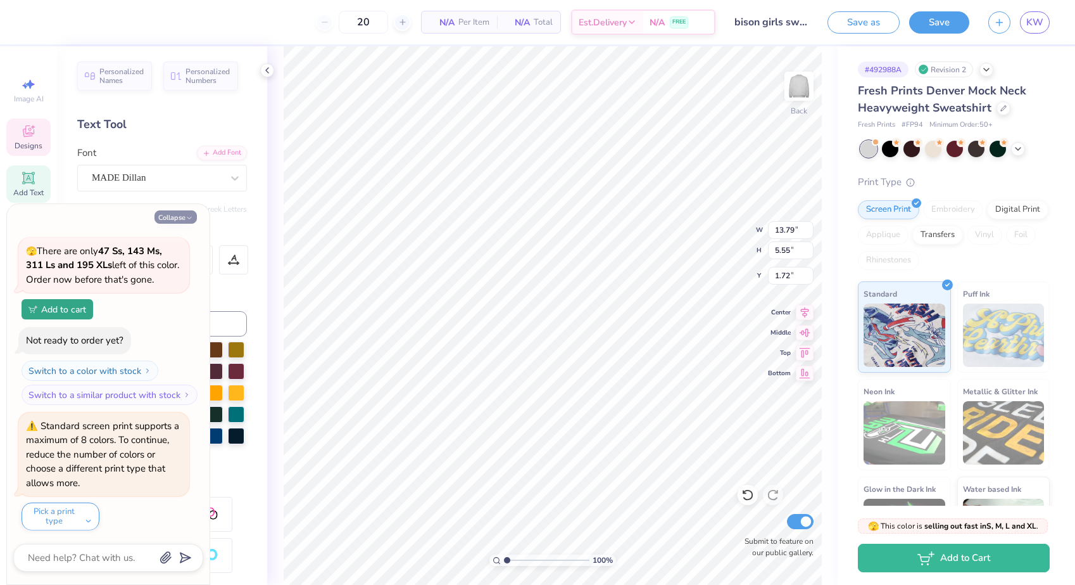
click at [178, 215] on button "Collapse" at bounding box center [176, 216] width 42 height 13
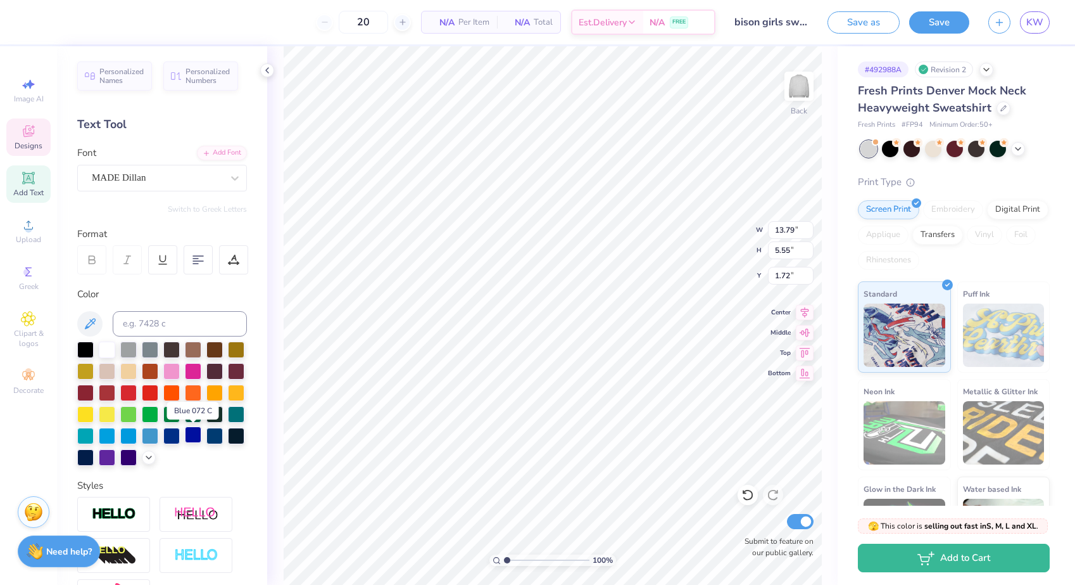
click at [193, 439] on div at bounding box center [193, 434] width 16 height 16
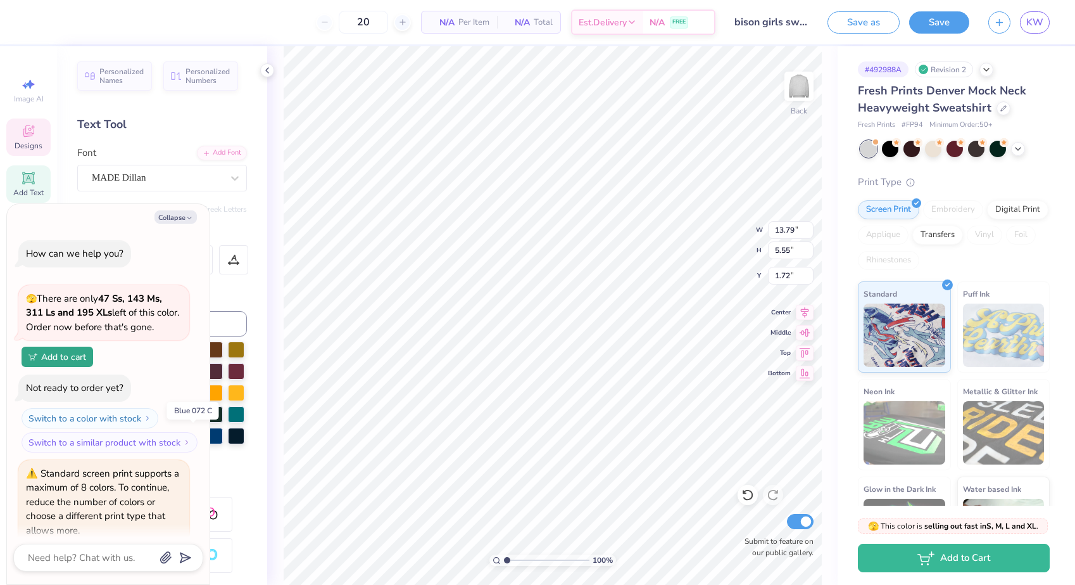
scroll to position [172, 0]
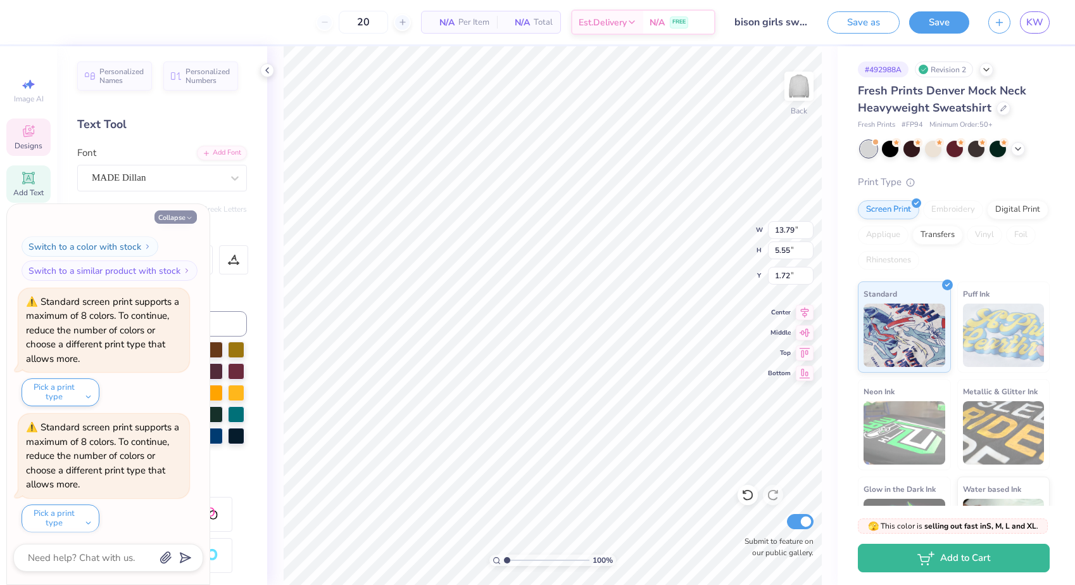
click at [175, 217] on button "Collapse" at bounding box center [176, 216] width 42 height 13
type textarea "x"
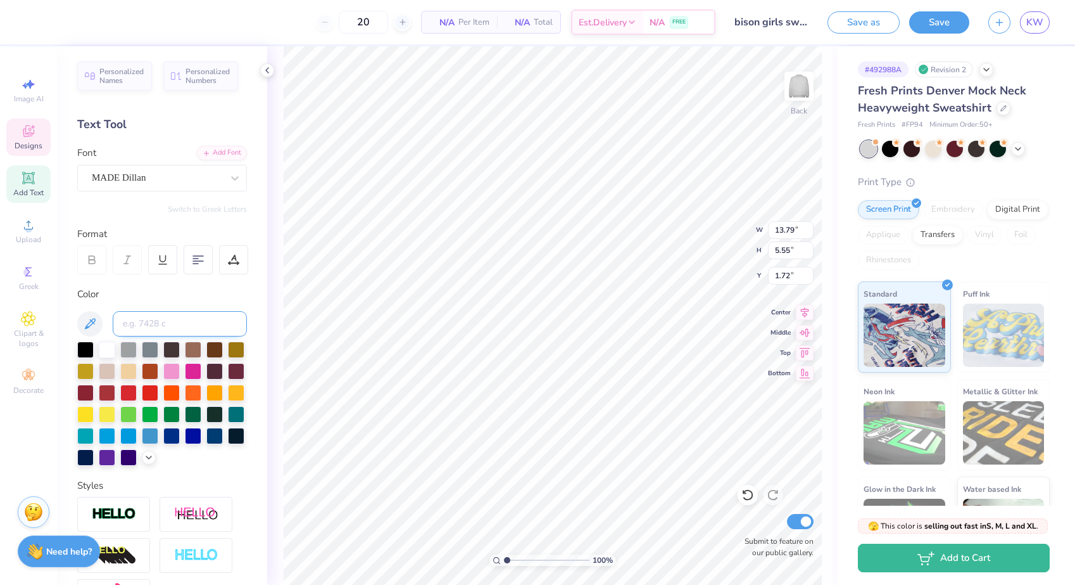
click at [184, 319] on input at bounding box center [180, 323] width 134 height 25
type input "280"
type input "12.53"
type input "3.35"
type input "8.04"
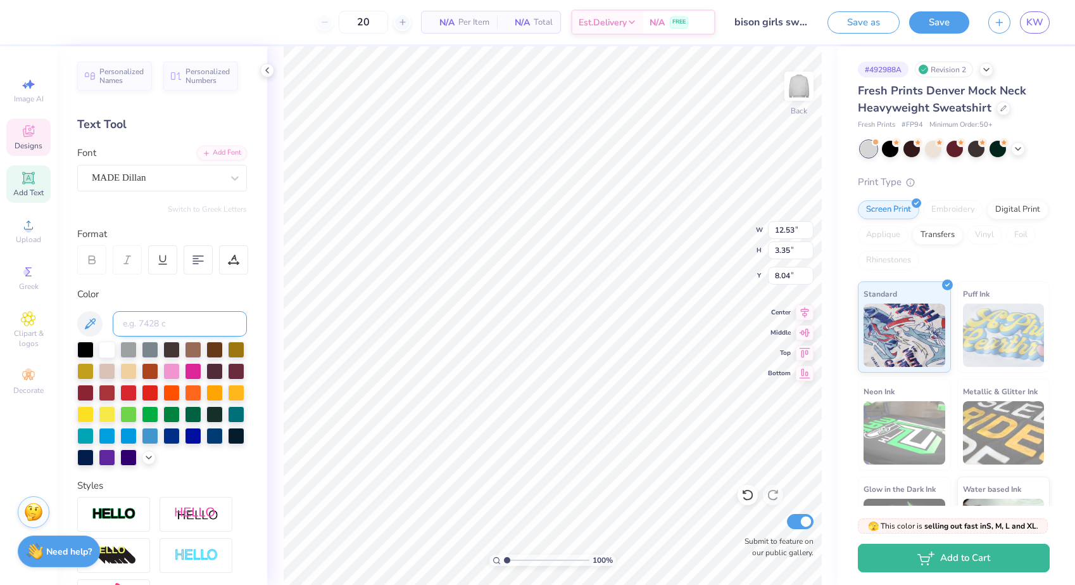
click at [139, 322] on input at bounding box center [180, 323] width 134 height 25
type input "280"
click at [278, 203] on div "100 % Back W 12.53 12.53 " H 3.35 3.35 " Y 8.04 8.04 " Center Middle Top Bottom…" at bounding box center [552, 315] width 571 height 538
click at [94, 325] on icon at bounding box center [89, 323] width 15 height 15
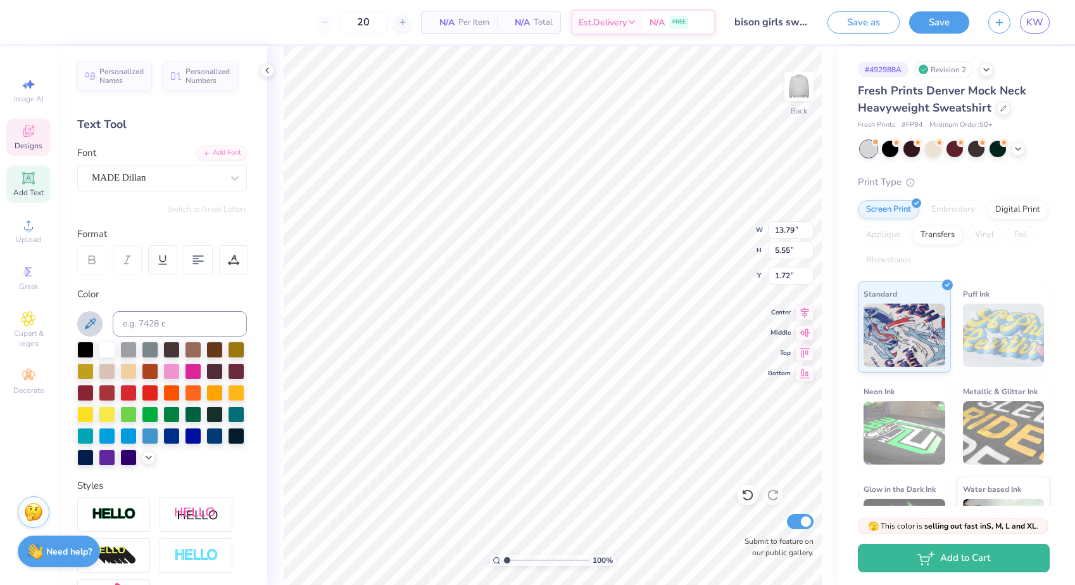
click at [94, 325] on icon at bounding box center [89, 323] width 15 height 15
click at [144, 467] on div "Personalized Names Personalized Numbers Text Tool Add Font Font MADE Dillan Swi…" at bounding box center [162, 315] width 210 height 538
click at [145, 461] on icon at bounding box center [149, 456] width 10 height 10
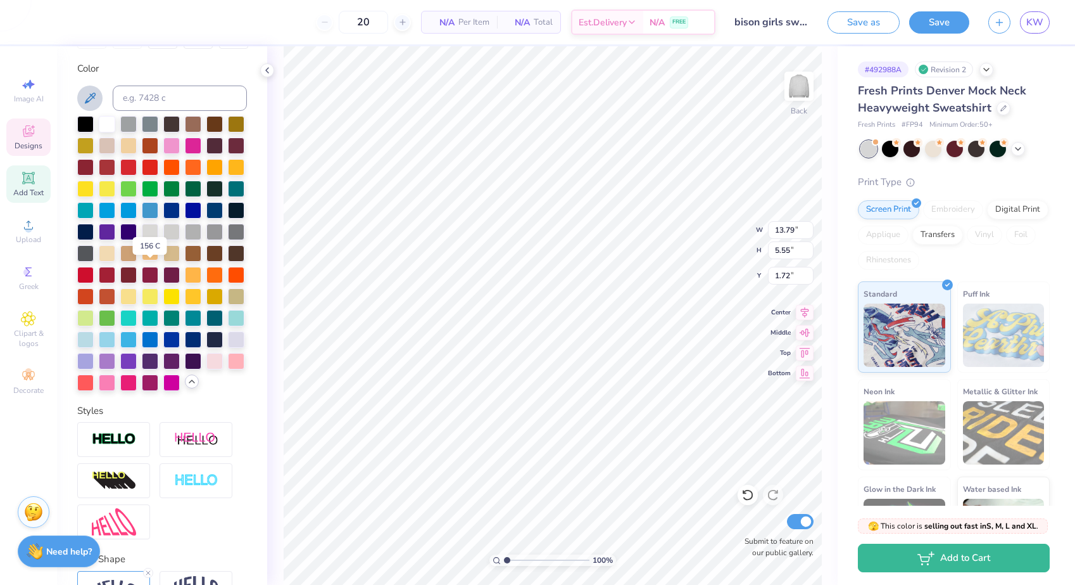
scroll to position [233, 0]
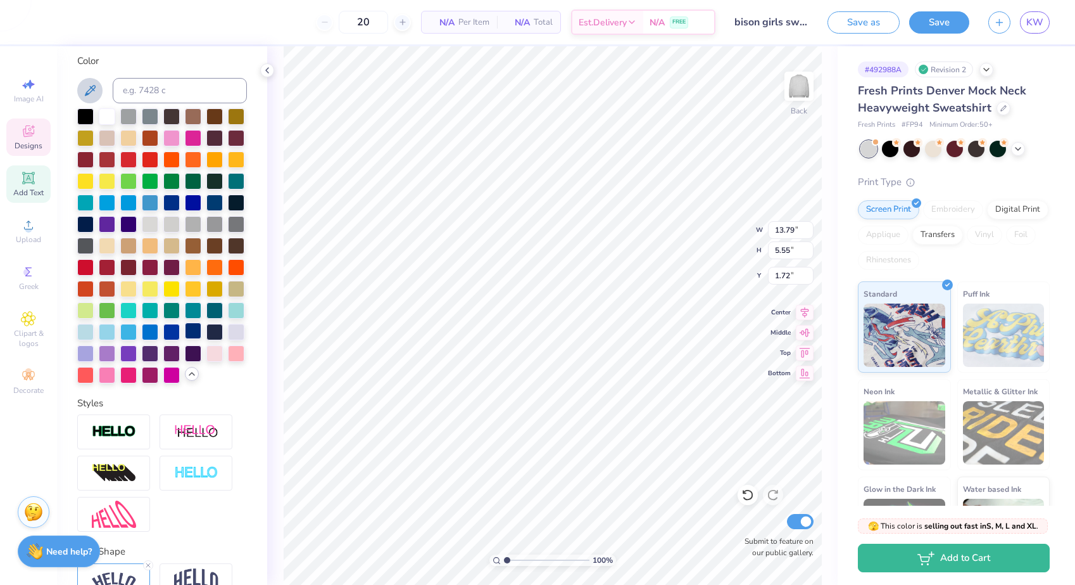
click at [191, 329] on div at bounding box center [193, 330] width 16 height 16
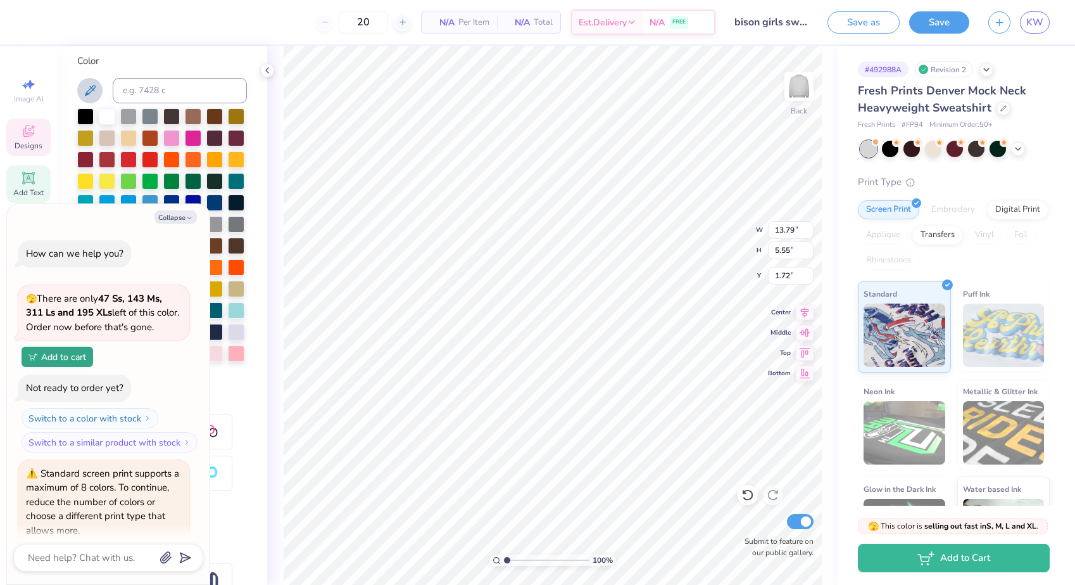
scroll to position [296, 0]
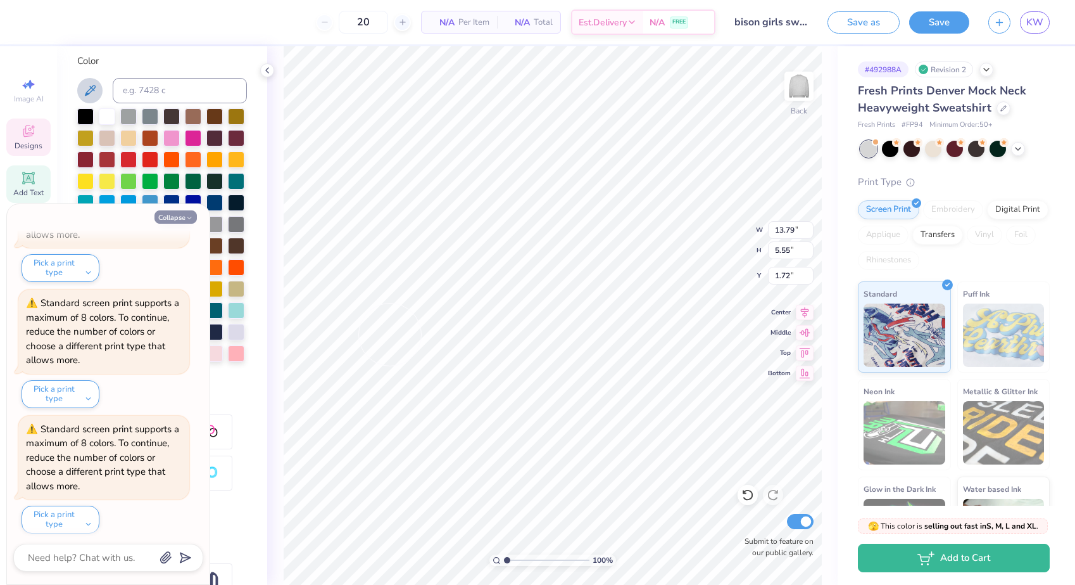
click at [177, 218] on button "Collapse" at bounding box center [176, 216] width 42 height 13
type textarea "x"
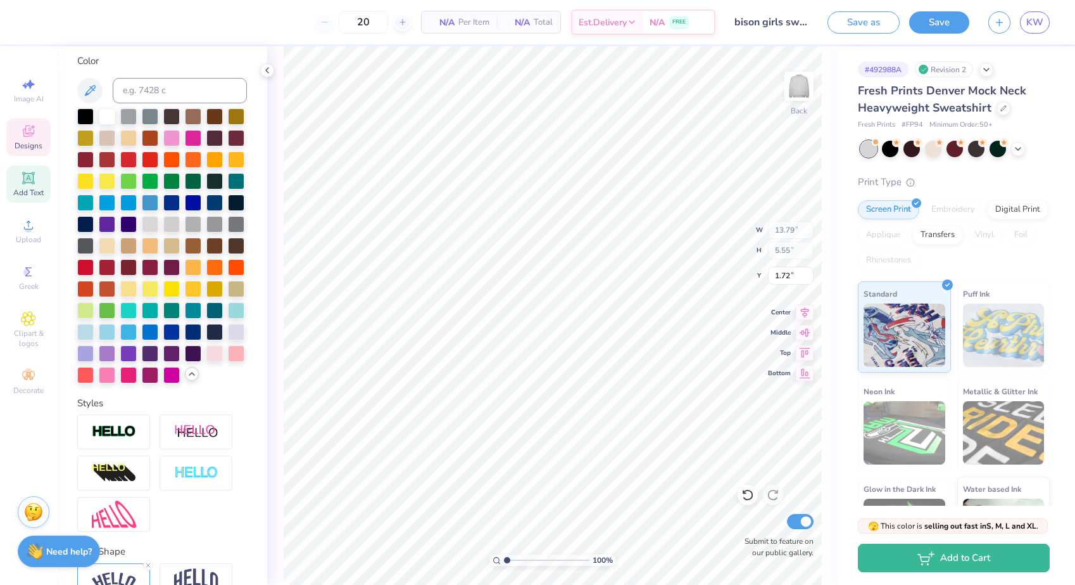
type input "9.58"
type input "3.31"
type input "2.84"
type input "12.53"
type input "3.35"
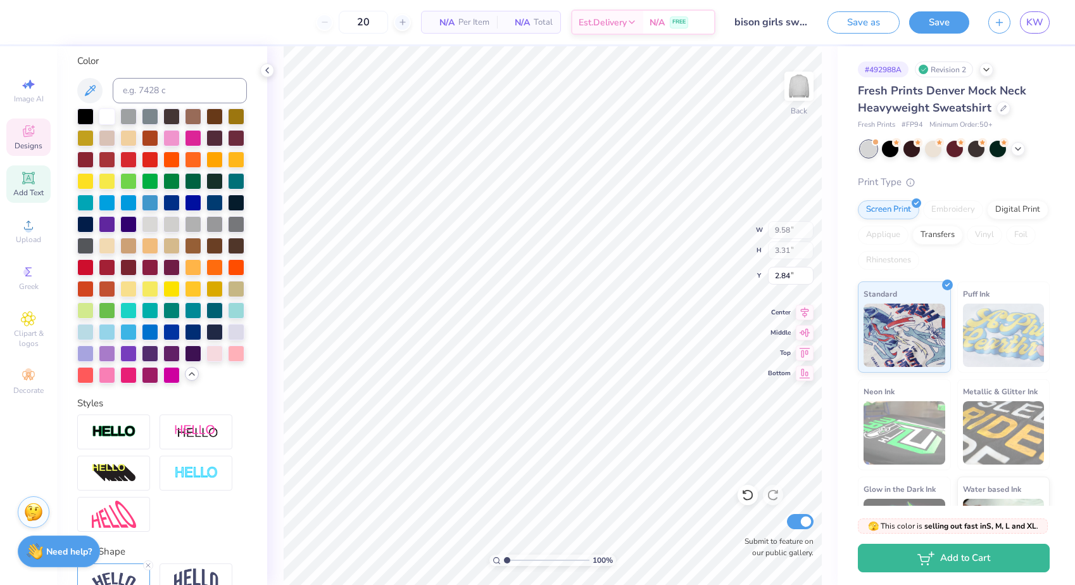
type input "8.04"
click at [194, 329] on div at bounding box center [193, 330] width 16 height 16
type input "1.91"
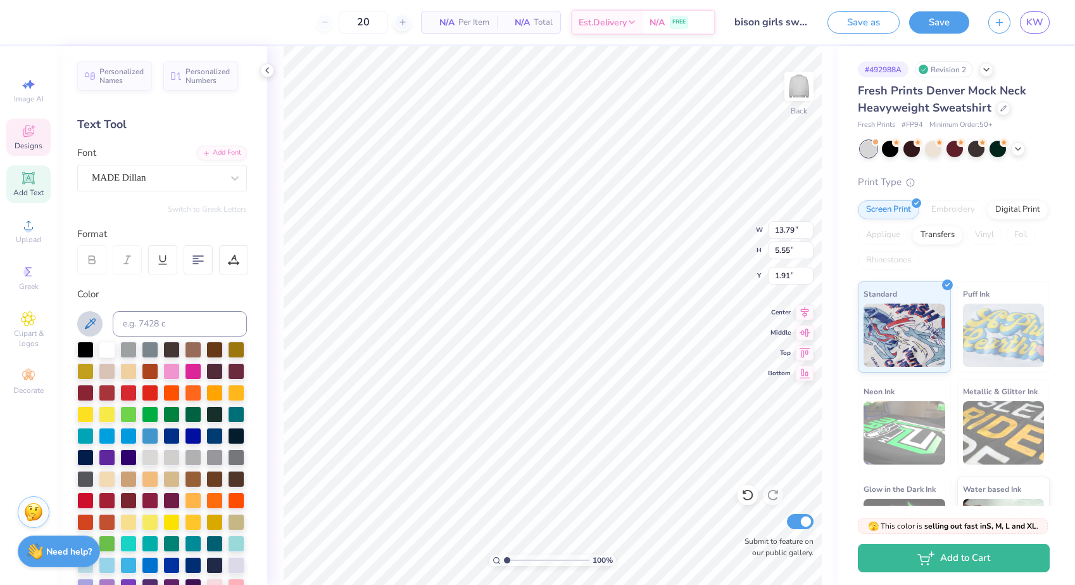
scroll to position [0, 0]
click at [87, 313] on button at bounding box center [89, 323] width 25 height 25
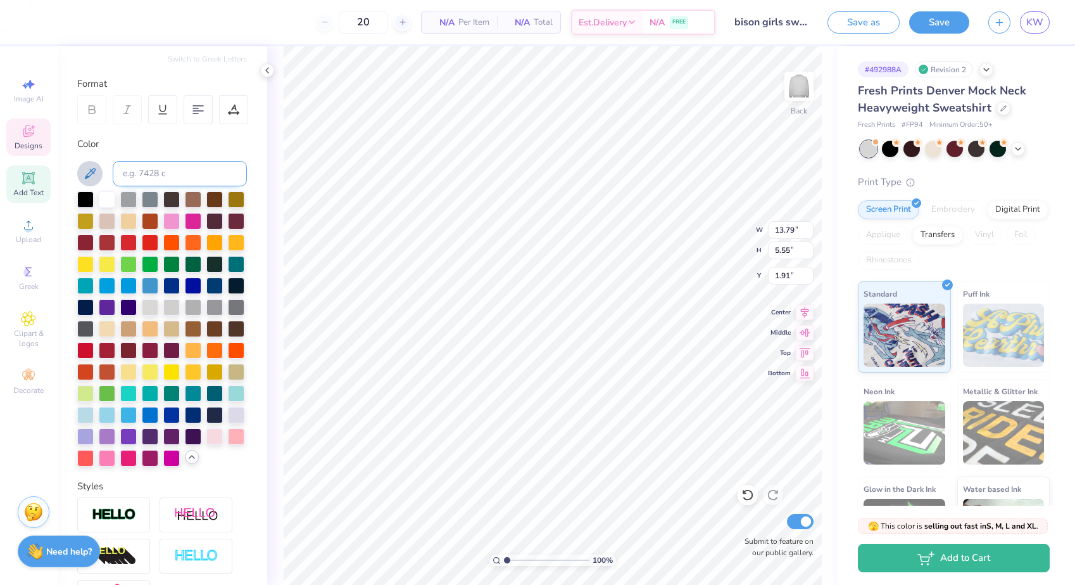
scroll to position [293, 0]
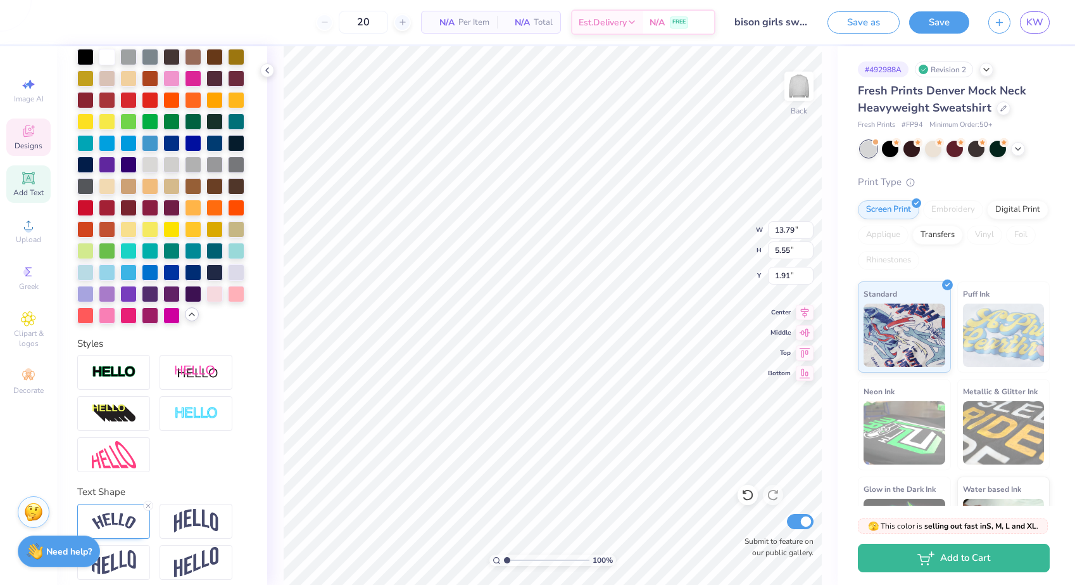
click at [192, 313] on icon at bounding box center [192, 314] width 10 height 10
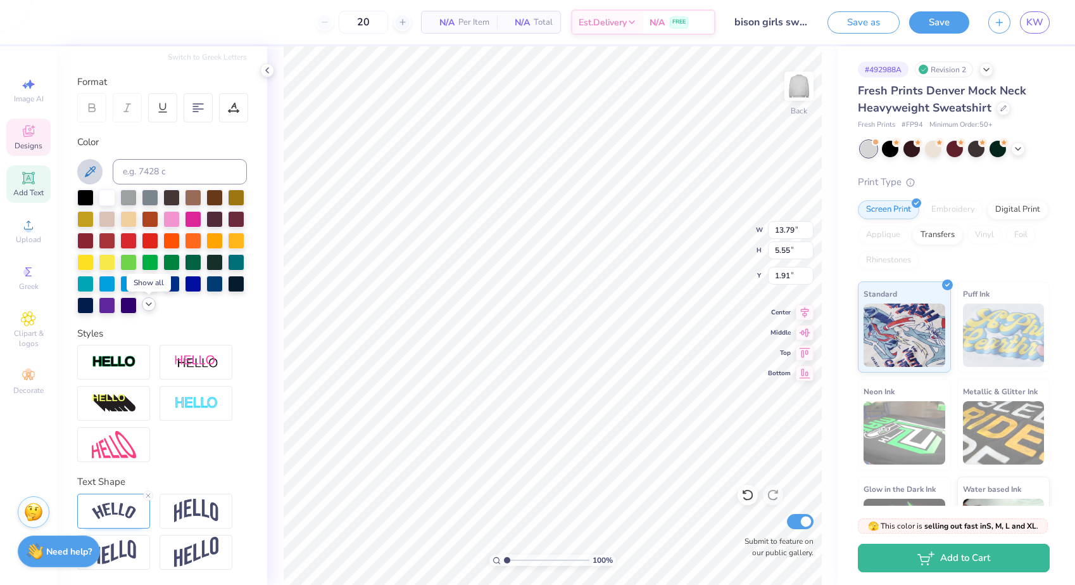
click at [148, 308] on icon at bounding box center [149, 304] width 10 height 10
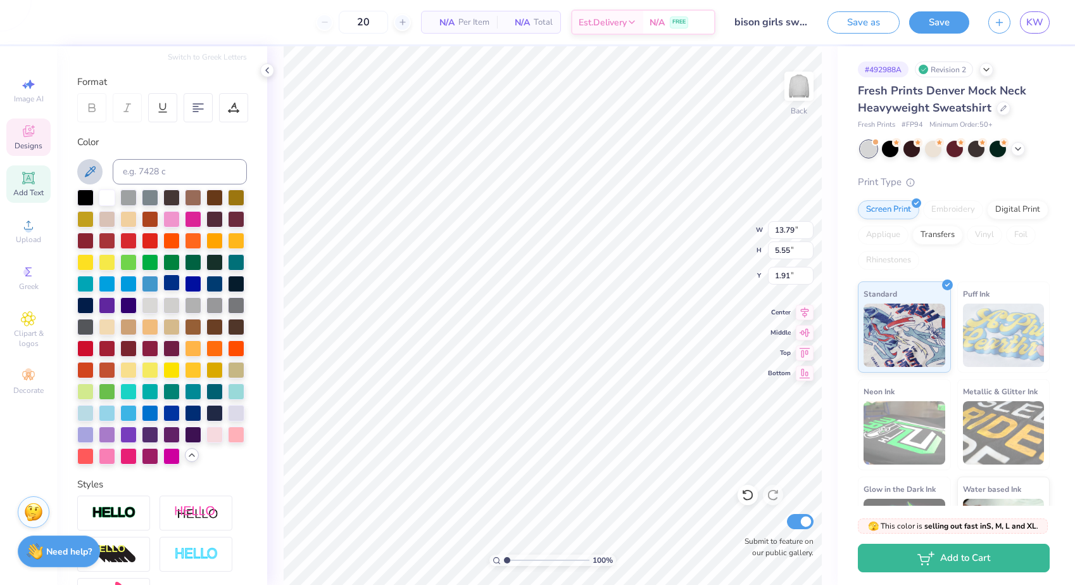
click at [174, 288] on div at bounding box center [171, 282] width 16 height 16
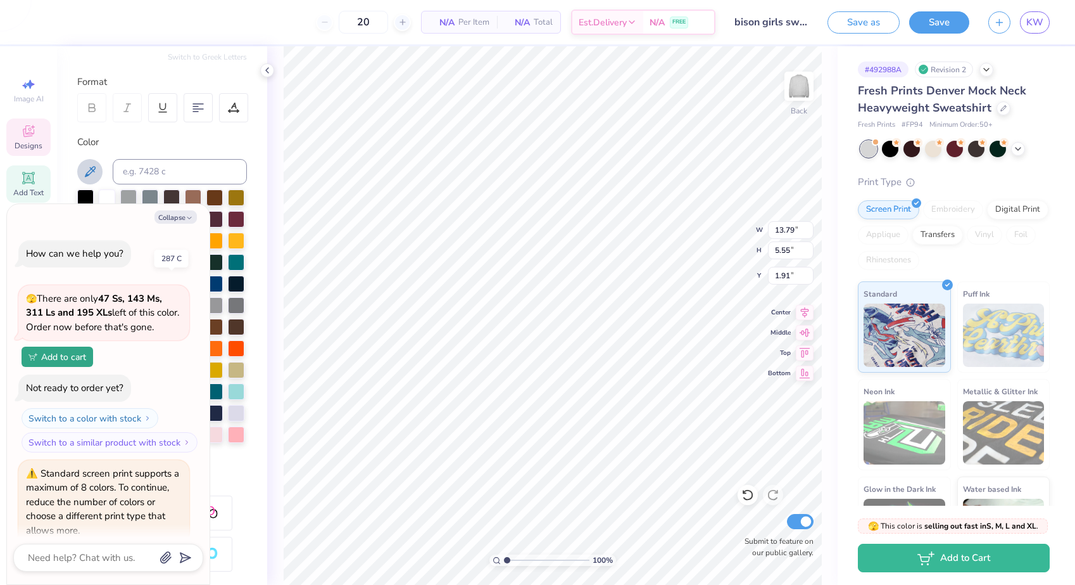
scroll to position [420, 0]
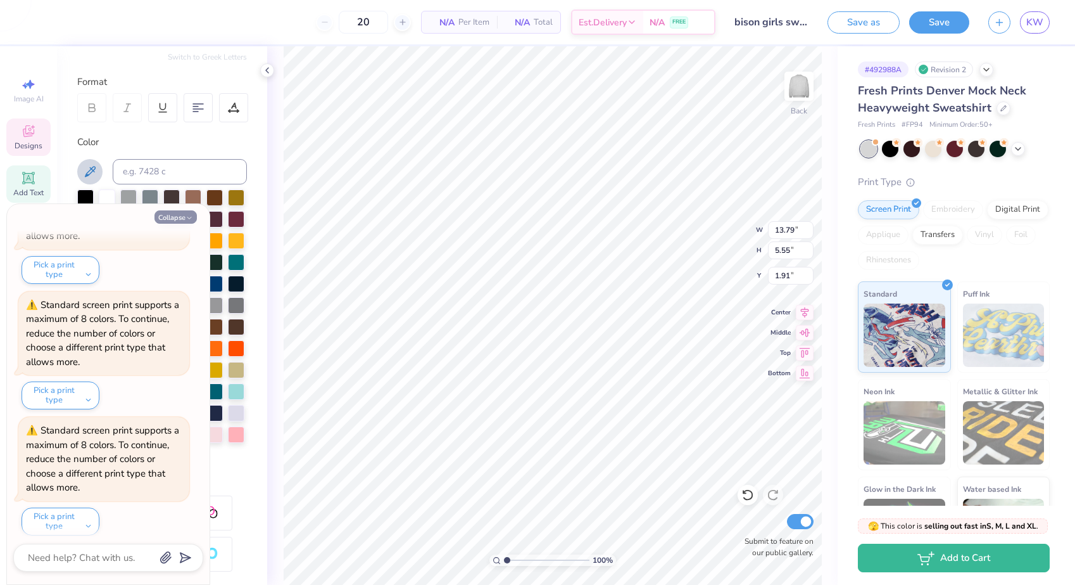
click at [175, 211] on button "Collapse" at bounding box center [176, 216] width 42 height 13
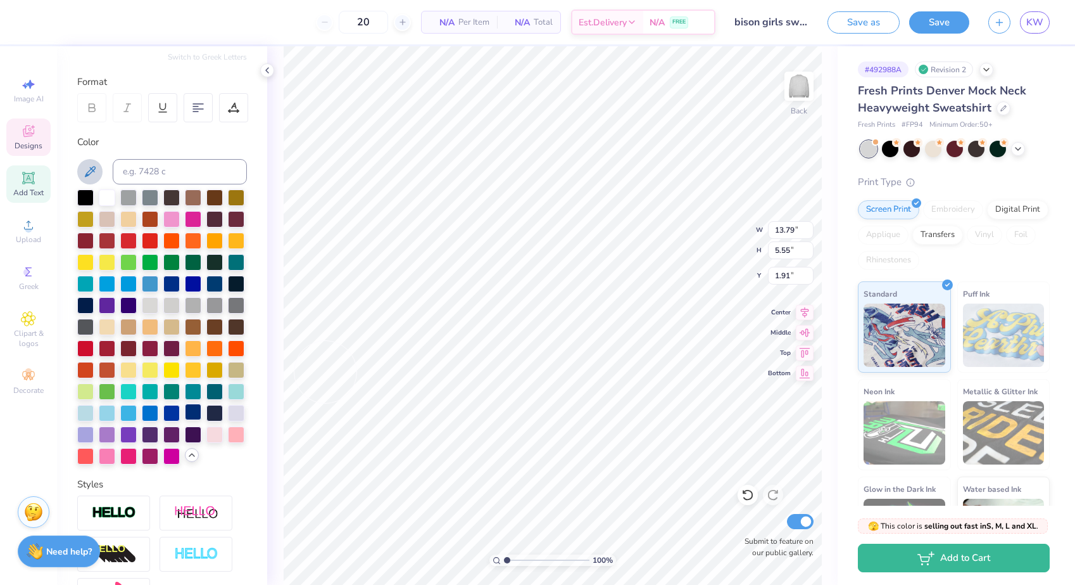
click at [198, 416] on div at bounding box center [193, 411] width 16 height 16
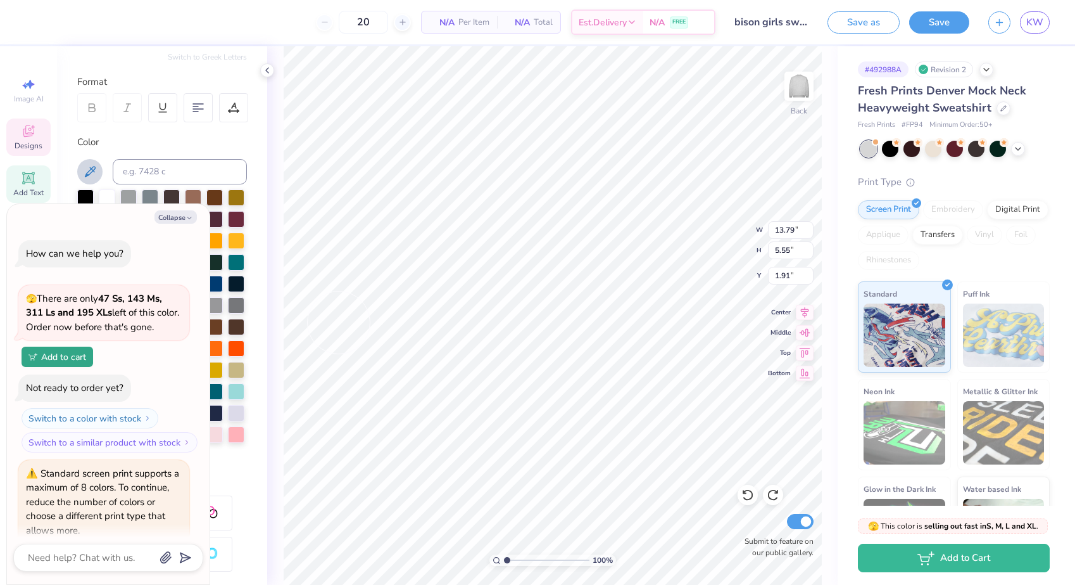
type textarea "x"
type input "1.72"
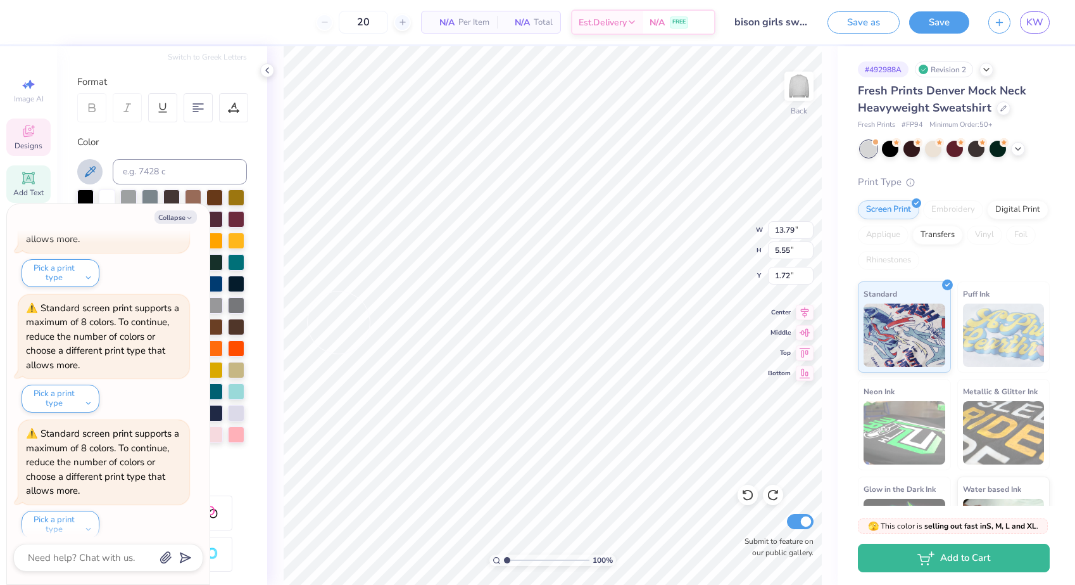
scroll to position [792, 0]
type textarea "x"
type input "9.58"
type input "3.31"
type input "3.03"
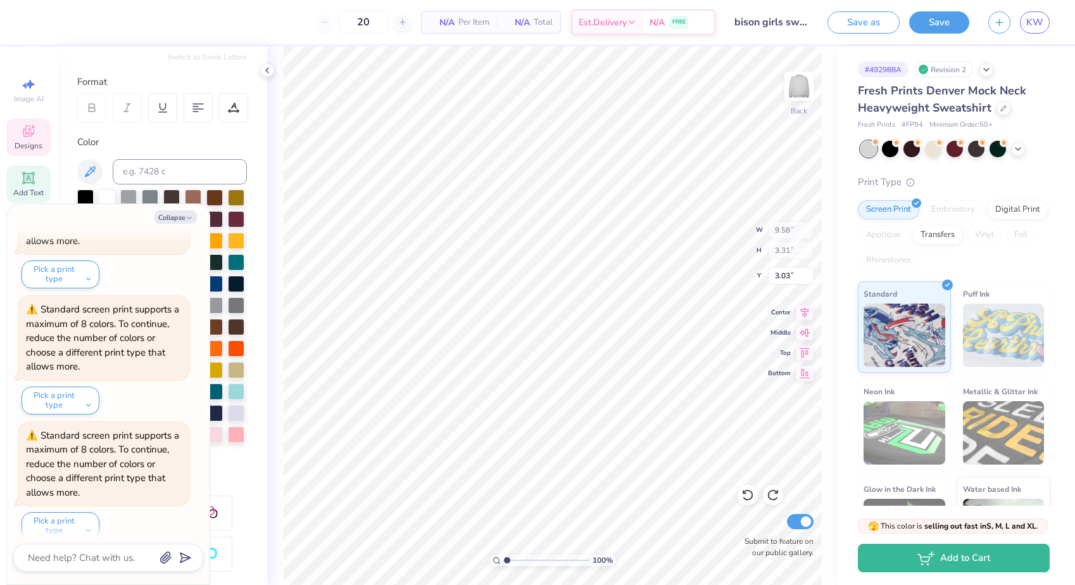
type textarea "x"
type input "12.53"
type input "3.35"
type input "8.04"
click at [182, 218] on button "Collapse" at bounding box center [176, 216] width 42 height 13
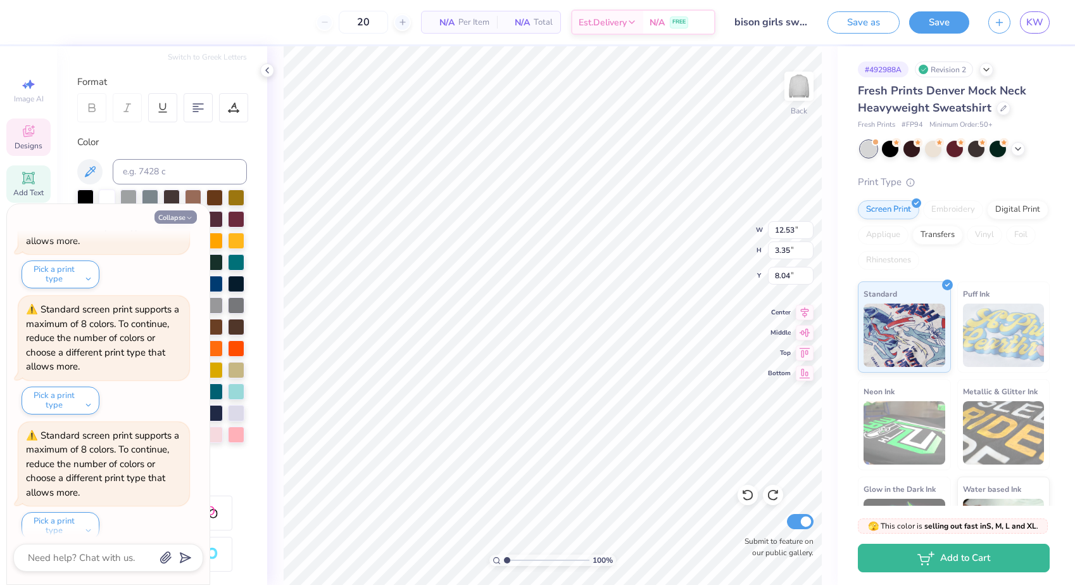
type textarea "x"
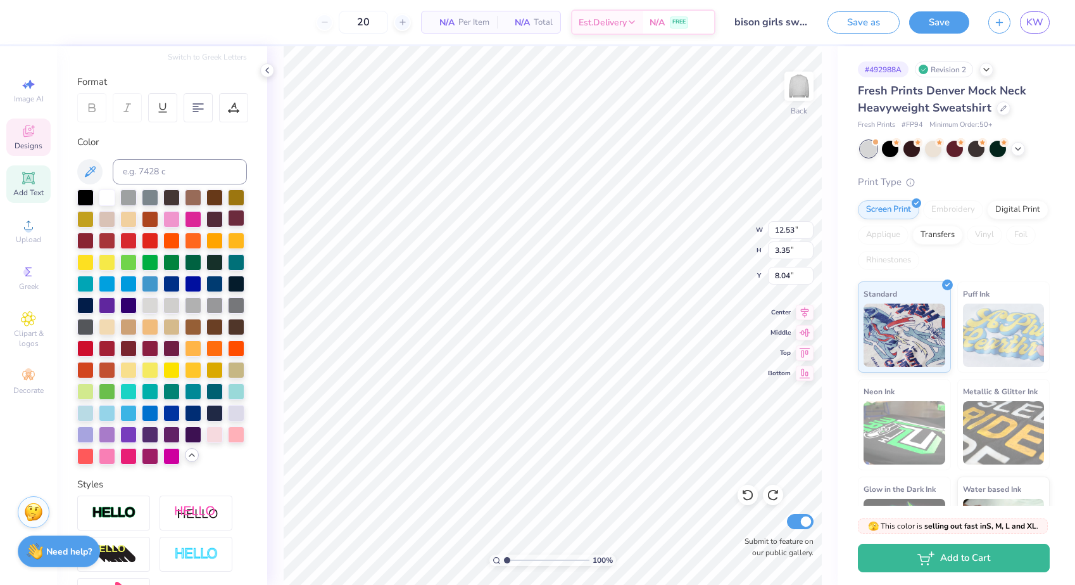
type input "13.79"
type input "5.55"
type input "1.72"
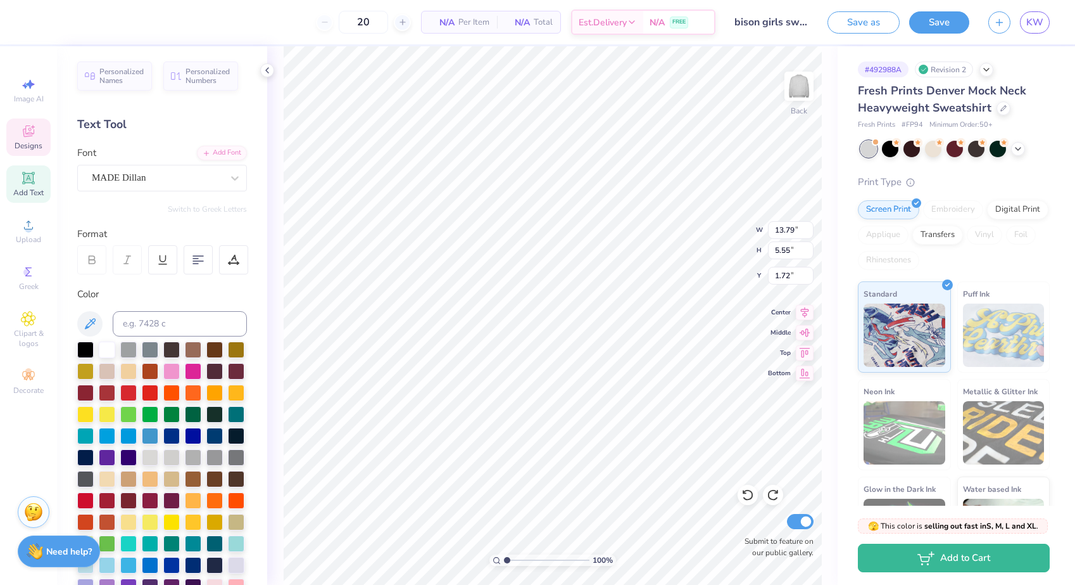
scroll to position [0, 0]
type input "12.53"
type input "3.35"
type input "8.04"
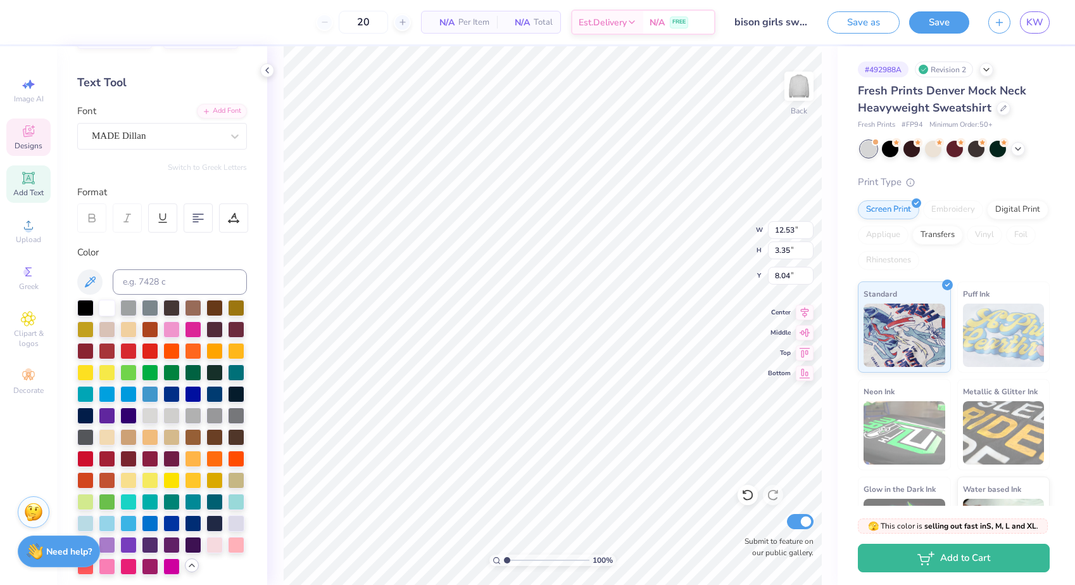
scroll to position [63, 0]
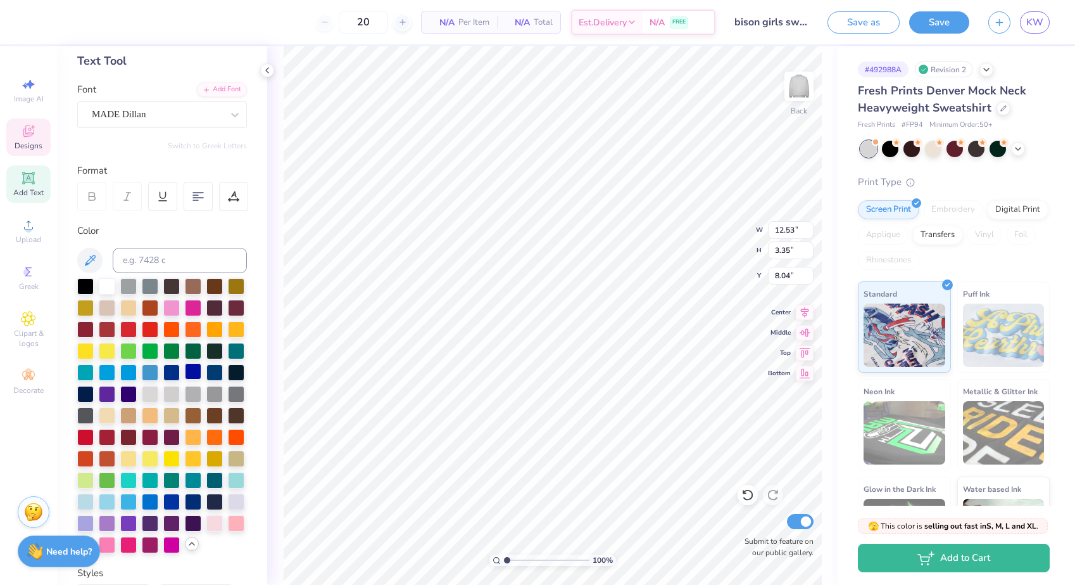
click at [199, 372] on div at bounding box center [193, 371] width 16 height 16
click at [169, 372] on div at bounding box center [171, 371] width 16 height 16
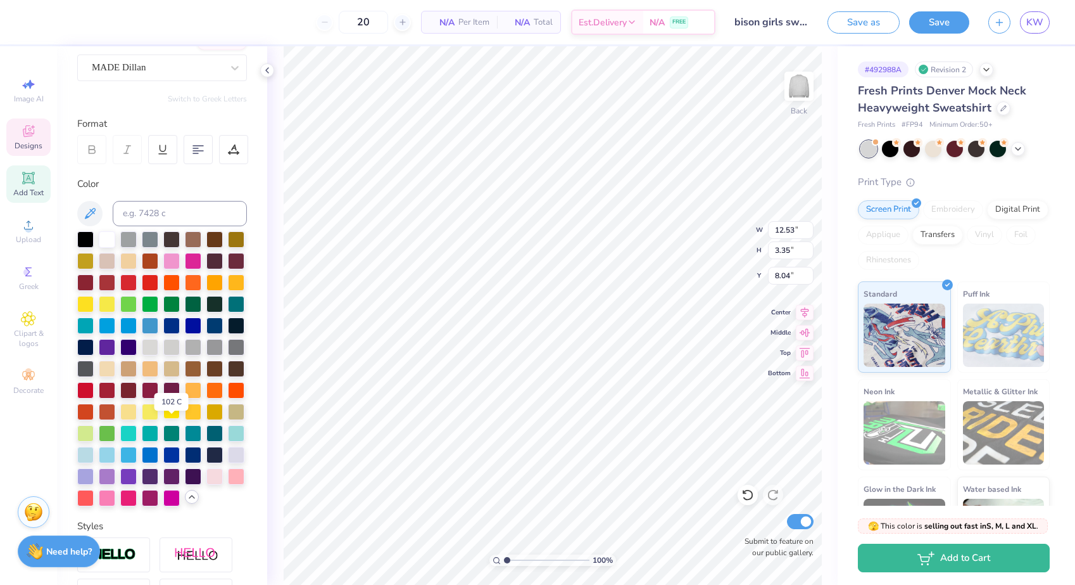
scroll to position [114, 0]
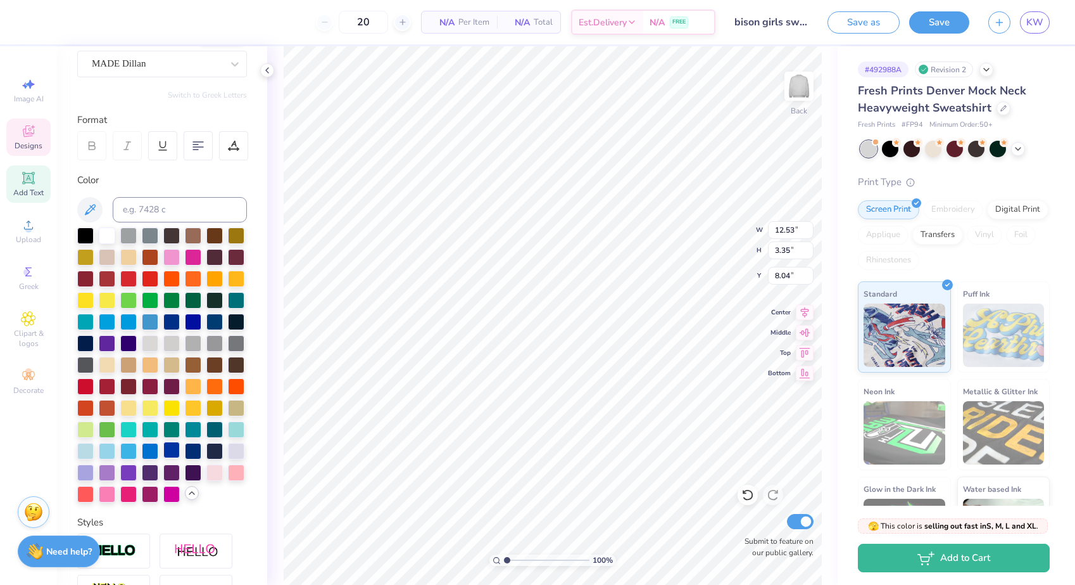
click at [170, 450] on div at bounding box center [171, 449] width 16 height 16
click at [195, 453] on div at bounding box center [193, 449] width 16 height 16
click at [194, 450] on div at bounding box center [193, 449] width 16 height 16
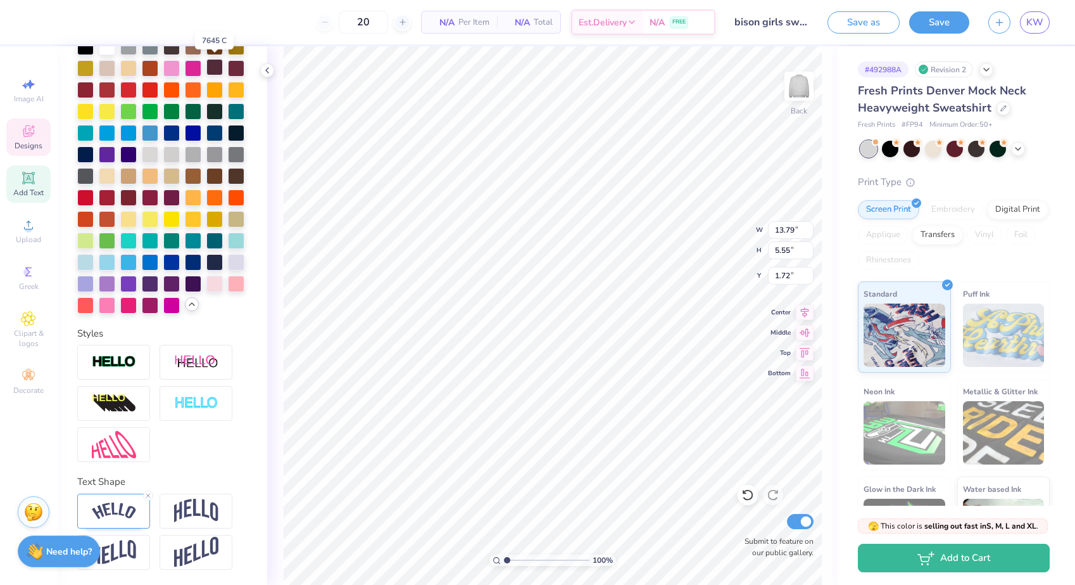
scroll to position [303, 0]
click at [104, 21] on icon at bounding box center [101, 21] width 10 height 10
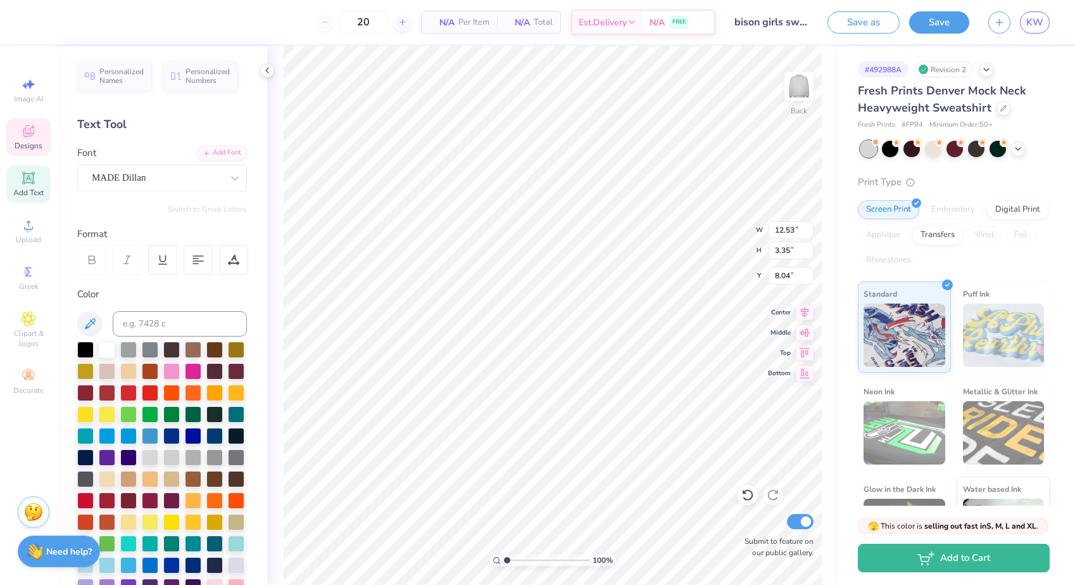
scroll to position [0, 0]
click at [158, 320] on input at bounding box center [180, 323] width 134 height 25
type input "280"
click at [947, 31] on button "Save" at bounding box center [939, 20] width 60 height 22
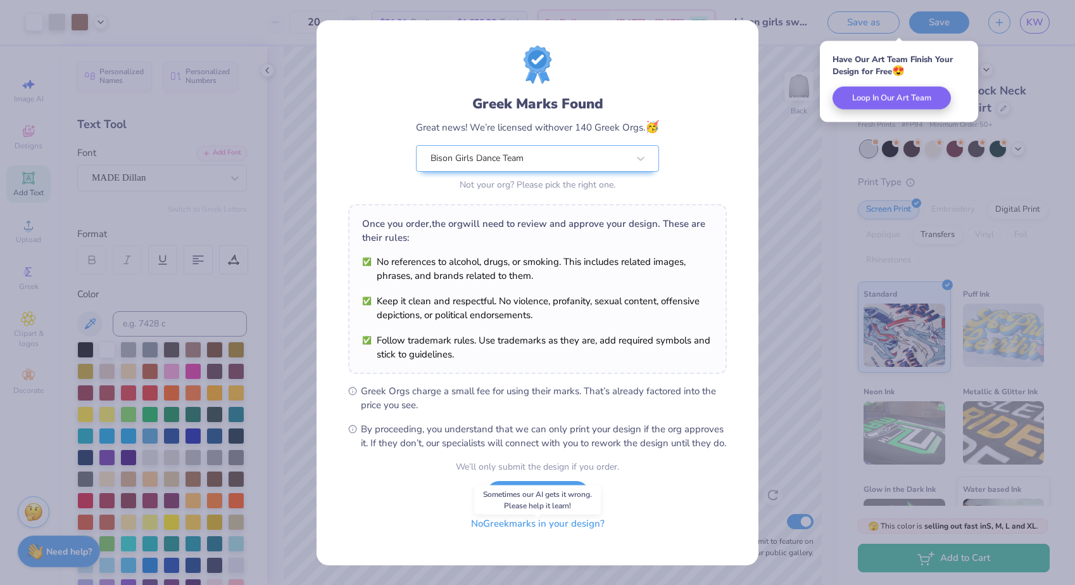
click at [531, 536] on button "No Greek marks in your design?" at bounding box center [537, 523] width 155 height 26
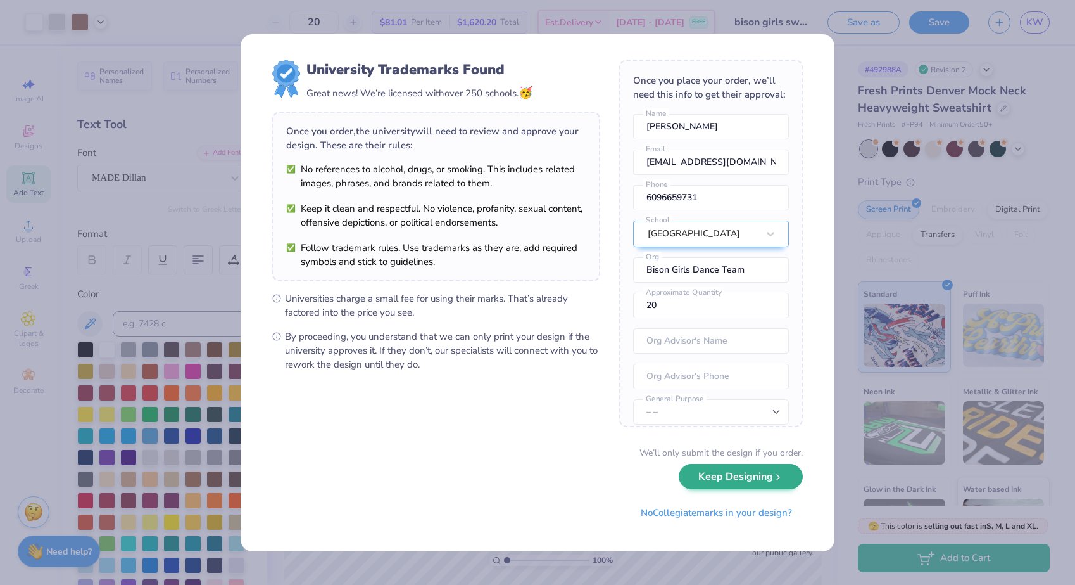
click at [726, 484] on button "Keep Designing" at bounding box center [741, 477] width 124 height 26
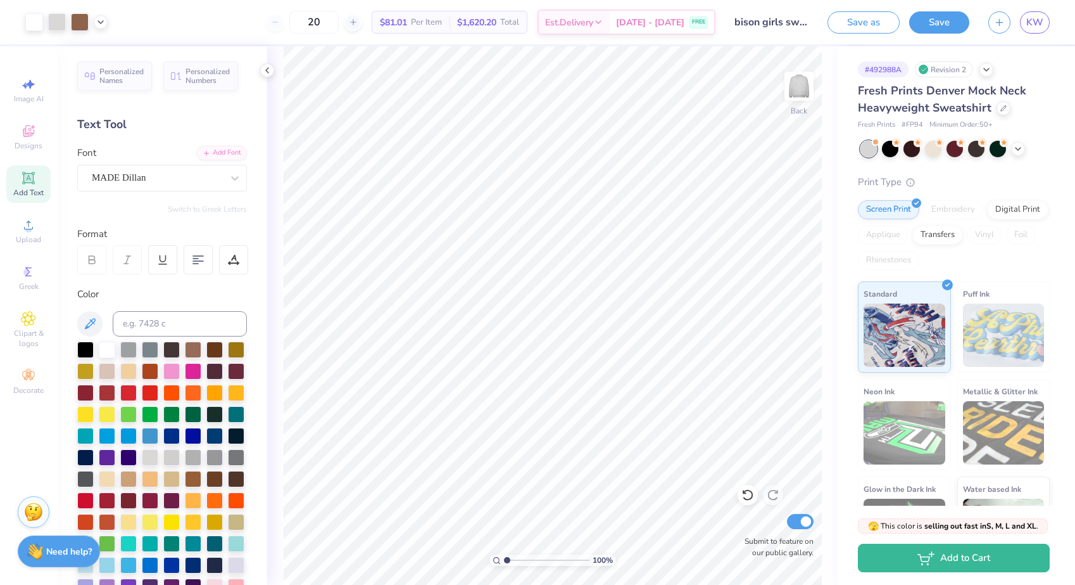
click at [950, 34] on div "Save as Save KW" at bounding box center [952, 22] width 248 height 44
